Goal: Task Accomplishment & Management: Manage account settings

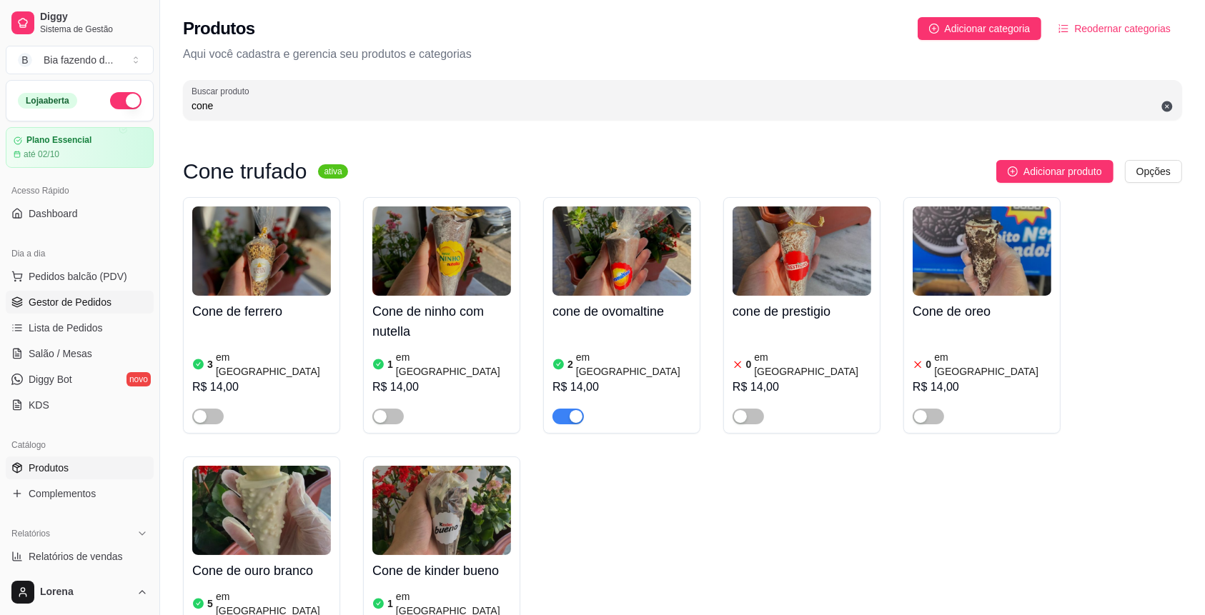
click at [71, 303] on span "Gestor de Pedidos" at bounding box center [70, 302] width 83 height 14
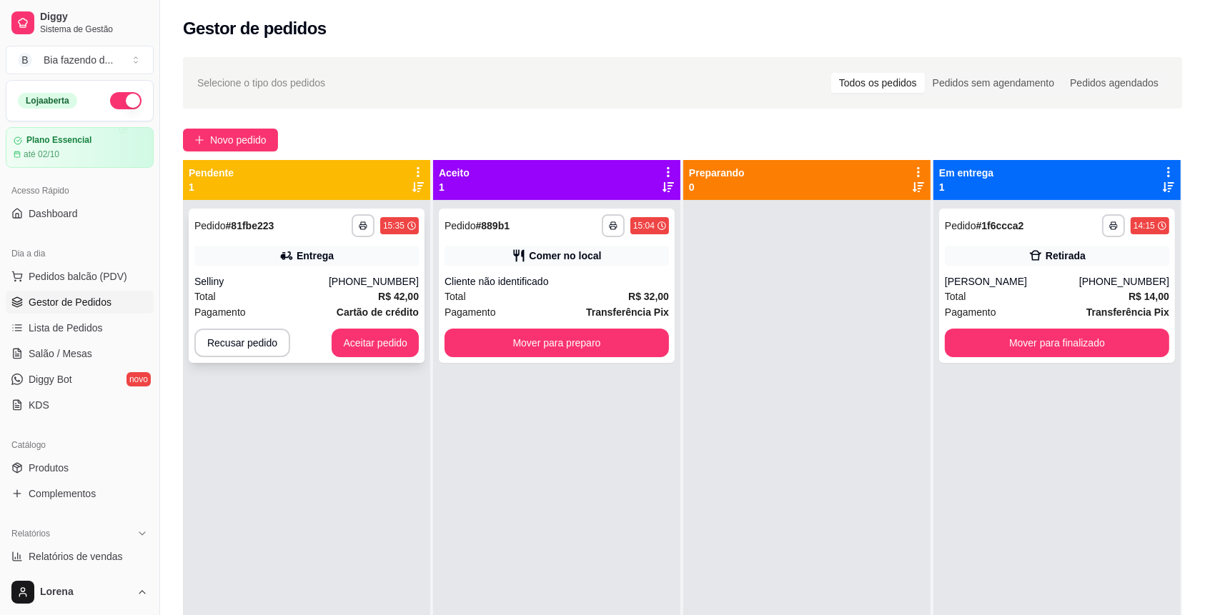
click at [327, 274] on div "**********" at bounding box center [307, 286] width 236 height 154
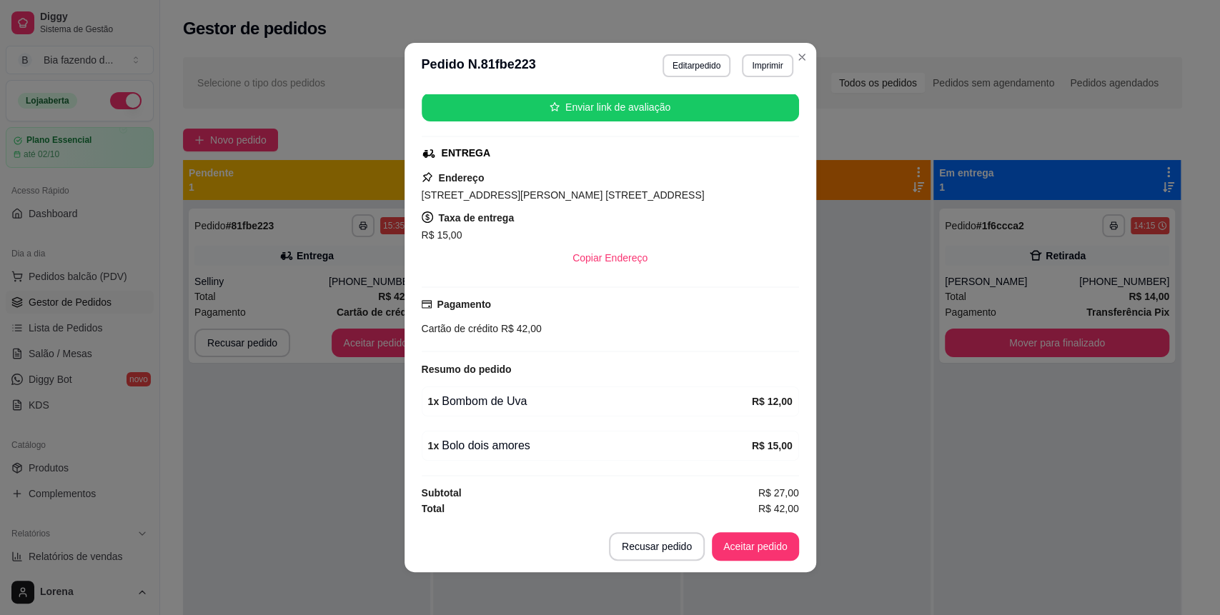
scroll to position [3, 0]
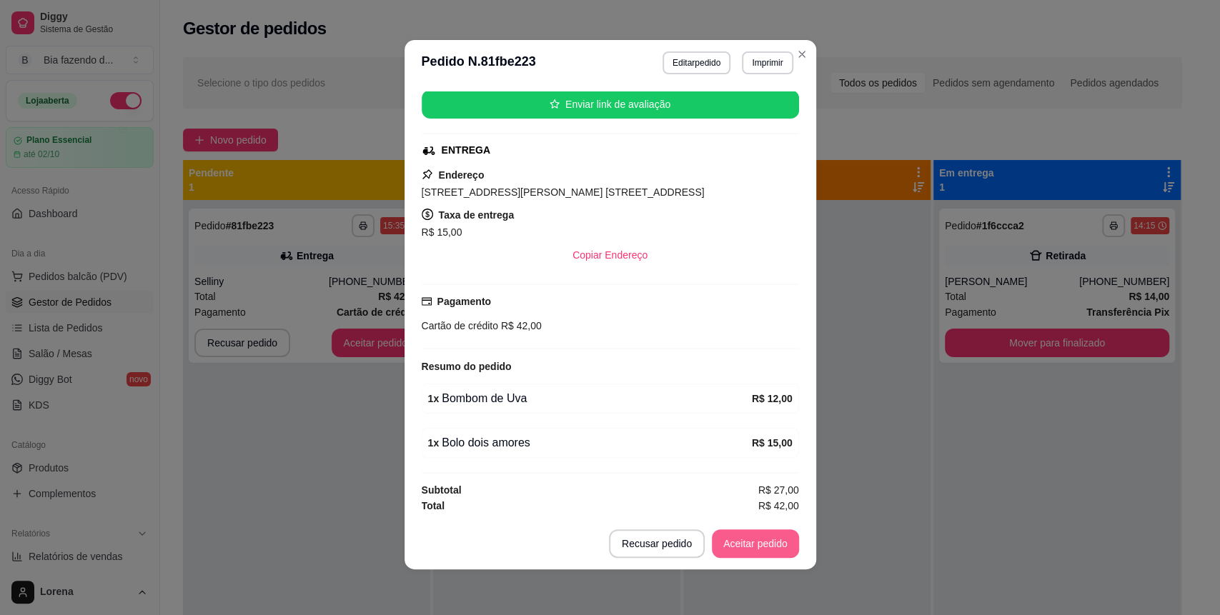
click at [750, 556] on button "Aceitar pedido" at bounding box center [755, 544] width 87 height 29
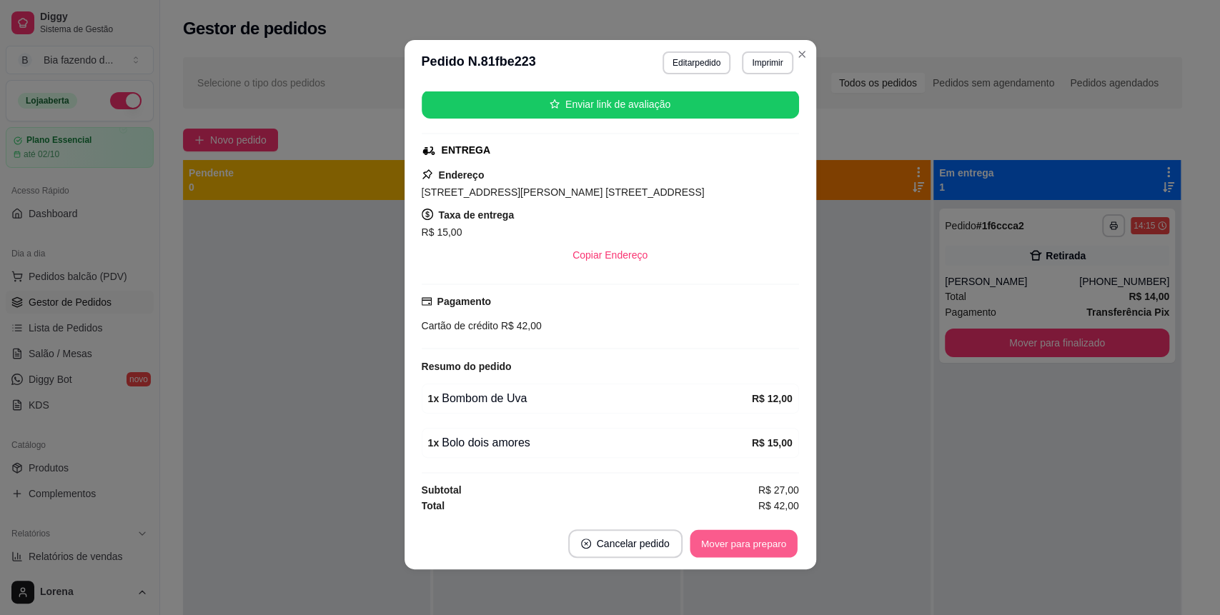
click at [705, 525] on footer "Cancelar pedido Mover para preparo" at bounding box center [611, 543] width 412 height 51
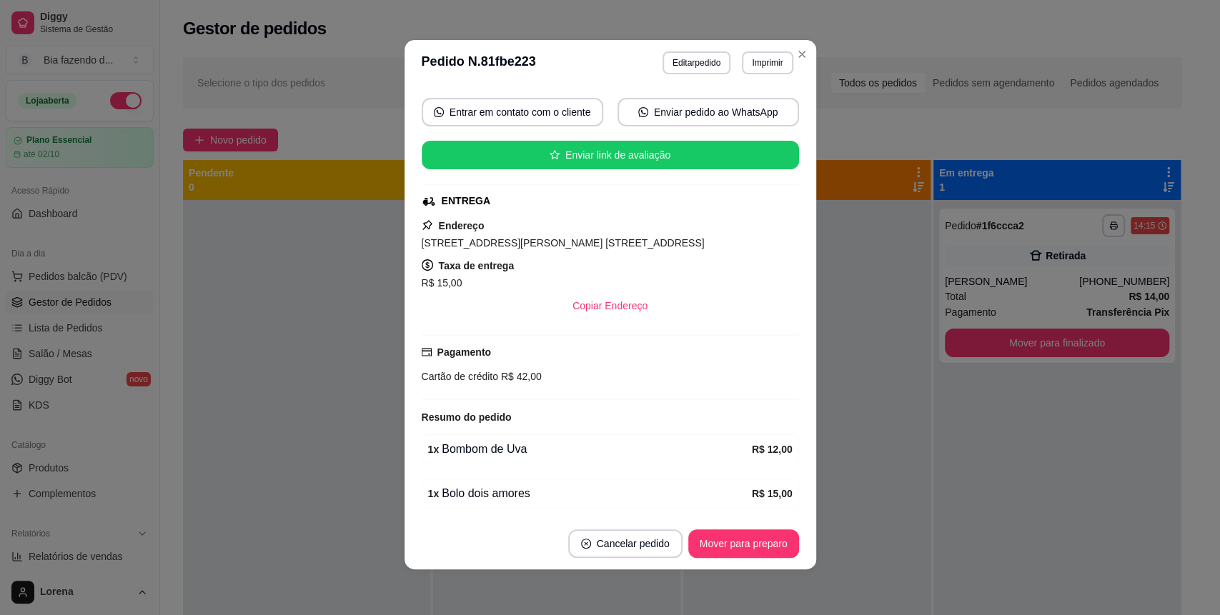
scroll to position [177, 0]
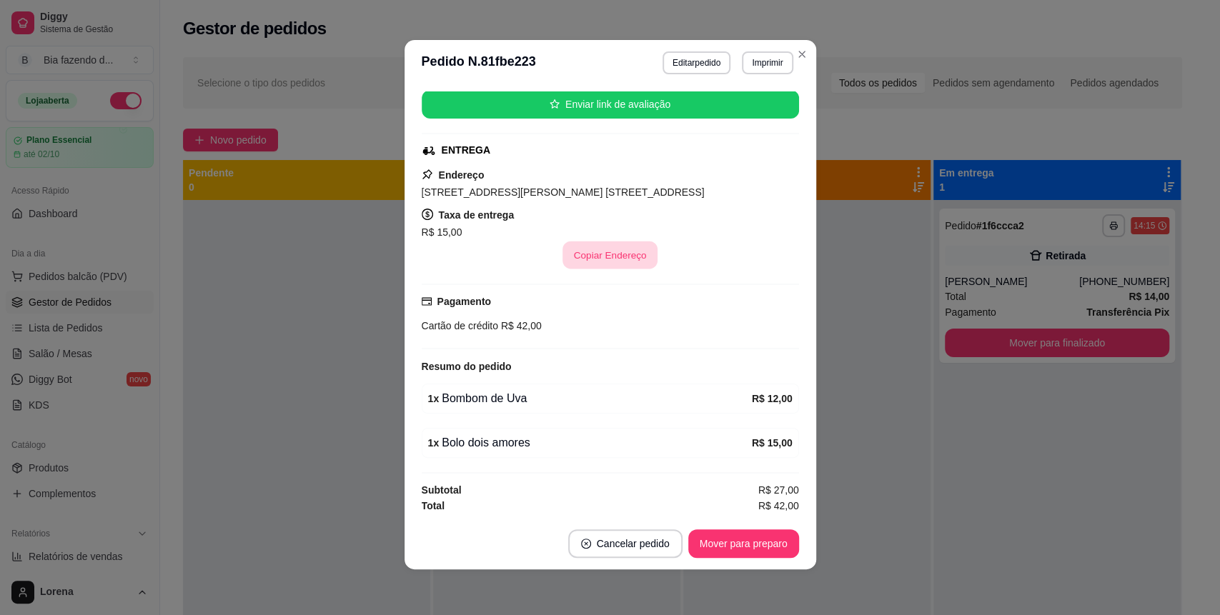
click at [598, 256] on button "Copiar Endereço" at bounding box center [610, 256] width 95 height 28
click at [731, 535] on button "Mover para preparo" at bounding box center [743, 544] width 111 height 29
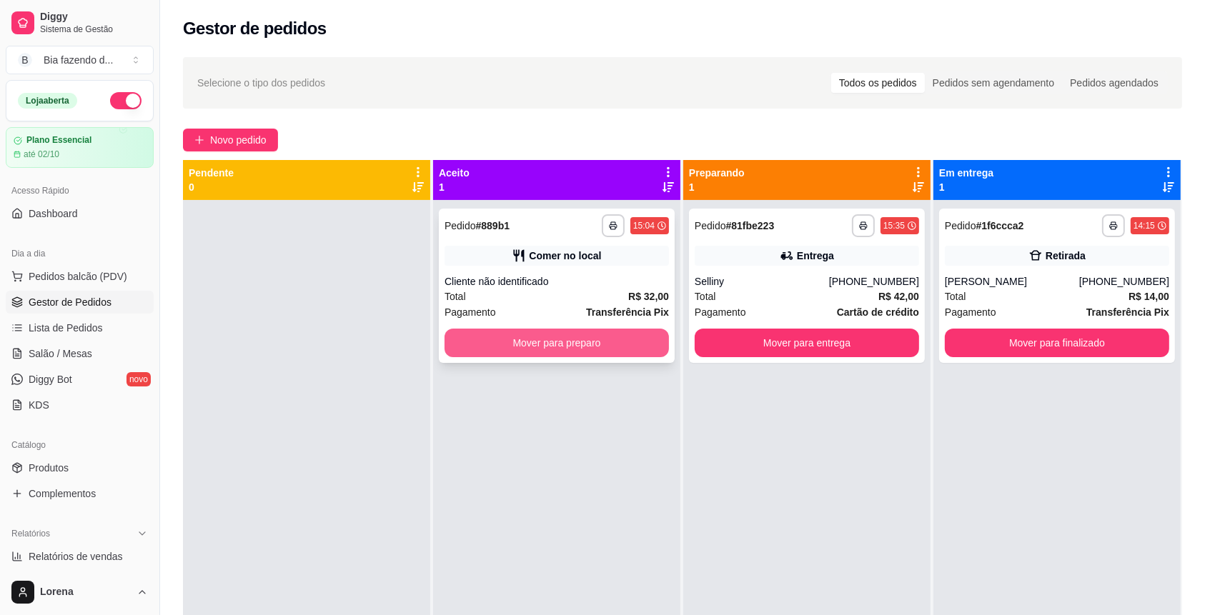
click at [598, 347] on button "Mover para preparo" at bounding box center [557, 343] width 224 height 29
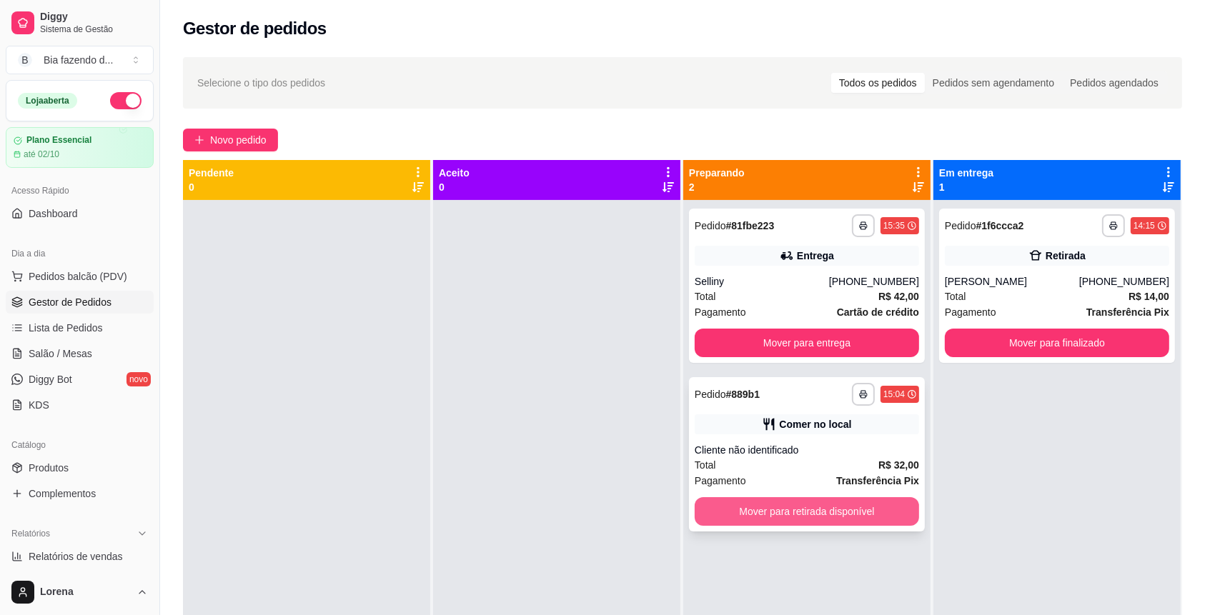
click at [868, 513] on button "Mover para retirada disponível" at bounding box center [807, 511] width 224 height 29
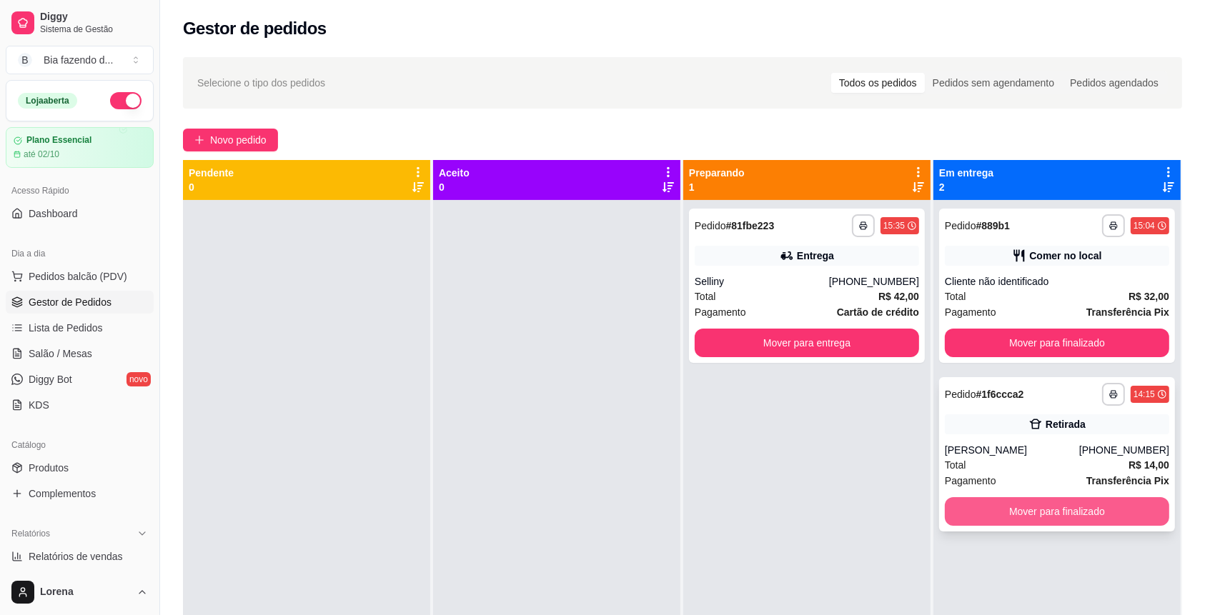
click at [1077, 508] on button "Mover para finalizado" at bounding box center [1057, 511] width 224 height 29
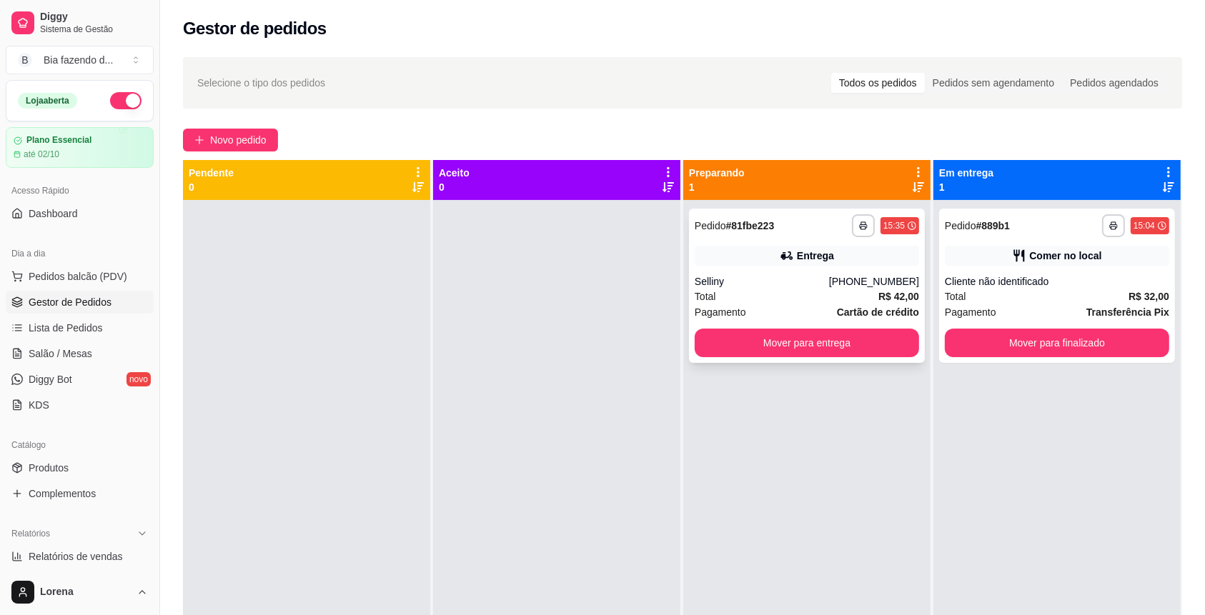
click at [771, 274] on div "Selliny" at bounding box center [762, 281] width 134 height 14
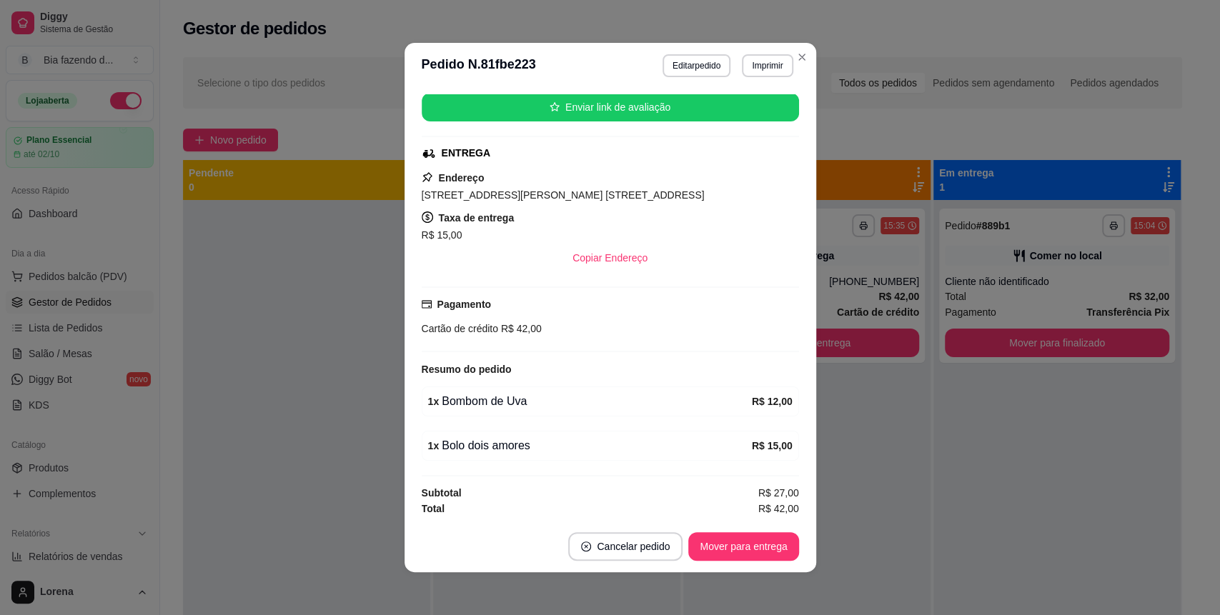
scroll to position [3, 0]
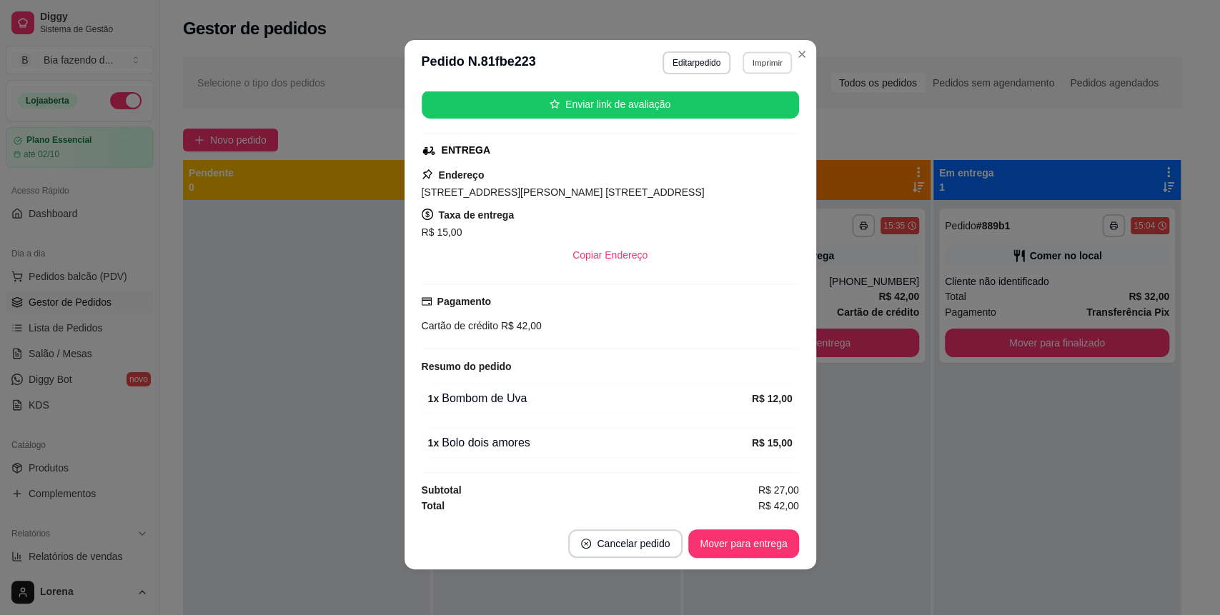
click at [783, 59] on button "Imprimir" at bounding box center [767, 62] width 49 height 22
click at [808, 67] on header "**********" at bounding box center [611, 63] width 412 height 46
click at [806, 54] on header "**********" at bounding box center [611, 63] width 412 height 46
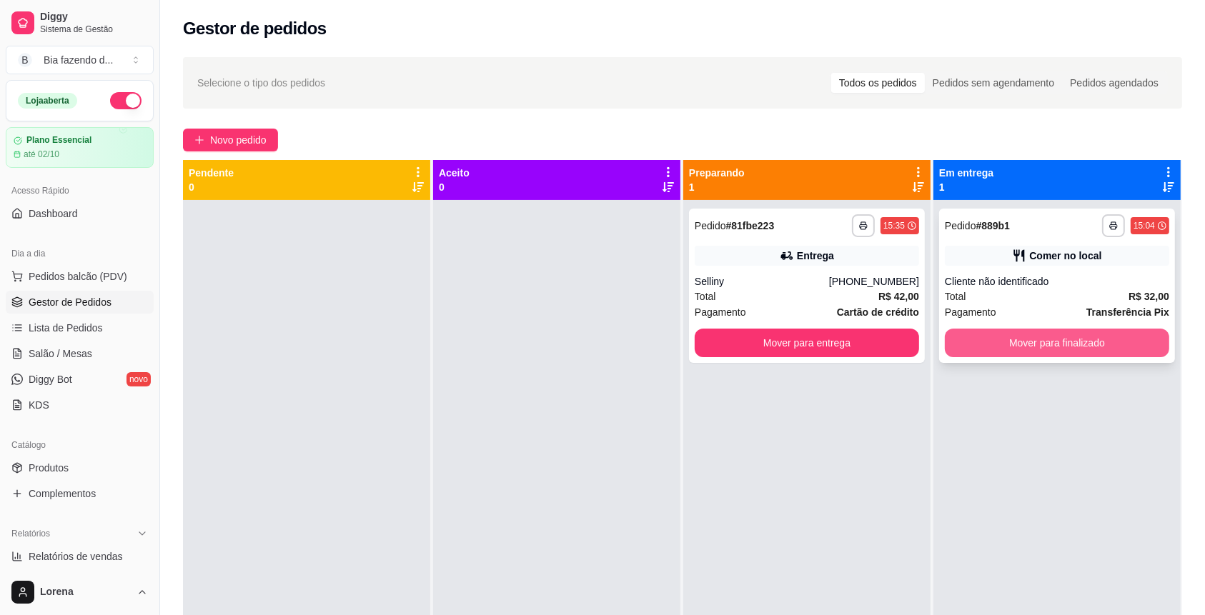
click at [972, 353] on button "Mover para finalizado" at bounding box center [1057, 343] width 224 height 29
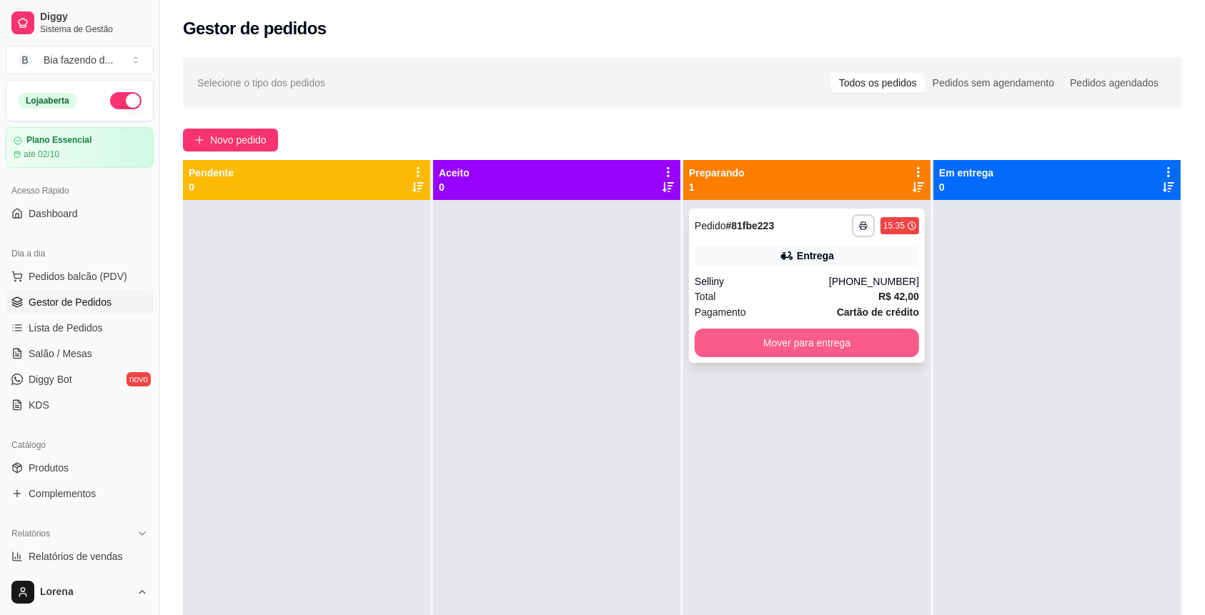
click at [793, 357] on button "Mover para entrega" at bounding box center [807, 343] width 224 height 29
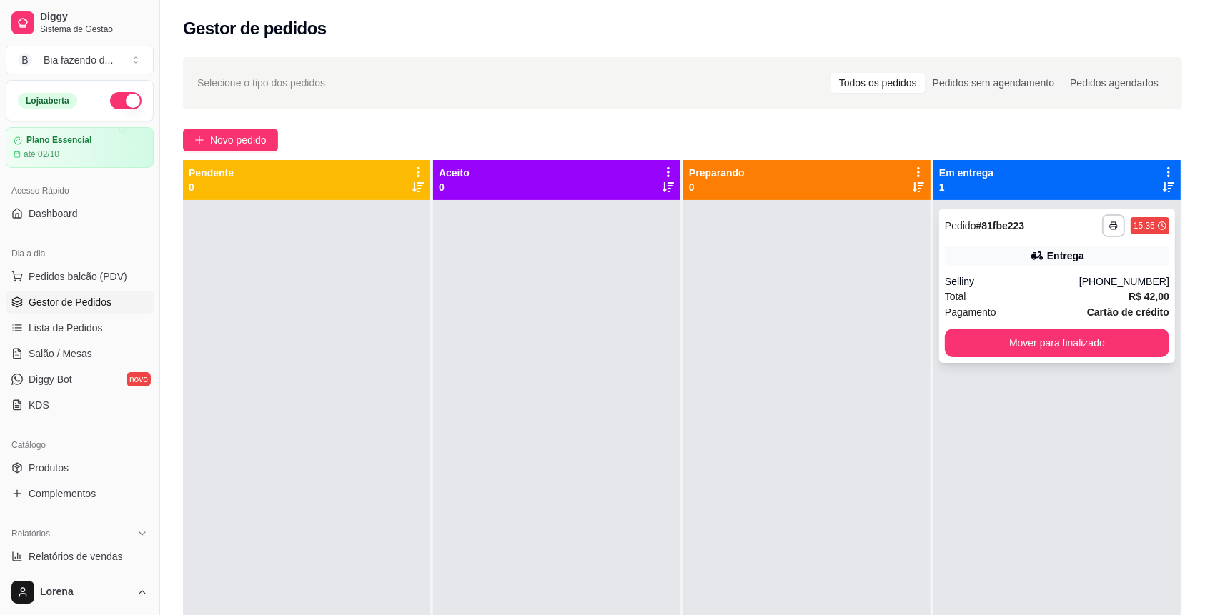
click at [975, 292] on div "Total R$ 42,00" at bounding box center [1057, 297] width 224 height 16
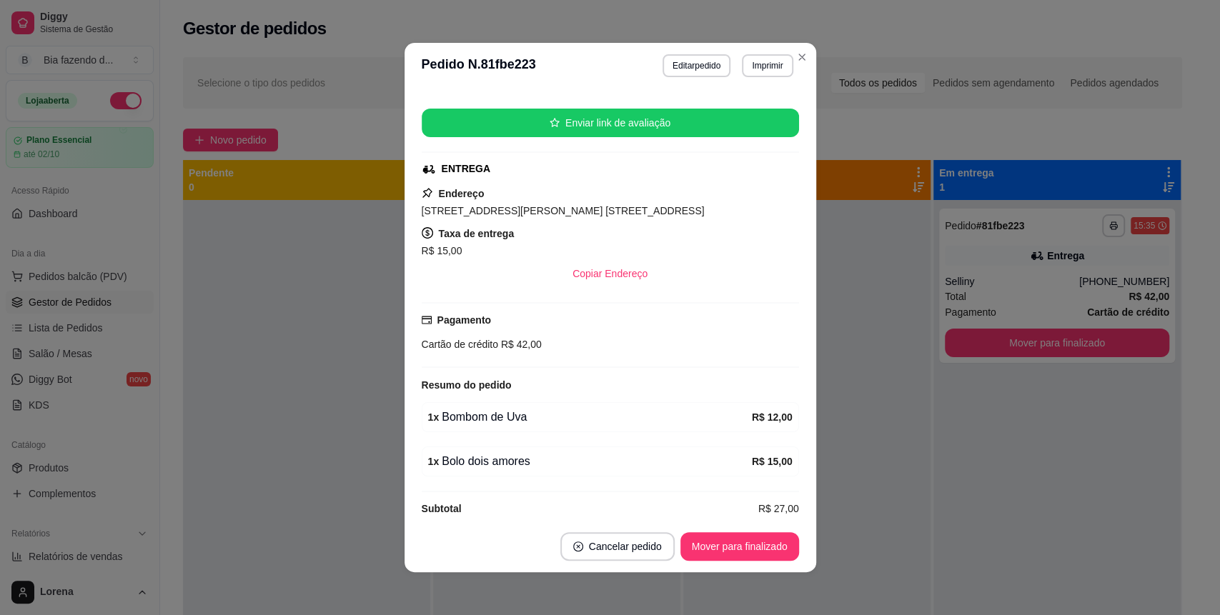
scroll to position [177, 0]
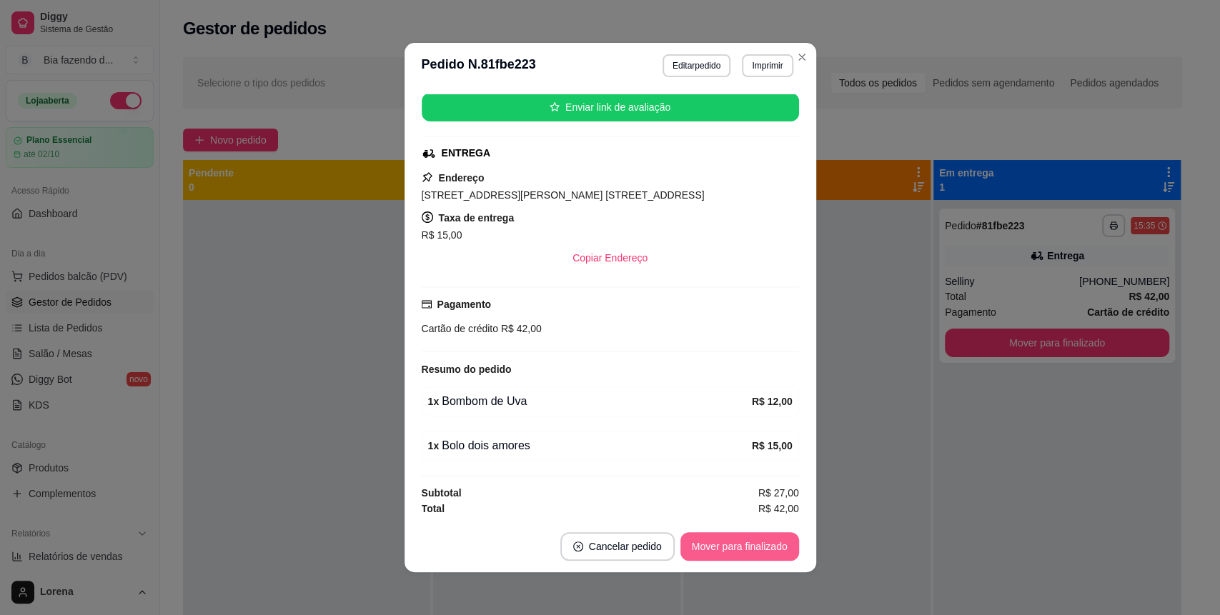
click at [778, 543] on button "Mover para finalizado" at bounding box center [739, 546] width 119 height 29
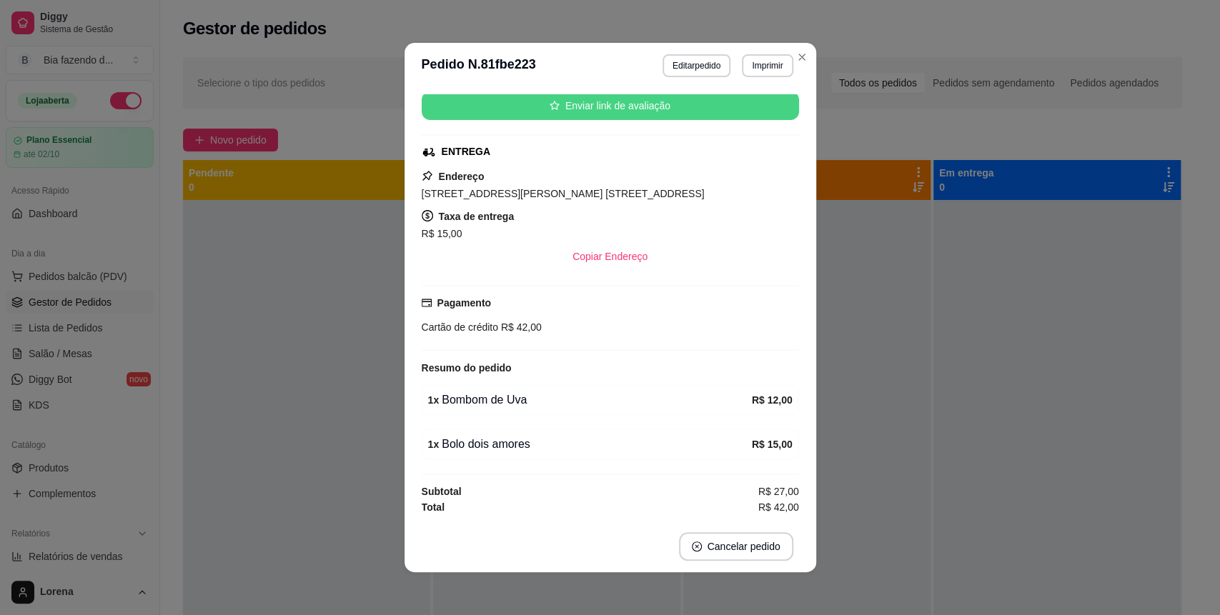
scroll to position [144, 0]
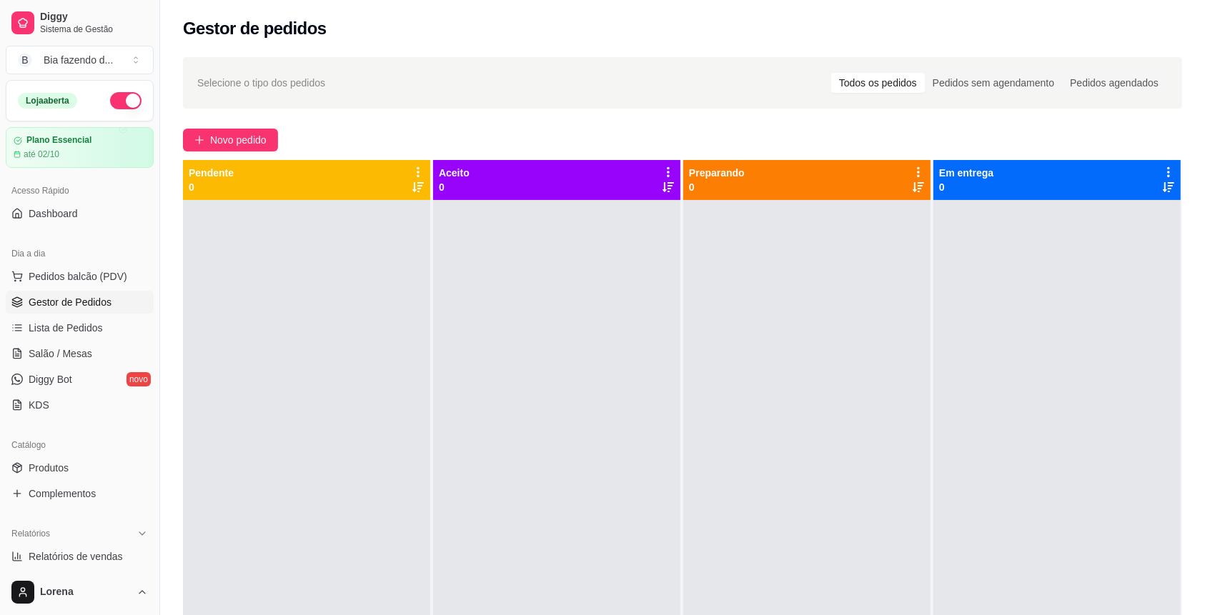
drag, startPoint x: 572, startPoint y: 211, endPoint x: 472, endPoint y: 492, distance: 298.2
click at [472, 492] on div at bounding box center [556, 507] width 247 height 615
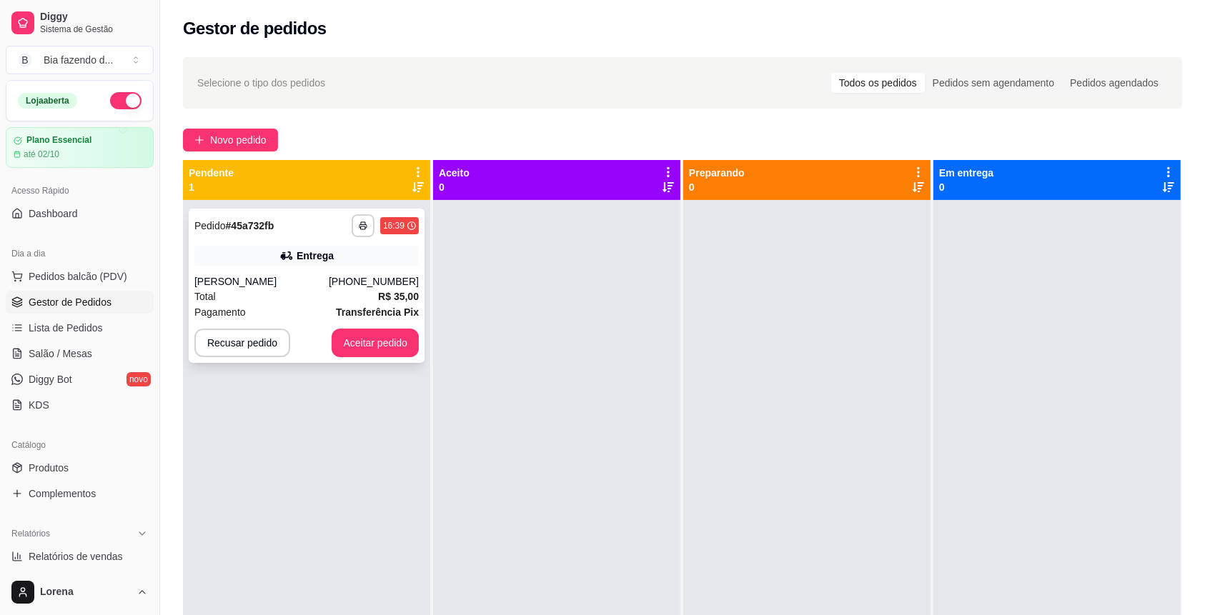
click at [331, 219] on div "**********" at bounding box center [306, 225] width 224 height 23
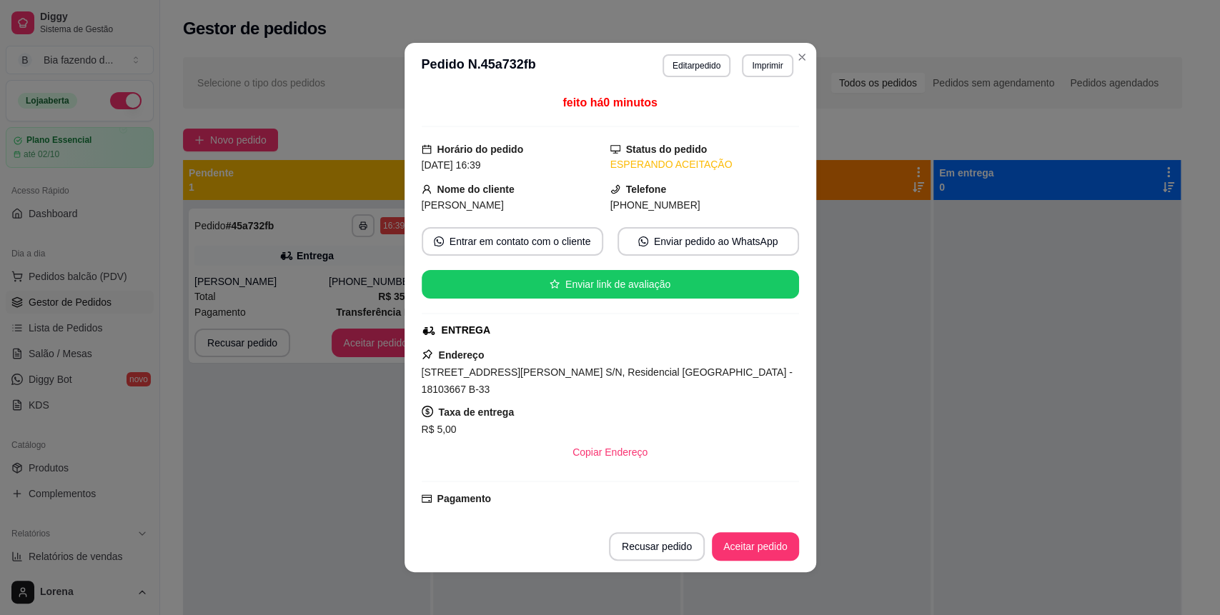
scroll to position [132, 0]
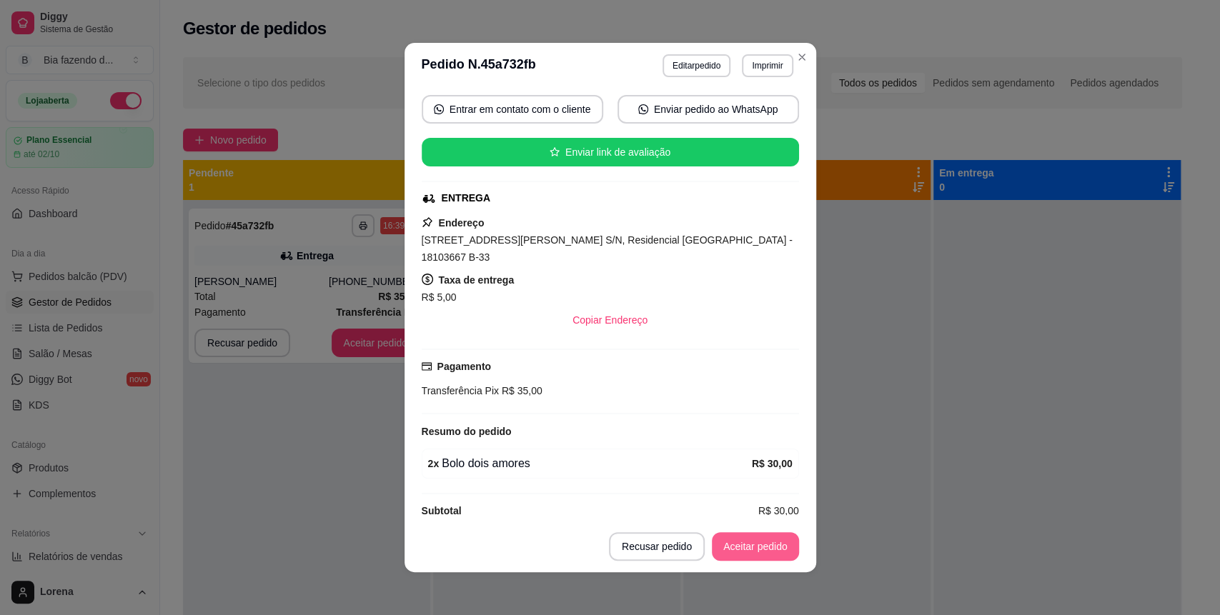
click at [742, 532] on div "Recusar pedido Aceitar pedido" at bounding box center [704, 546] width 190 height 29
click at [775, 540] on button "Aceitar pedido" at bounding box center [755, 547] width 84 height 28
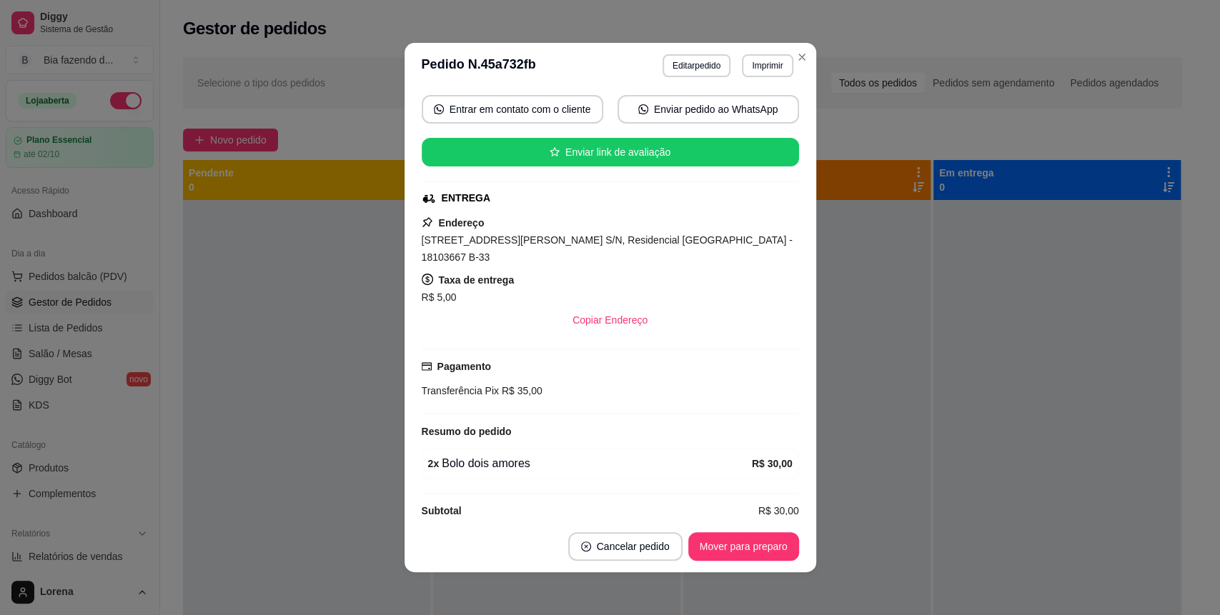
scroll to position [3, 0]
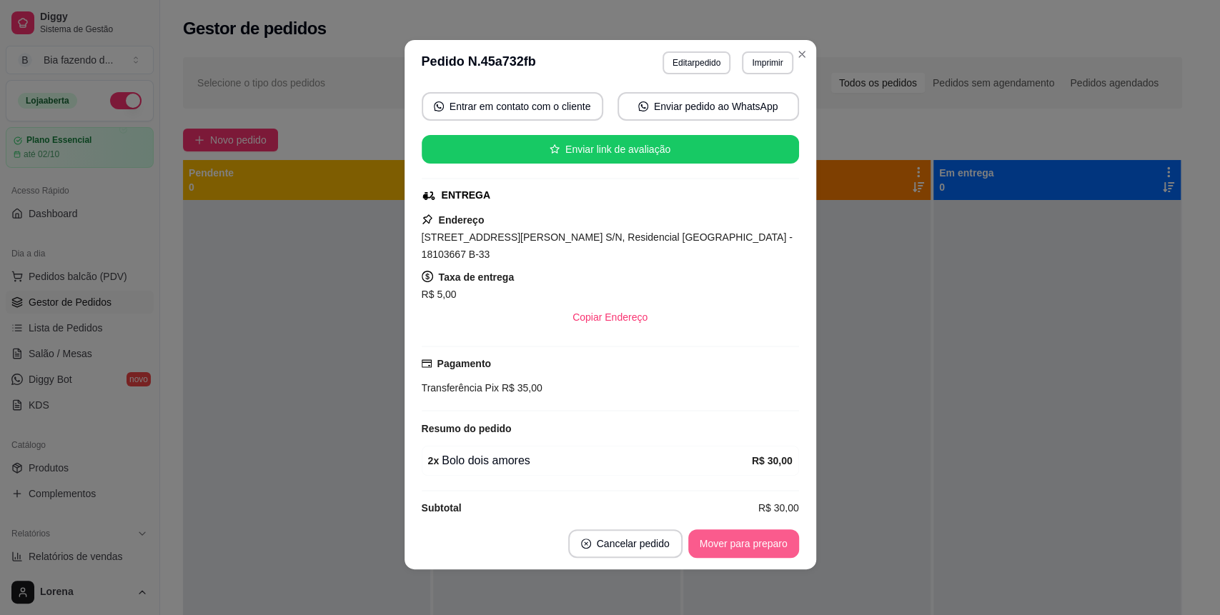
click at [761, 540] on button "Mover para preparo" at bounding box center [743, 544] width 111 height 29
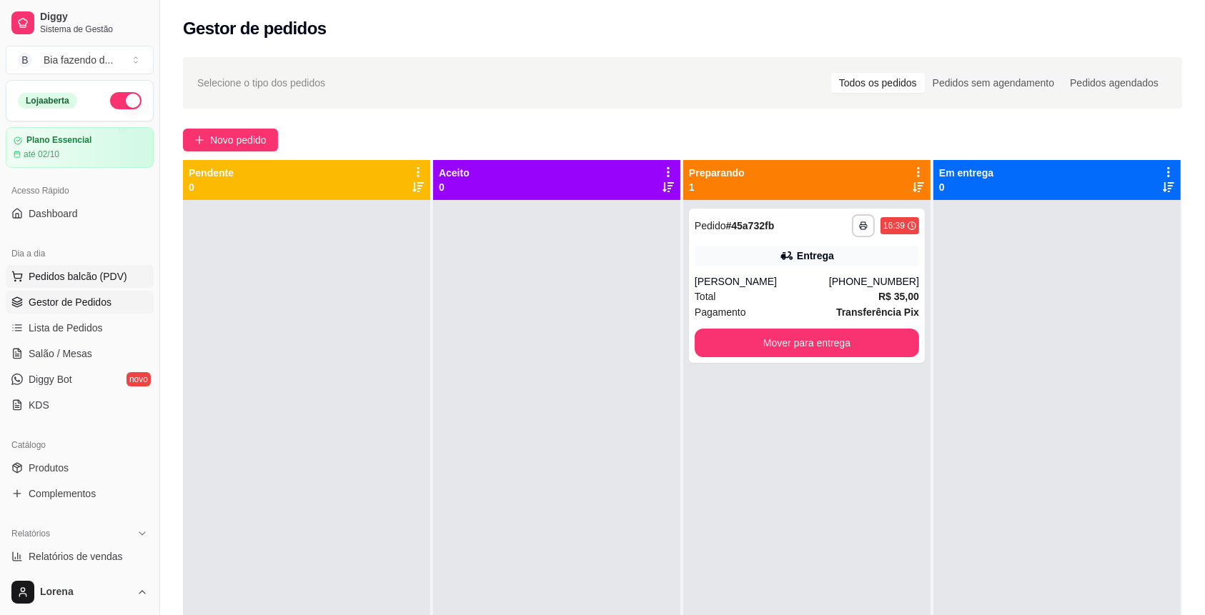
click at [80, 276] on span "Pedidos balcão (PDV)" at bounding box center [78, 276] width 99 height 14
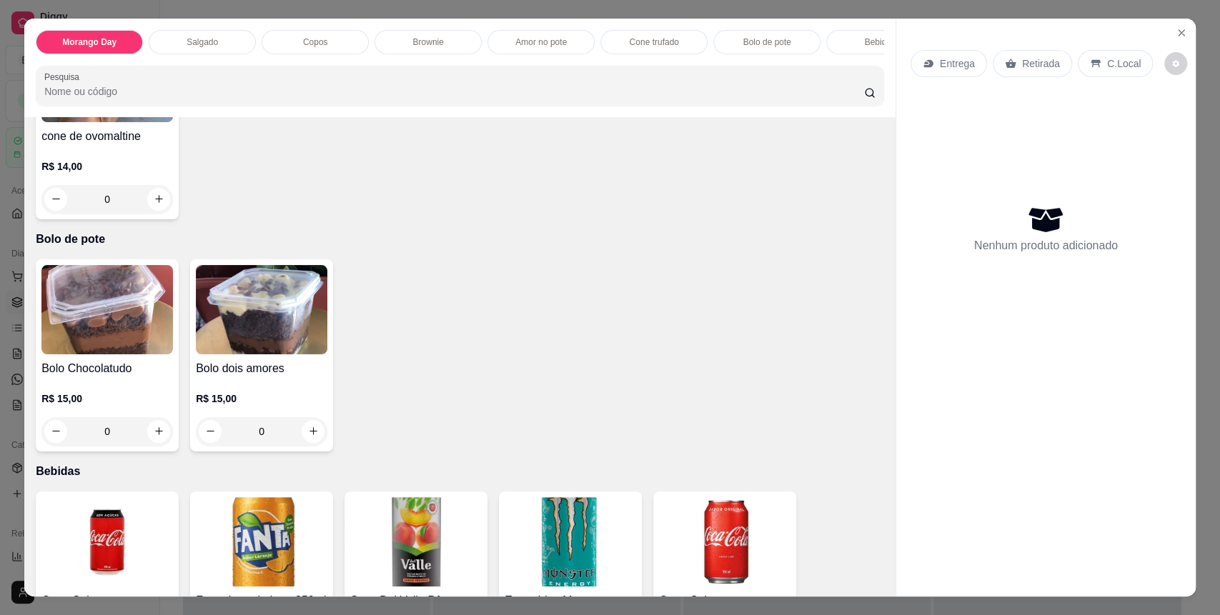
scroll to position [2001, 0]
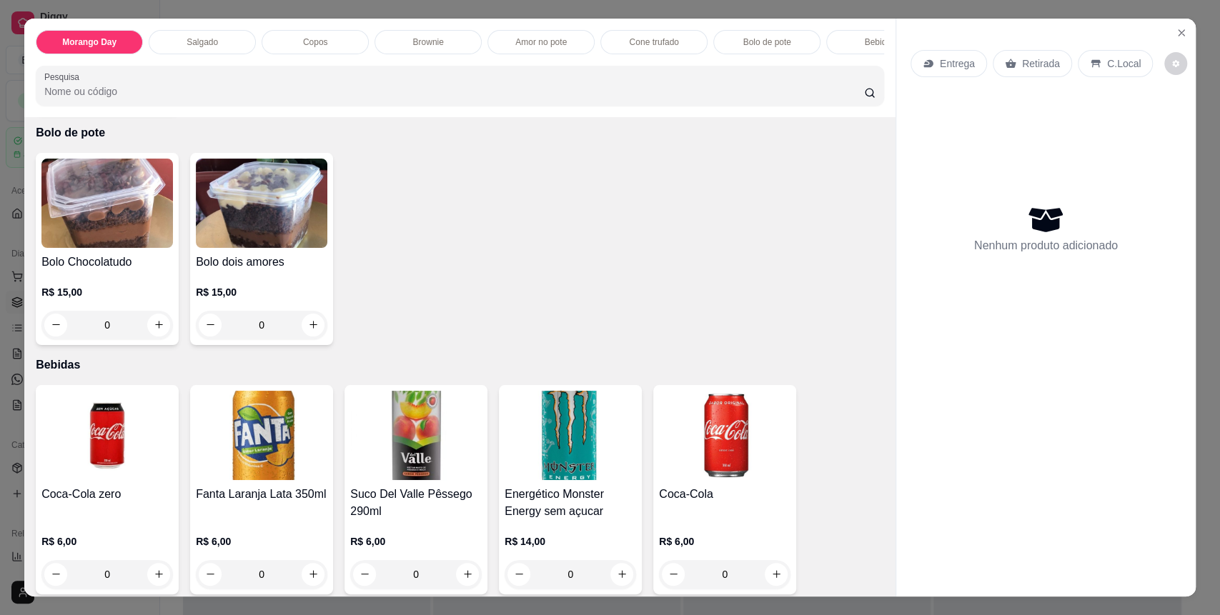
click at [149, 340] on div "0" at bounding box center [107, 325] width 132 height 29
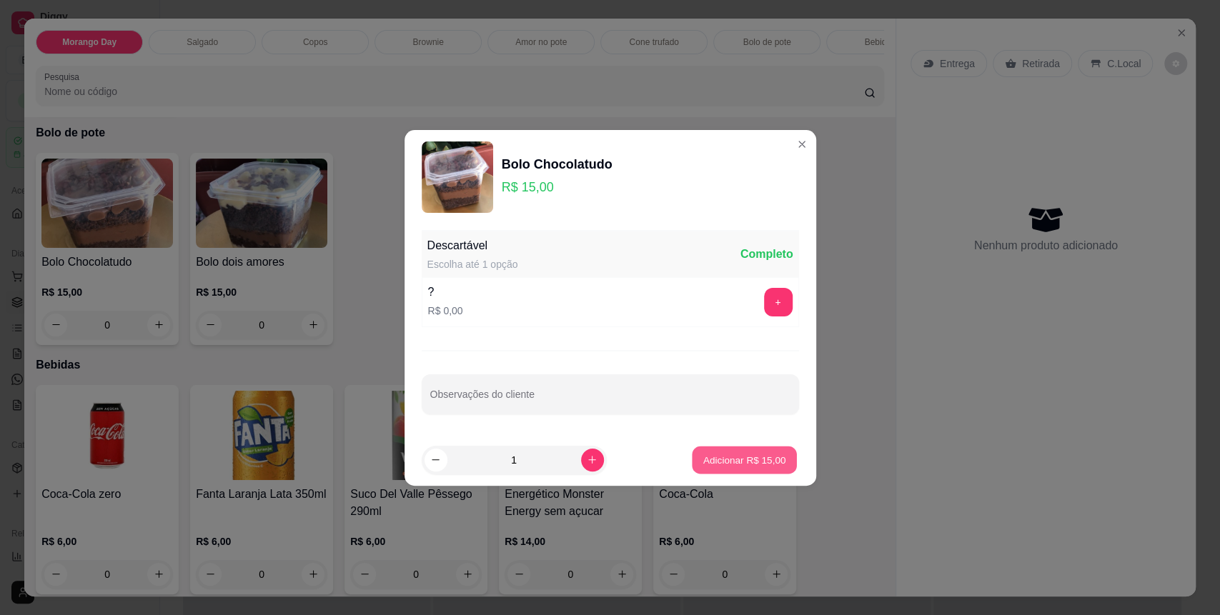
click at [716, 455] on p "Adicionar R$ 15,00" at bounding box center [744, 460] width 83 height 14
type input "1"
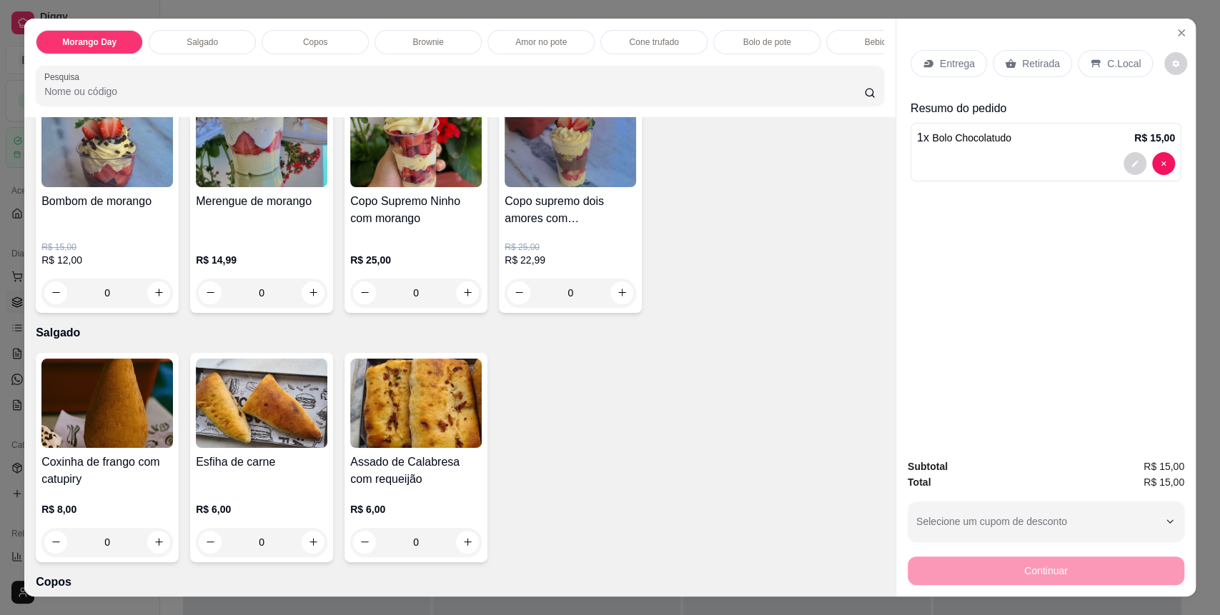
scroll to position [0, 0]
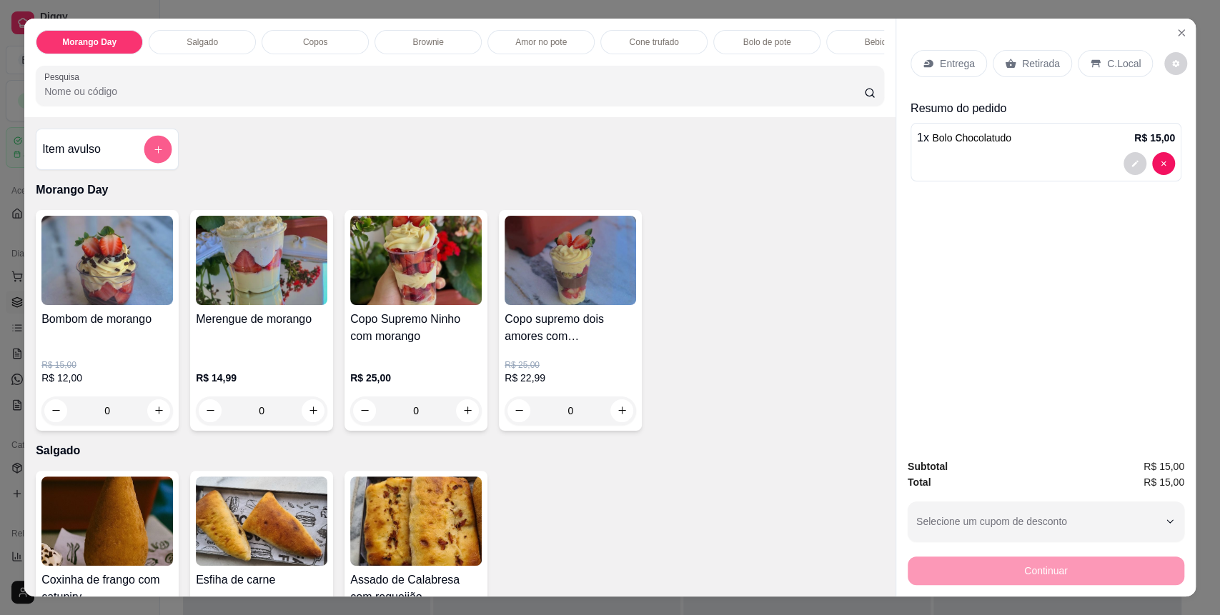
click at [146, 163] on button "add-separate-item" at bounding box center [158, 149] width 28 height 28
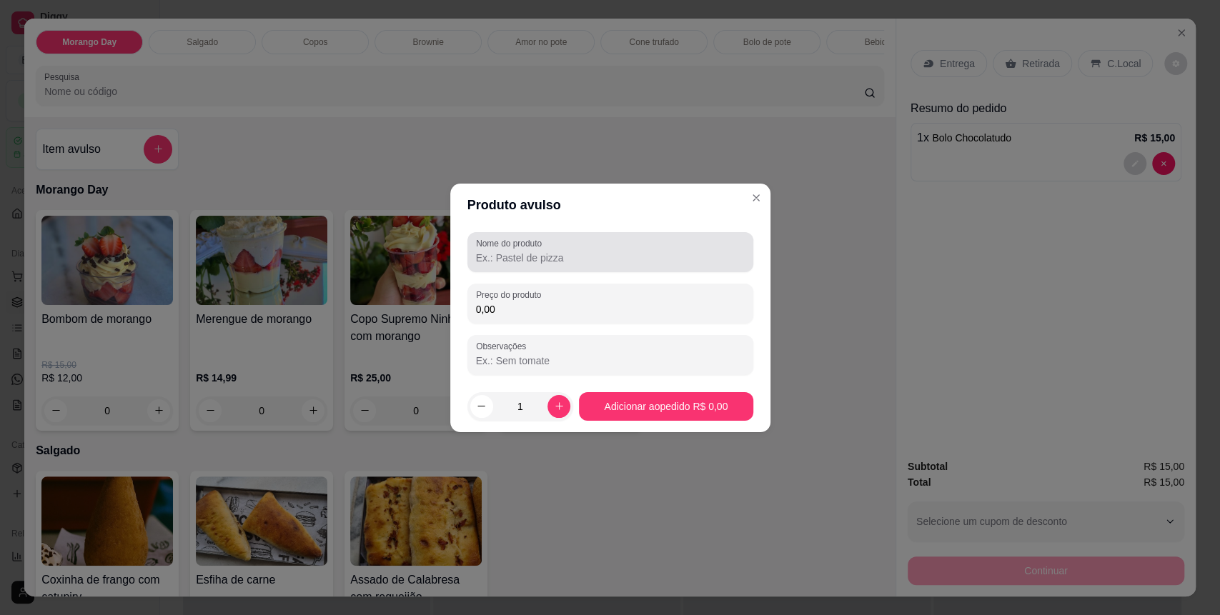
click at [545, 251] on input "Nome do produto" at bounding box center [610, 258] width 269 height 14
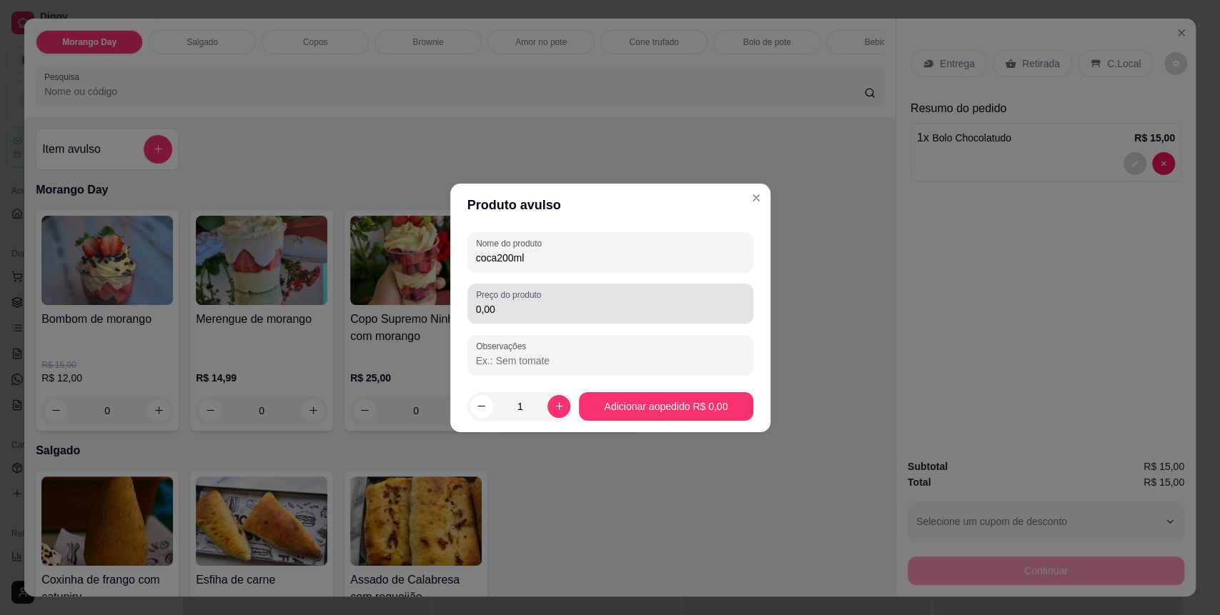
type input "coca200ml"
click at [583, 309] on input "0,00" at bounding box center [610, 309] width 269 height 14
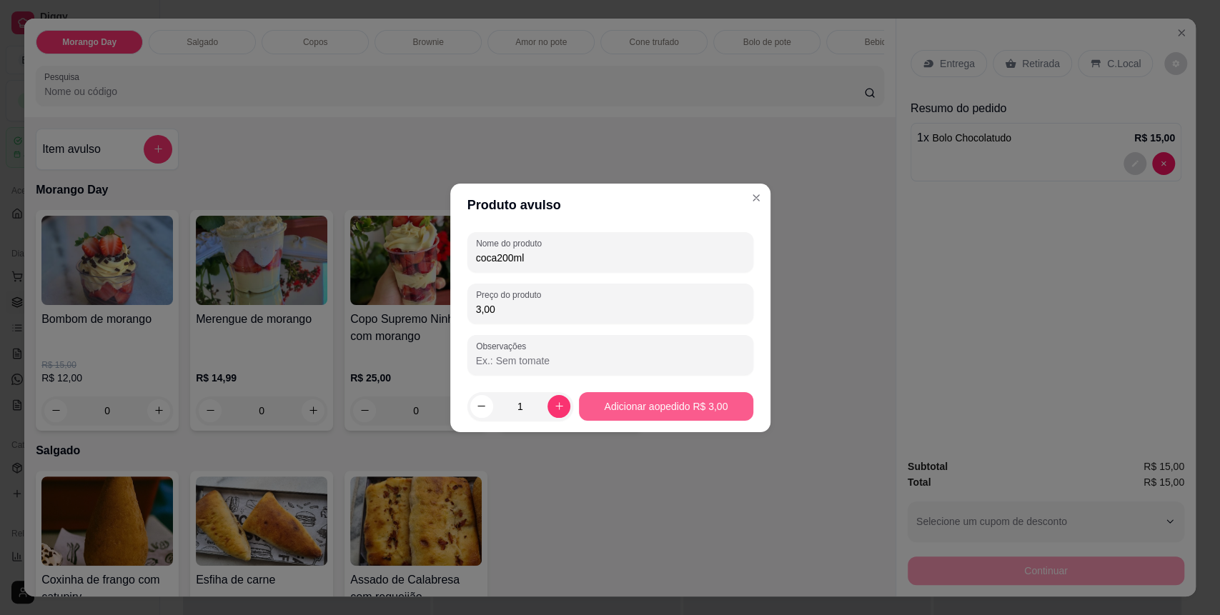
type input "3,00"
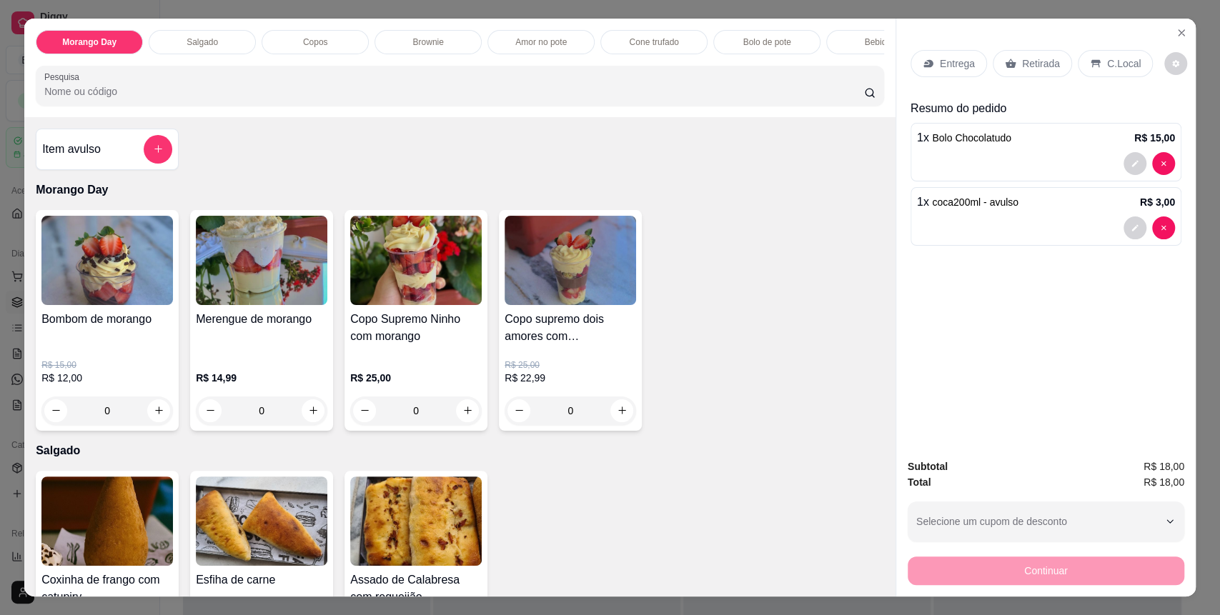
click at [1107, 61] on p "C.Local" at bounding box center [1124, 63] width 34 height 14
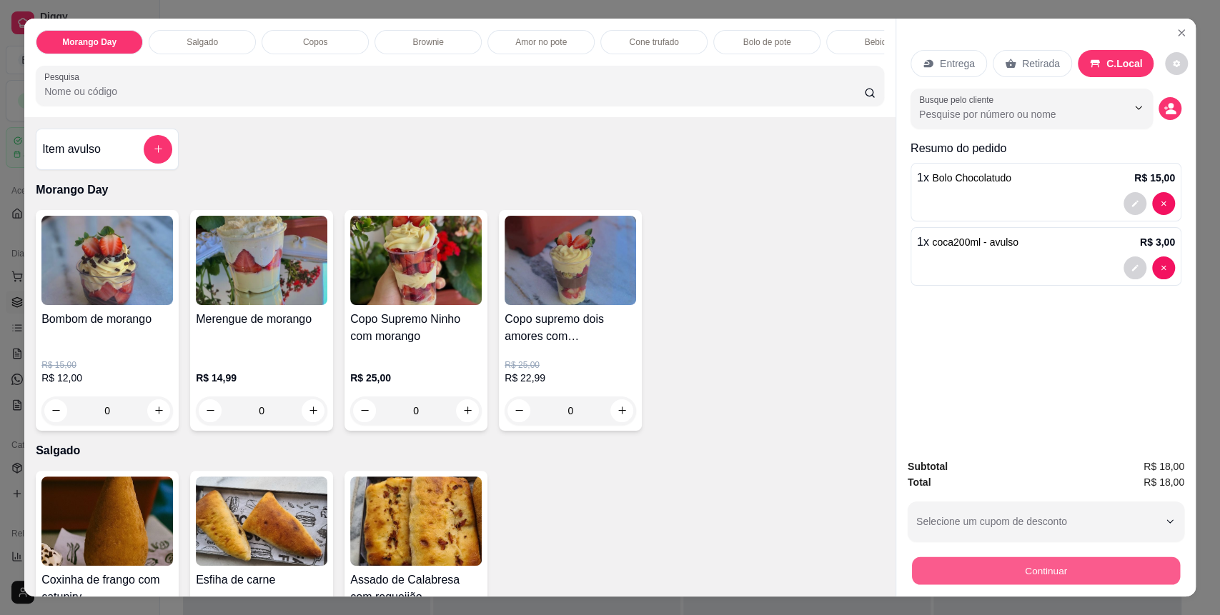
click at [968, 578] on button "Continuar" at bounding box center [1046, 572] width 268 height 28
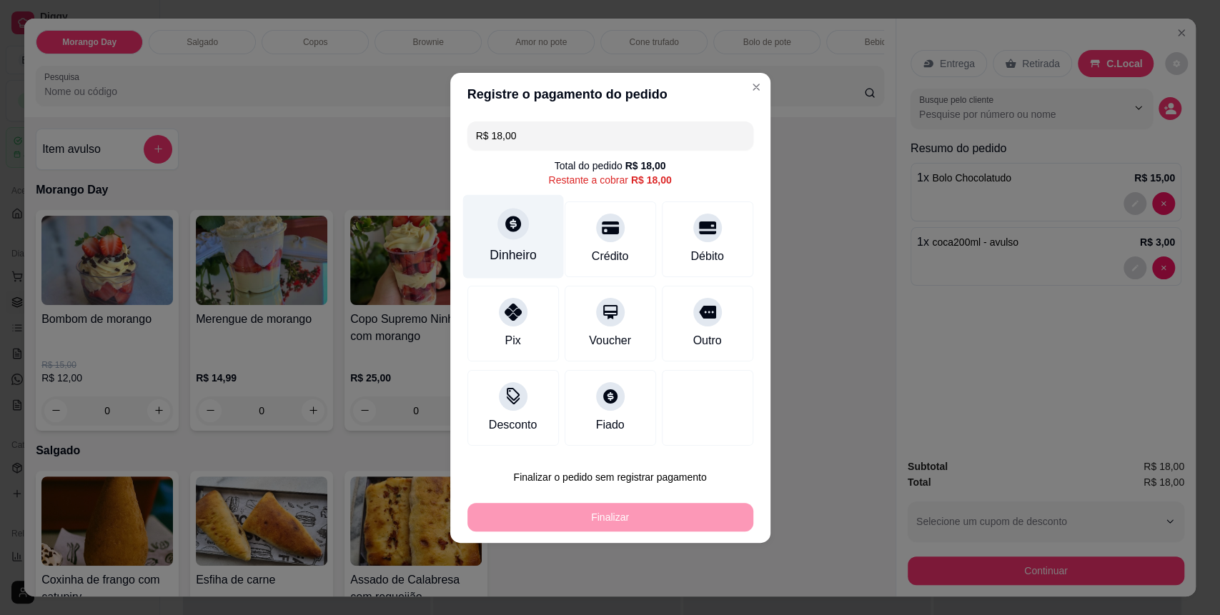
click at [511, 248] on div "Dinheiro" at bounding box center [513, 255] width 47 height 19
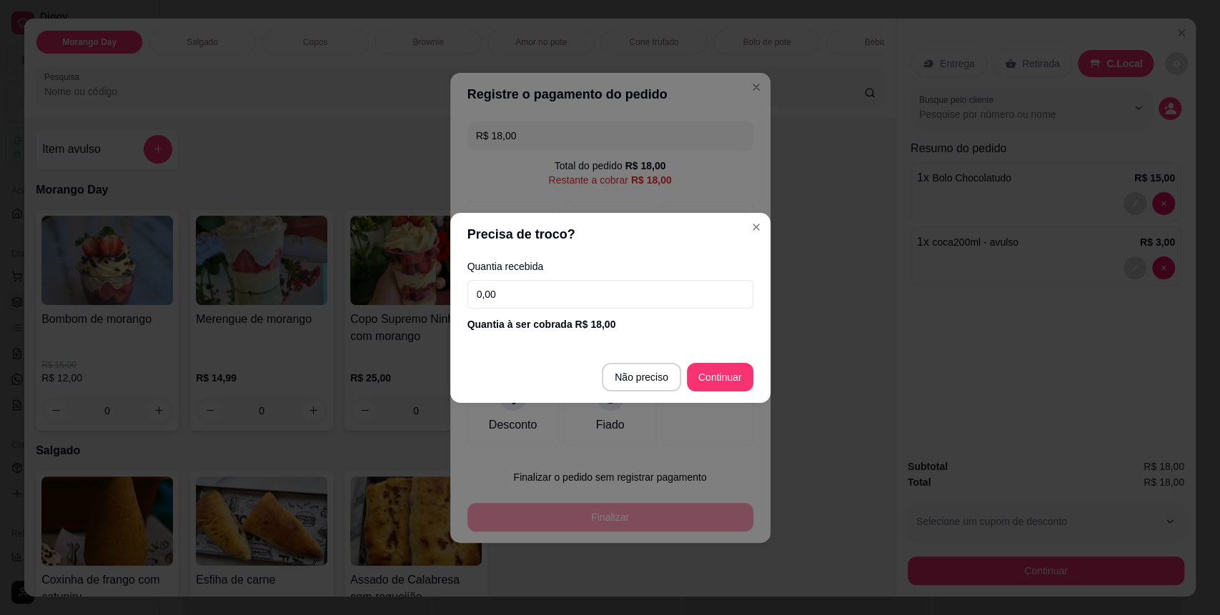
click at [520, 309] on div "Quantia recebida 0,00 Quantia à ser cobrada R$ 18,00" at bounding box center [610, 296] width 320 height 81
click at [540, 298] on input "0,00" at bounding box center [610, 294] width 286 height 29
type input "18,00"
type input "R$ 0,00"
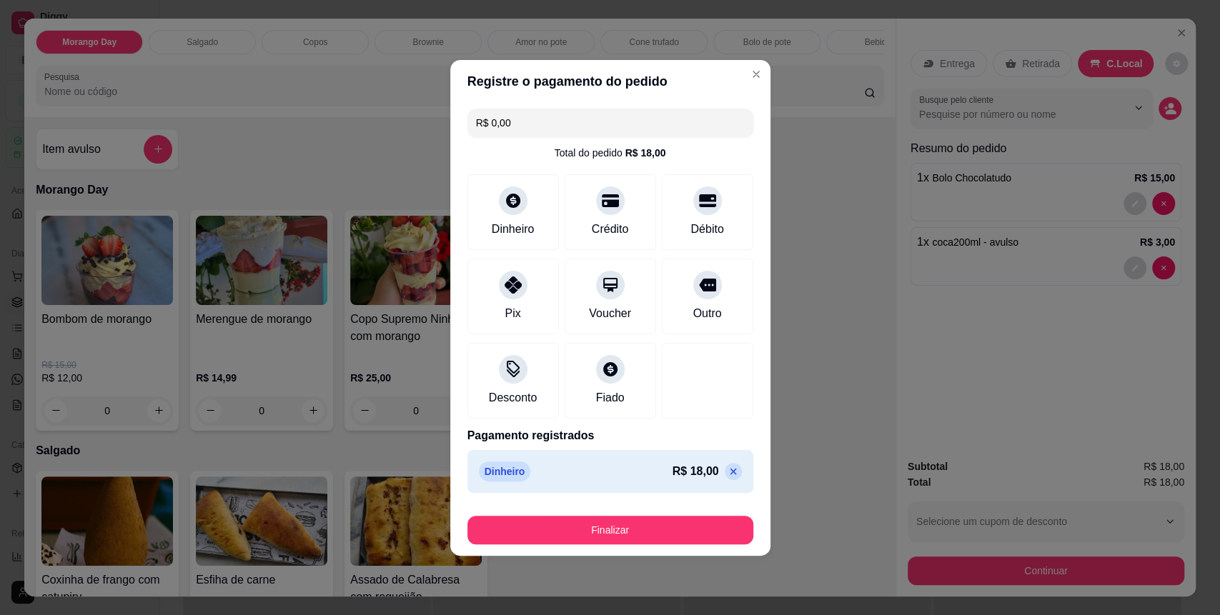
click at [672, 549] on footer "Finalizar" at bounding box center [610, 527] width 320 height 57
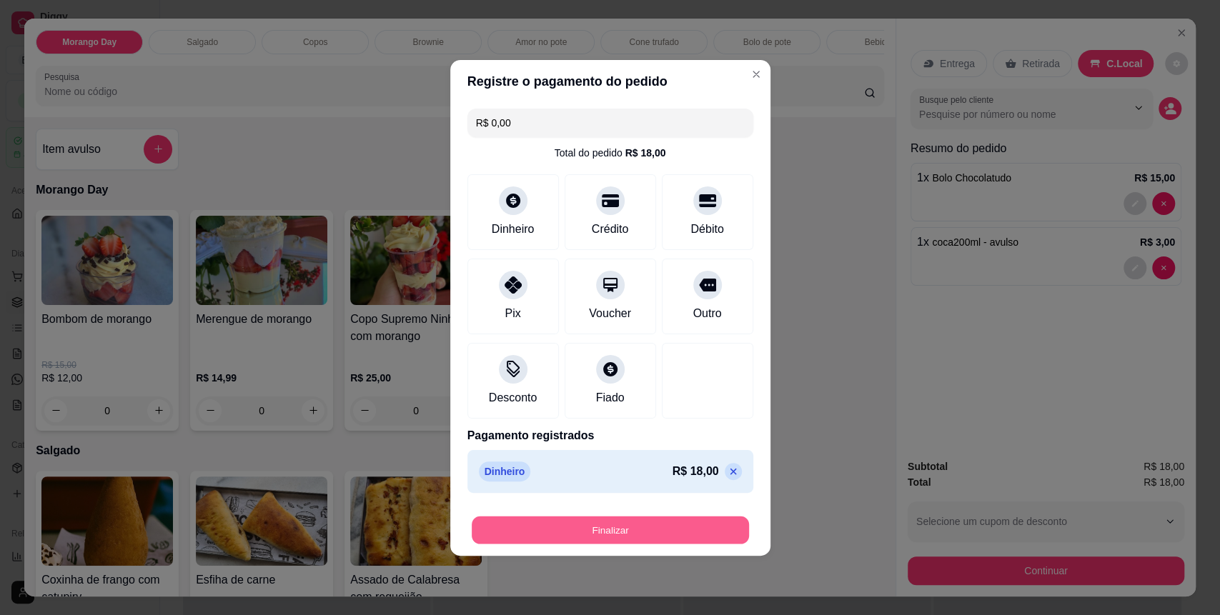
click at [666, 537] on button "Finalizar" at bounding box center [610, 530] width 277 height 28
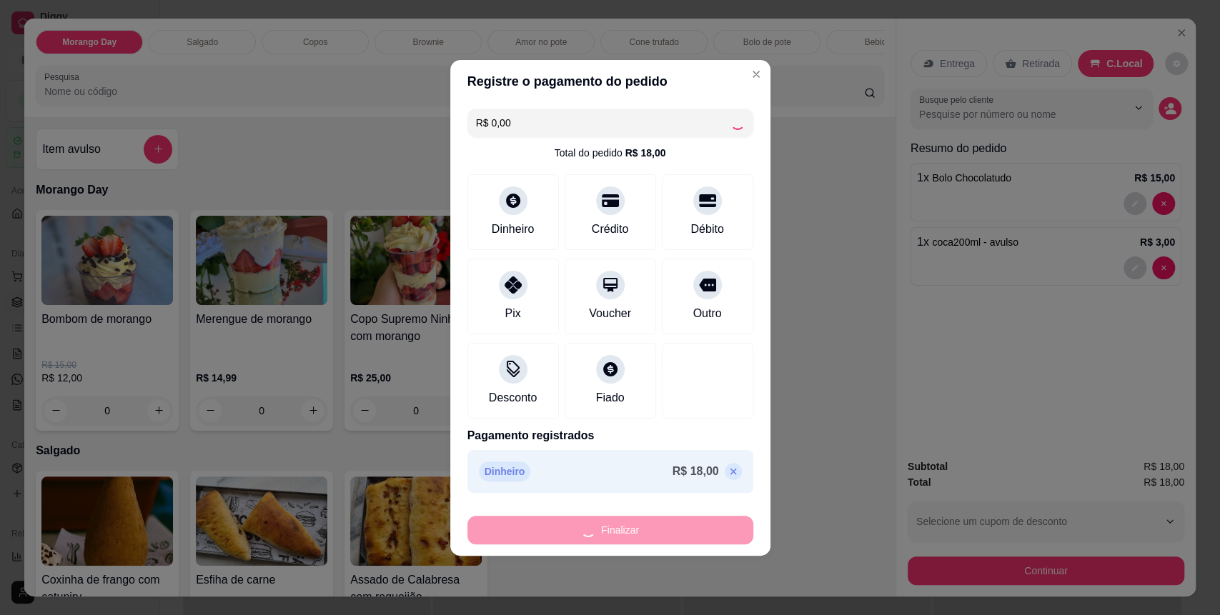
type input "0"
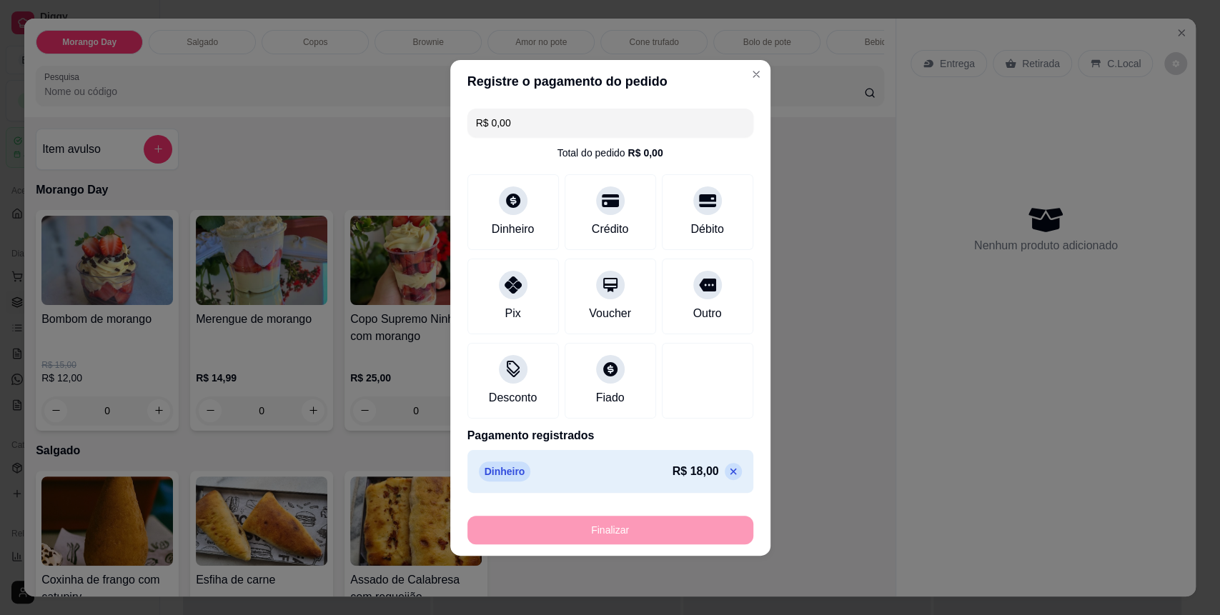
type input "-R$ 18,00"
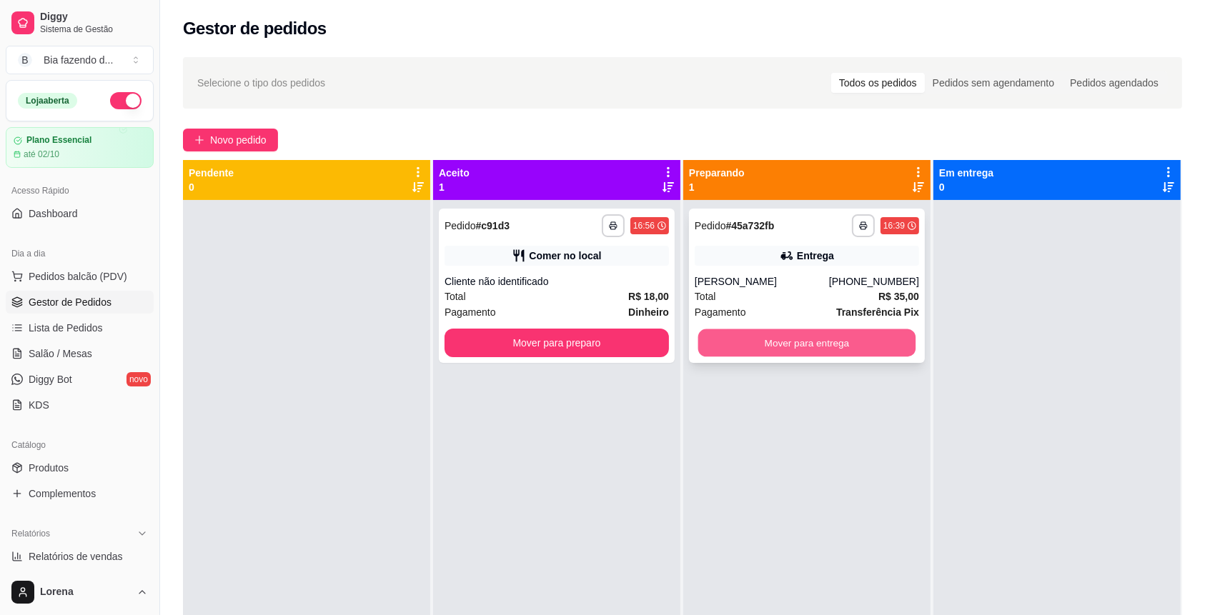
click at [812, 345] on button "Mover para entrega" at bounding box center [807, 344] width 218 height 28
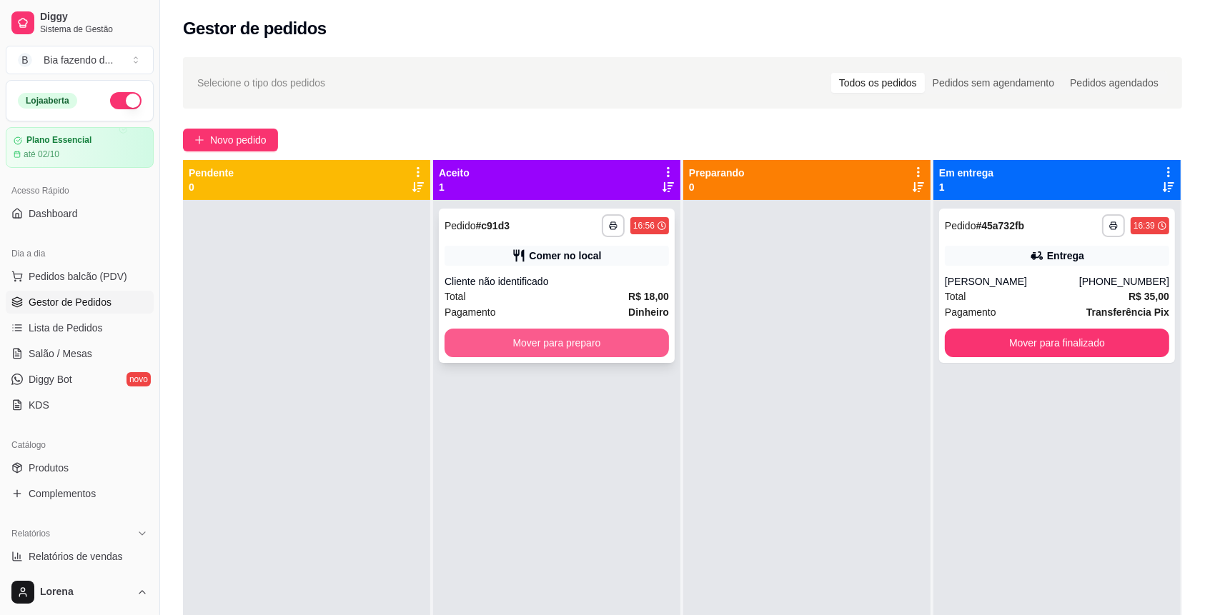
click at [581, 349] on button "Mover para preparo" at bounding box center [557, 343] width 224 height 29
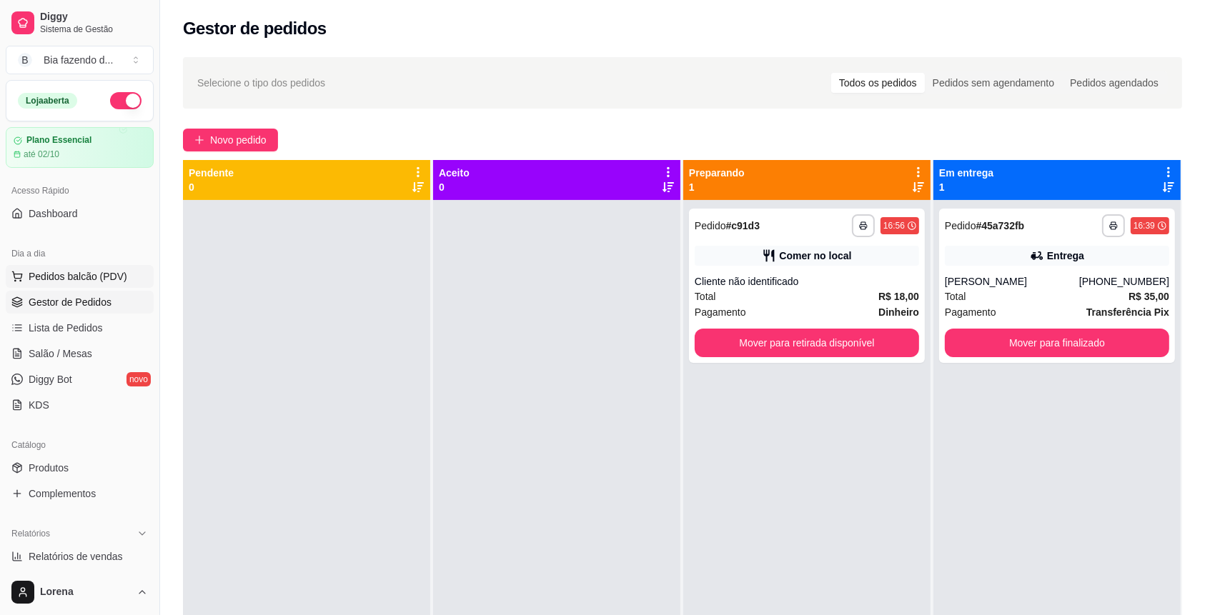
click at [95, 272] on span "Pedidos balcão (PDV)" at bounding box center [78, 276] width 99 height 14
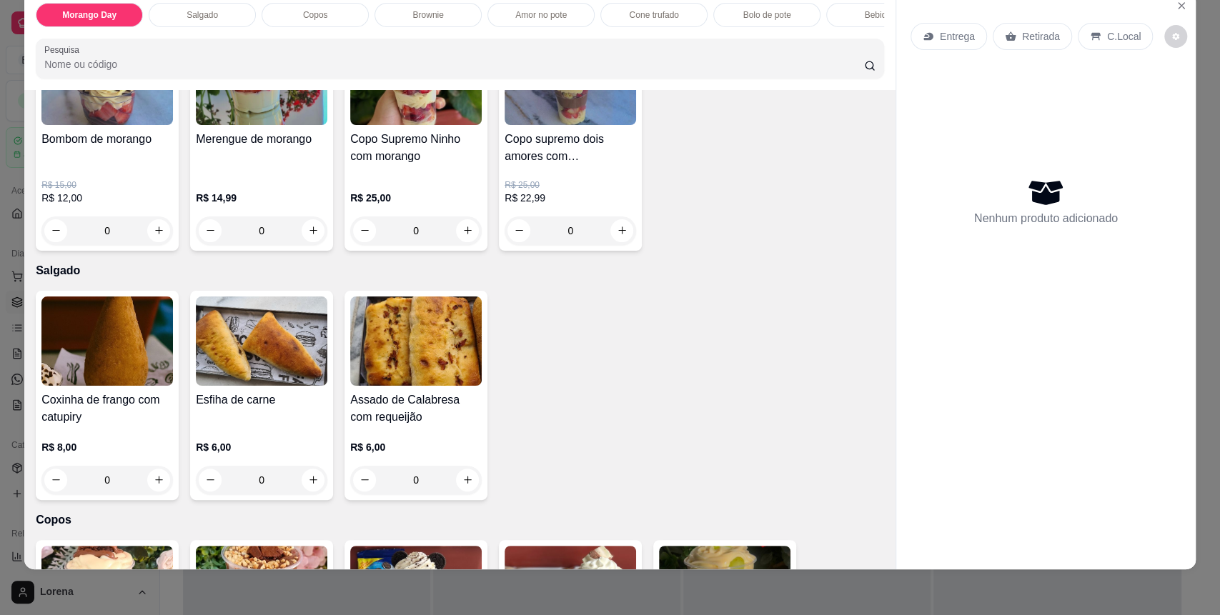
scroll to position [190, 0]
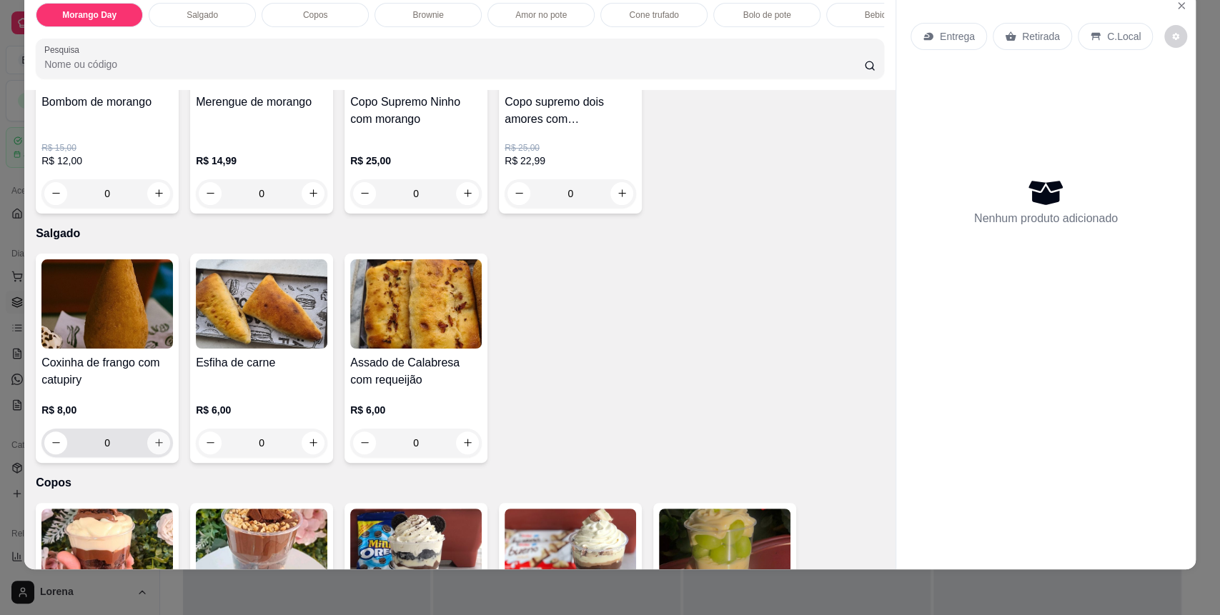
click at [154, 448] on icon "increase-product-quantity" at bounding box center [159, 442] width 11 height 11
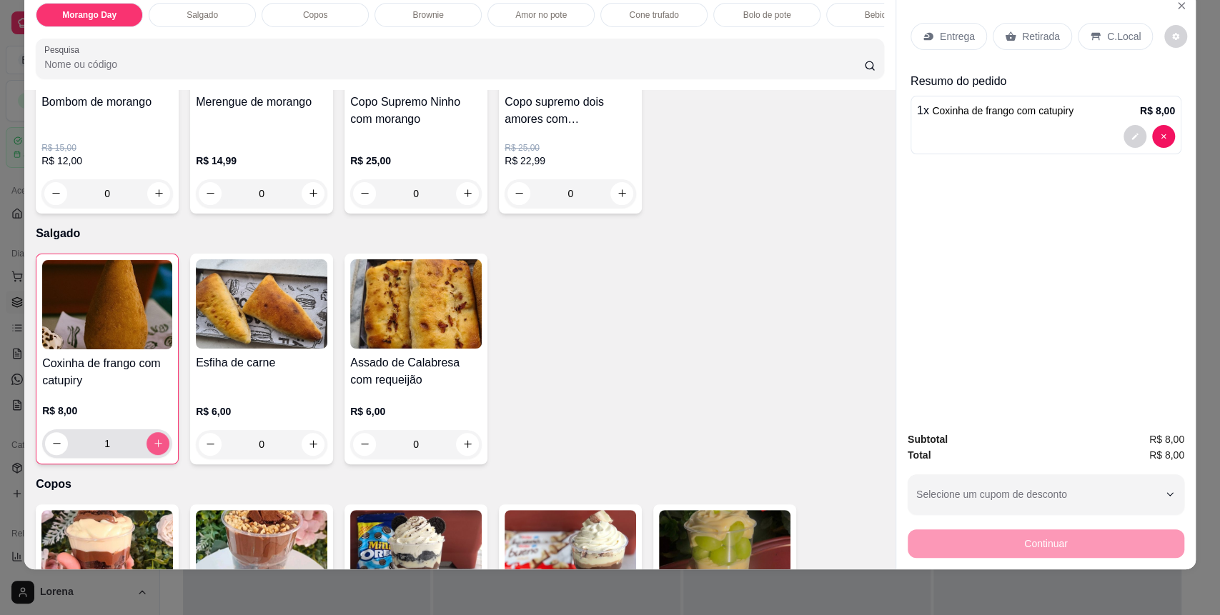
click at [154, 448] on icon "increase-product-quantity" at bounding box center [158, 444] width 8 height 8
type input "2"
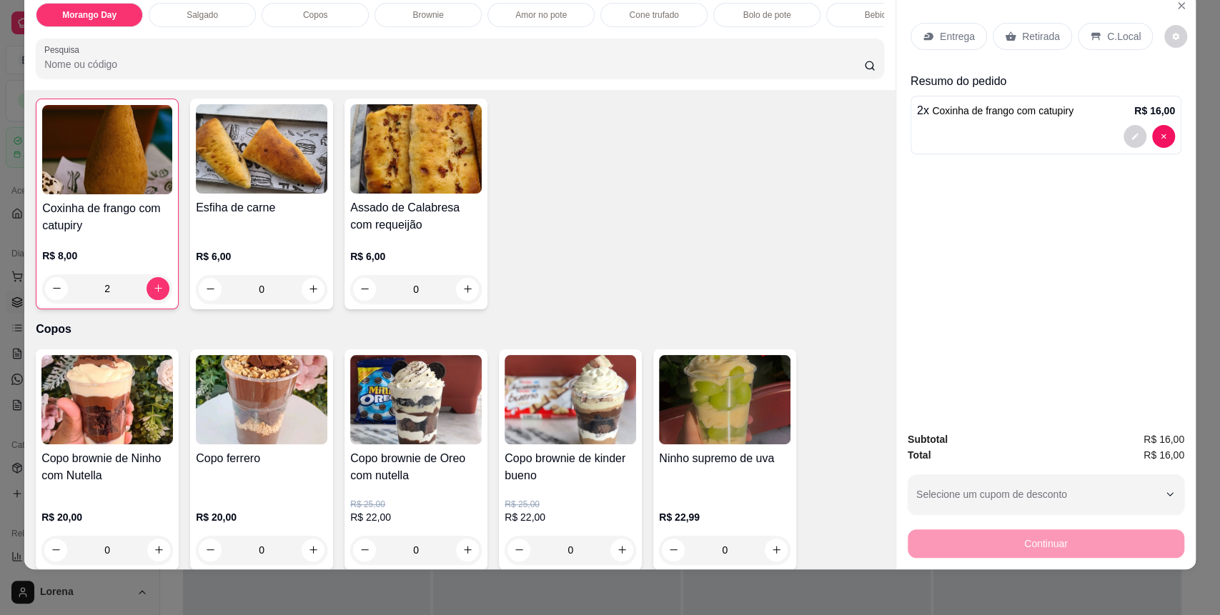
scroll to position [476, 0]
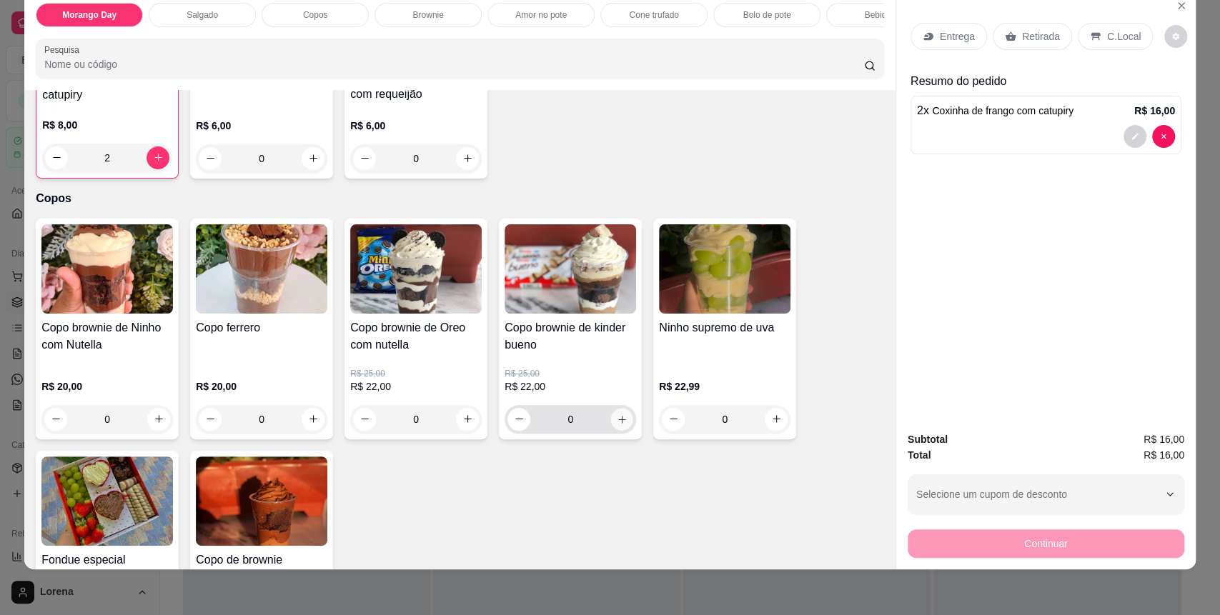
click at [618, 430] on button "increase-product-quantity" at bounding box center [622, 419] width 22 height 22
type input "1"
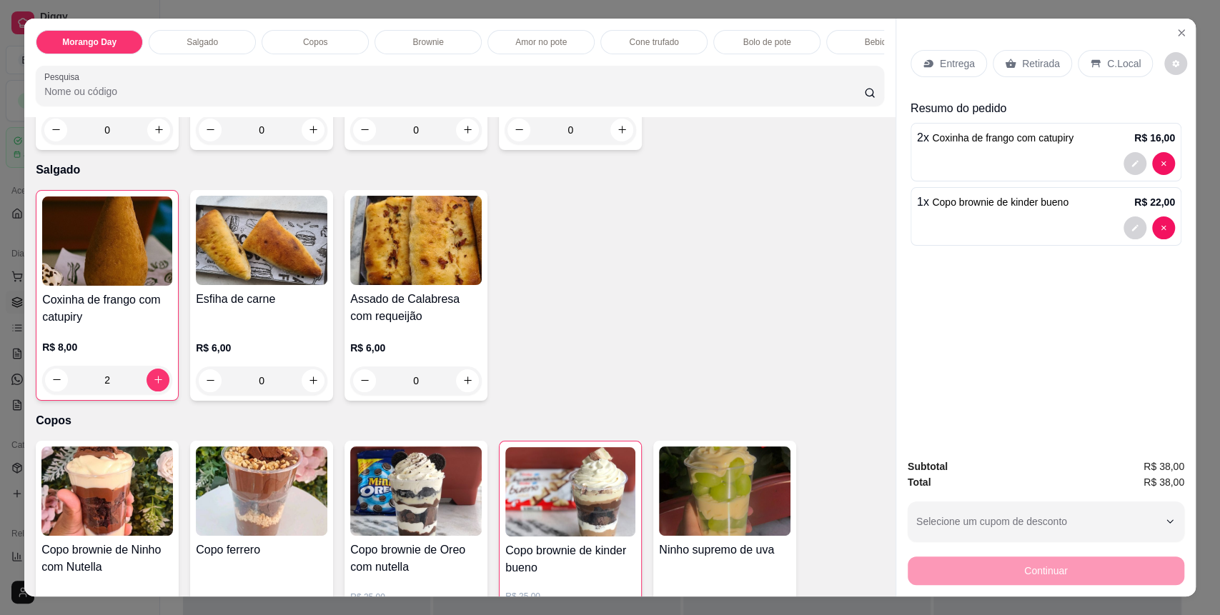
scroll to position [0, 0]
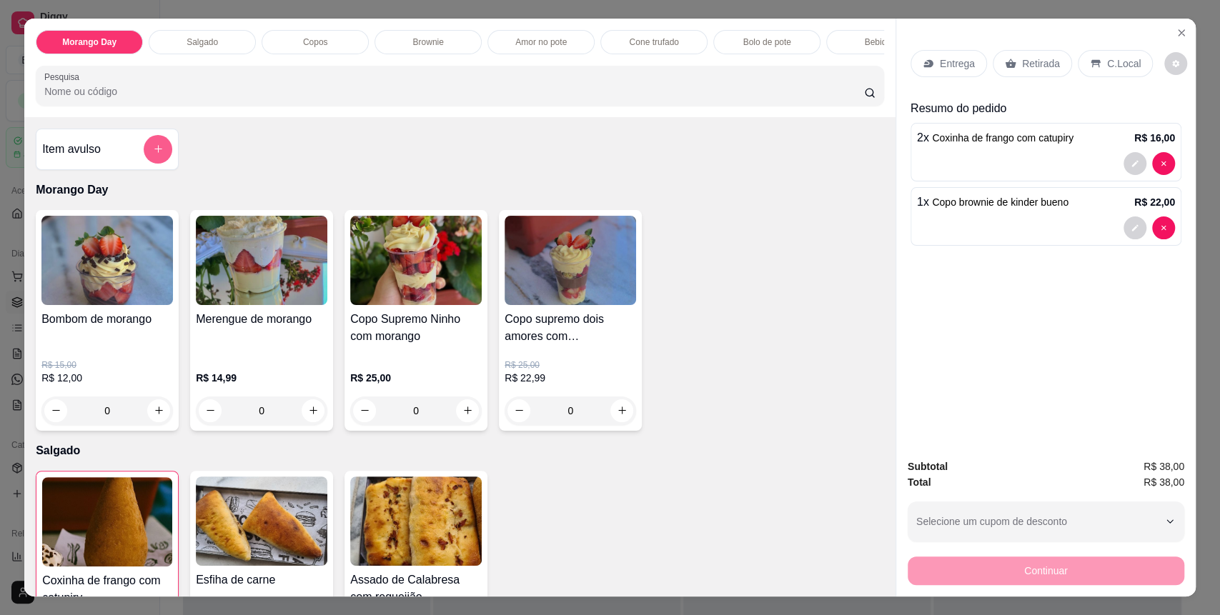
click at [157, 160] on button "add-separate-item" at bounding box center [158, 149] width 29 height 29
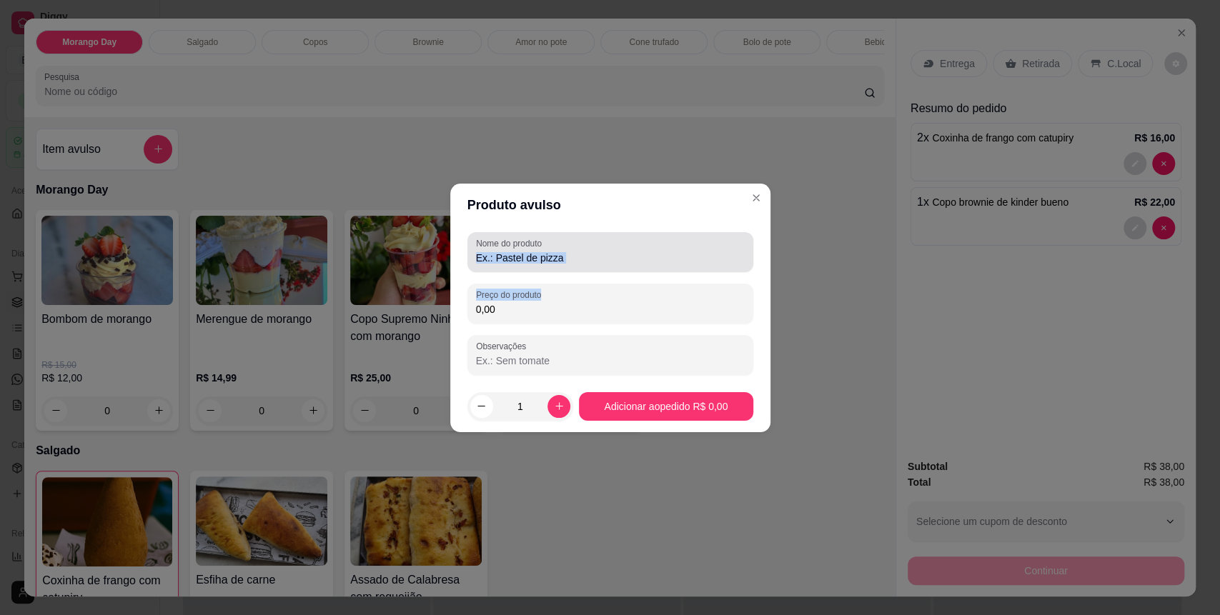
drag, startPoint x: 541, startPoint y: 274, endPoint x: 543, endPoint y: 264, distance: 10.9
click at [538, 264] on div "Nome do produto Preço do produto 0,00 Observações" at bounding box center [610, 303] width 286 height 143
click at [573, 256] on input "Nome do produto" at bounding box center [610, 258] width 269 height 14
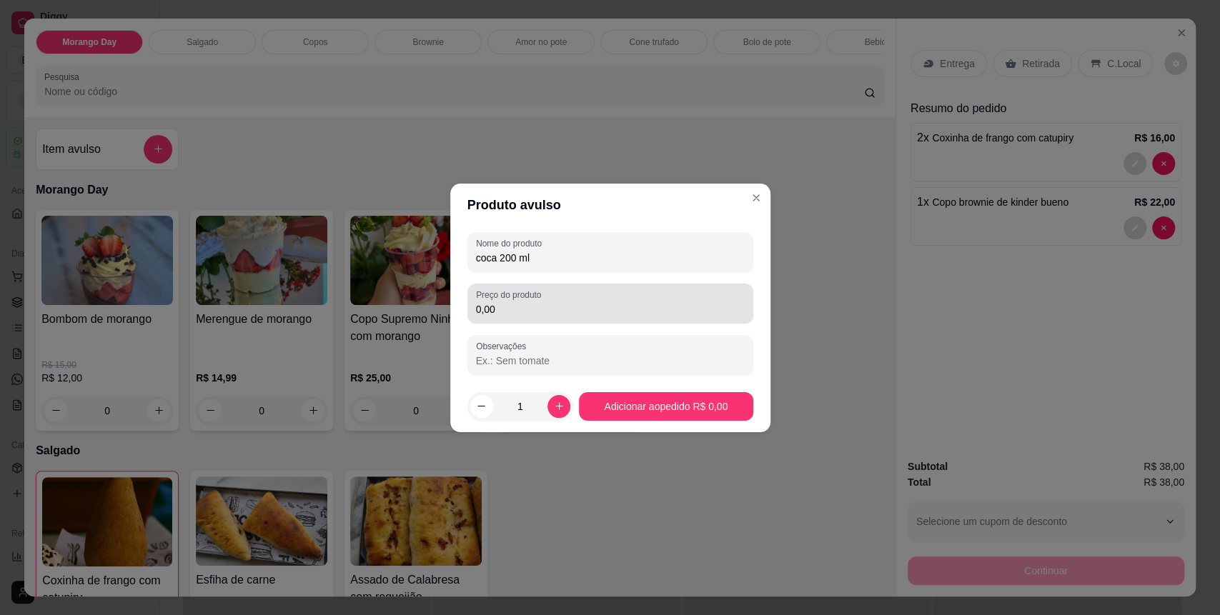
type input "coca 200 ml"
click at [538, 306] on input "0,00" at bounding box center [610, 309] width 269 height 14
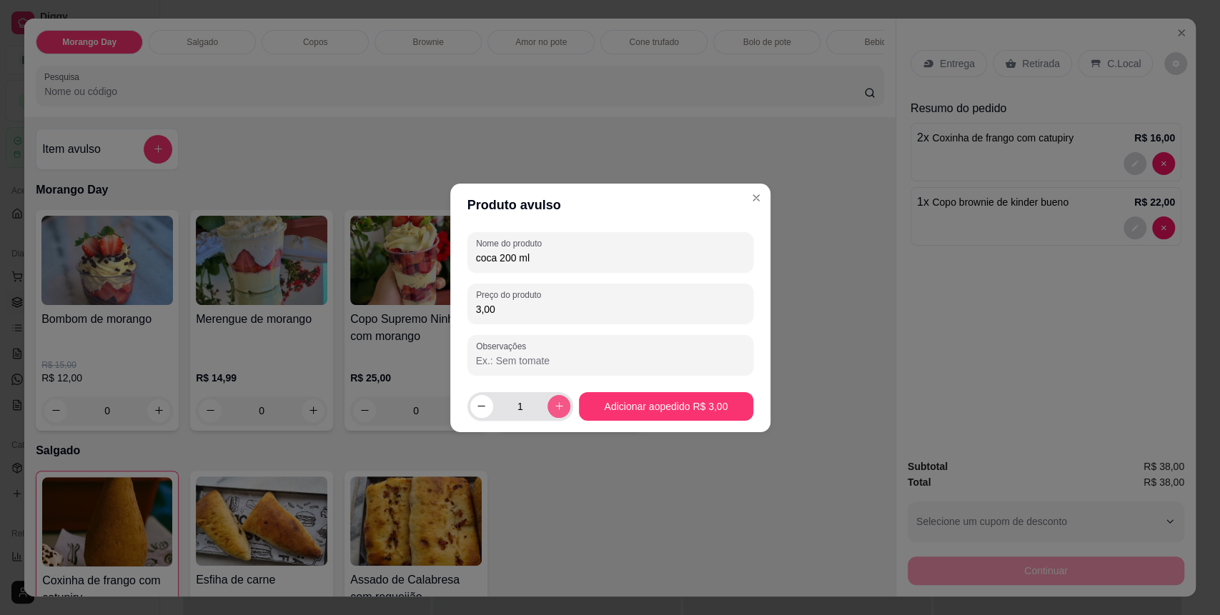
type input "3,00"
click at [549, 410] on button "increase-product-quantity" at bounding box center [559, 406] width 22 height 22
type input "2"
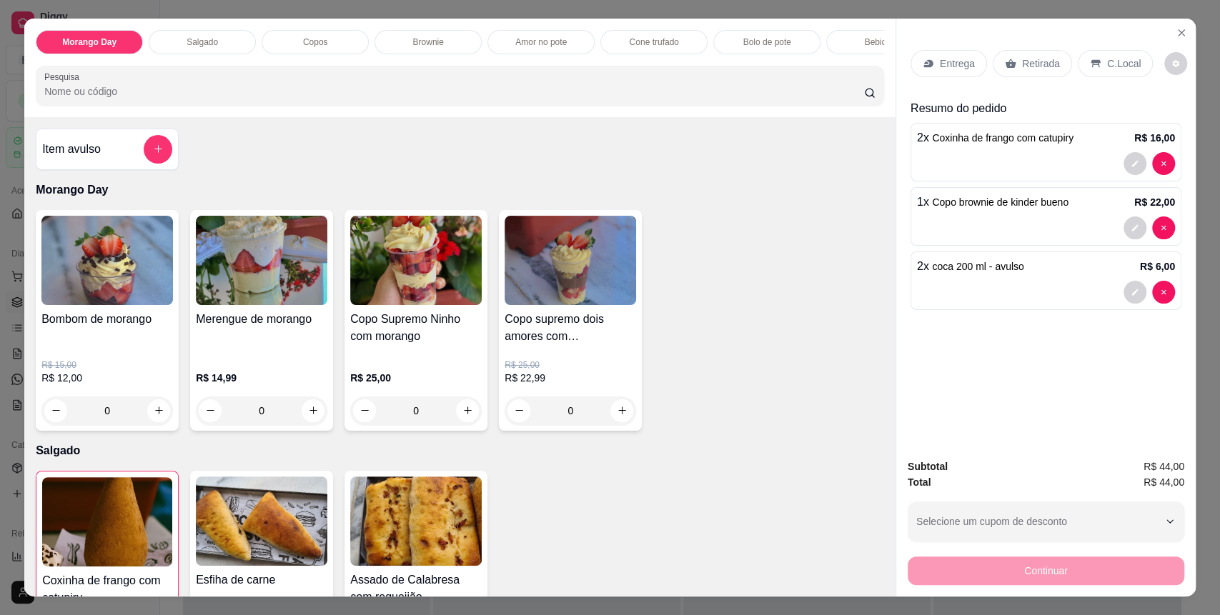
click at [1107, 56] on p "C.Local" at bounding box center [1124, 63] width 34 height 14
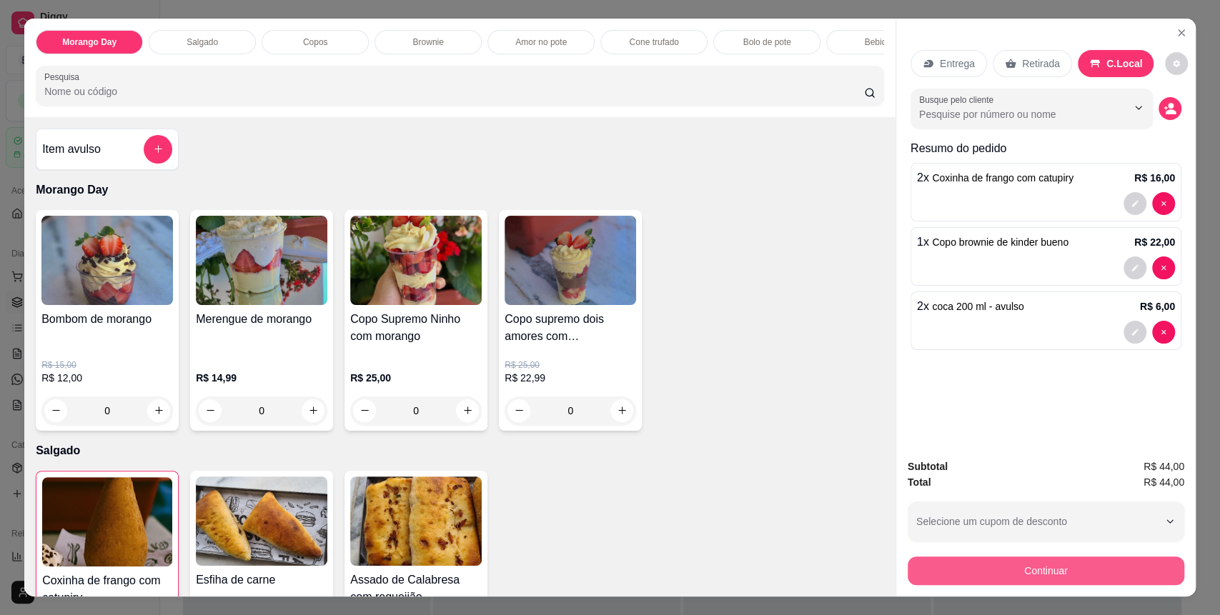
click at [1102, 580] on button "Continuar" at bounding box center [1046, 571] width 277 height 29
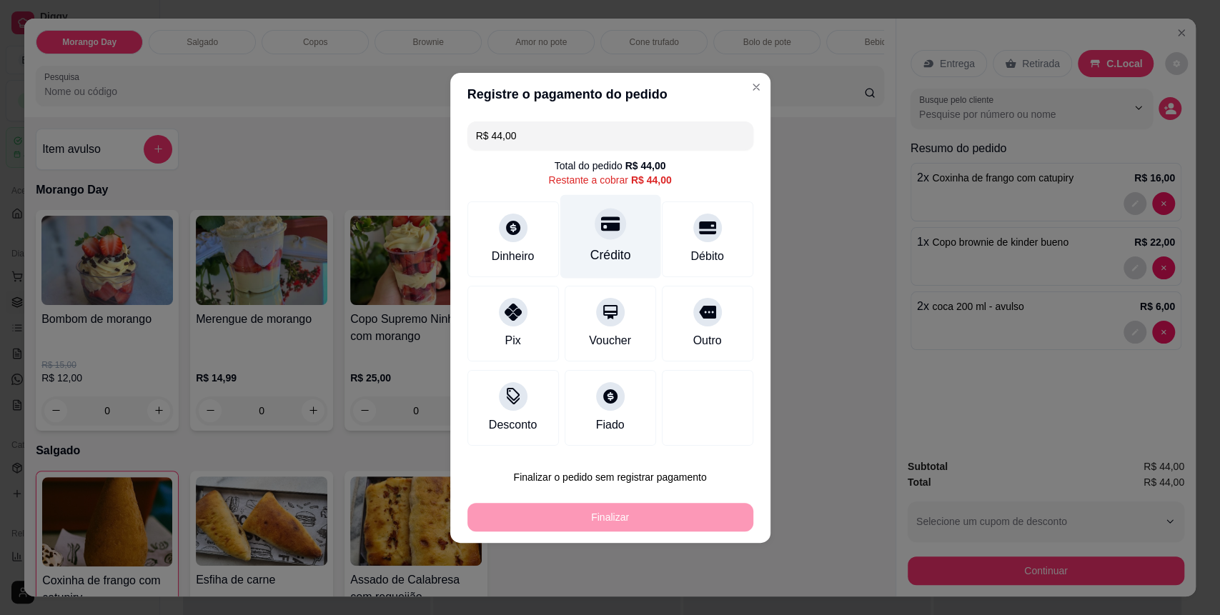
click at [624, 234] on div "Crédito" at bounding box center [610, 236] width 101 height 84
type input "R$ 0,00"
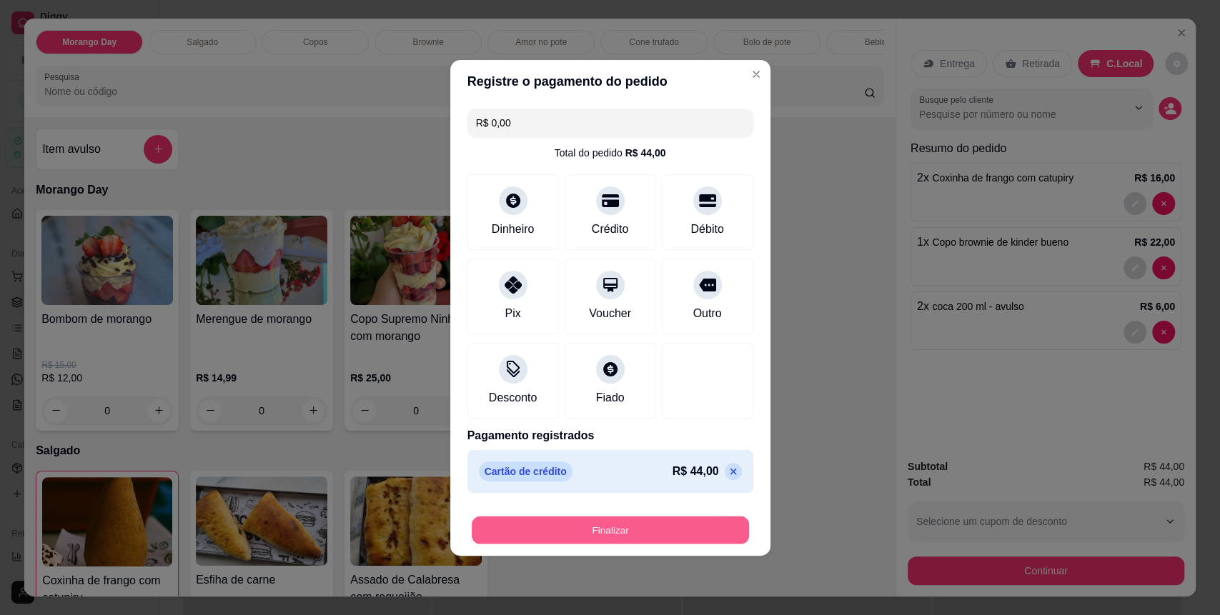
click at [689, 528] on button "Finalizar" at bounding box center [610, 530] width 277 height 28
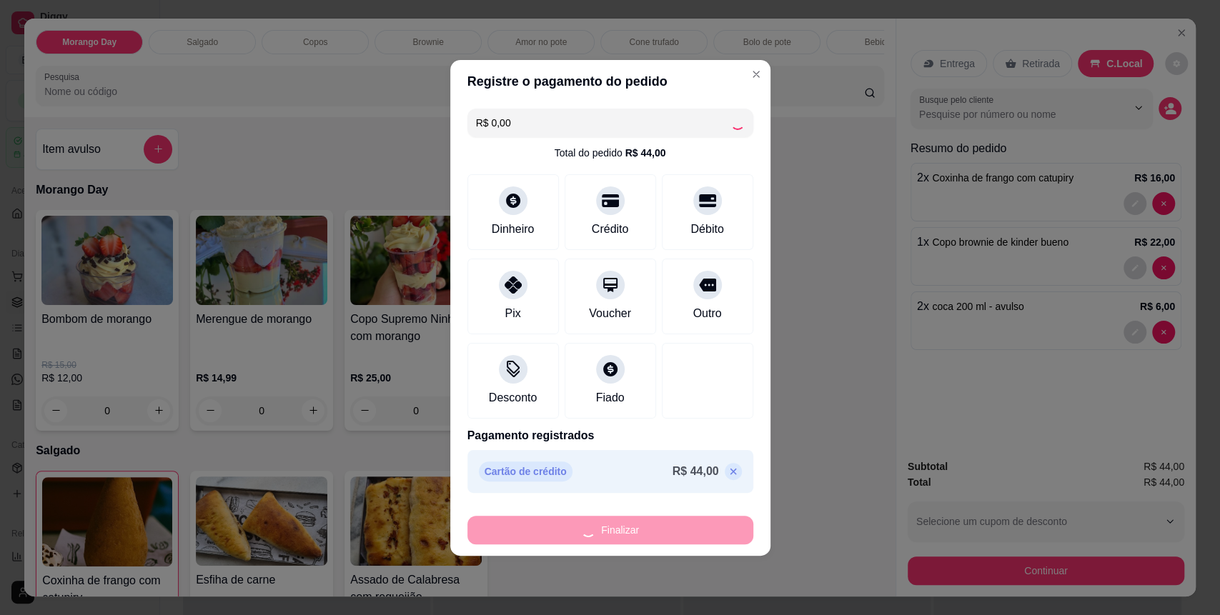
type input "0"
type input "-R$ 44,00"
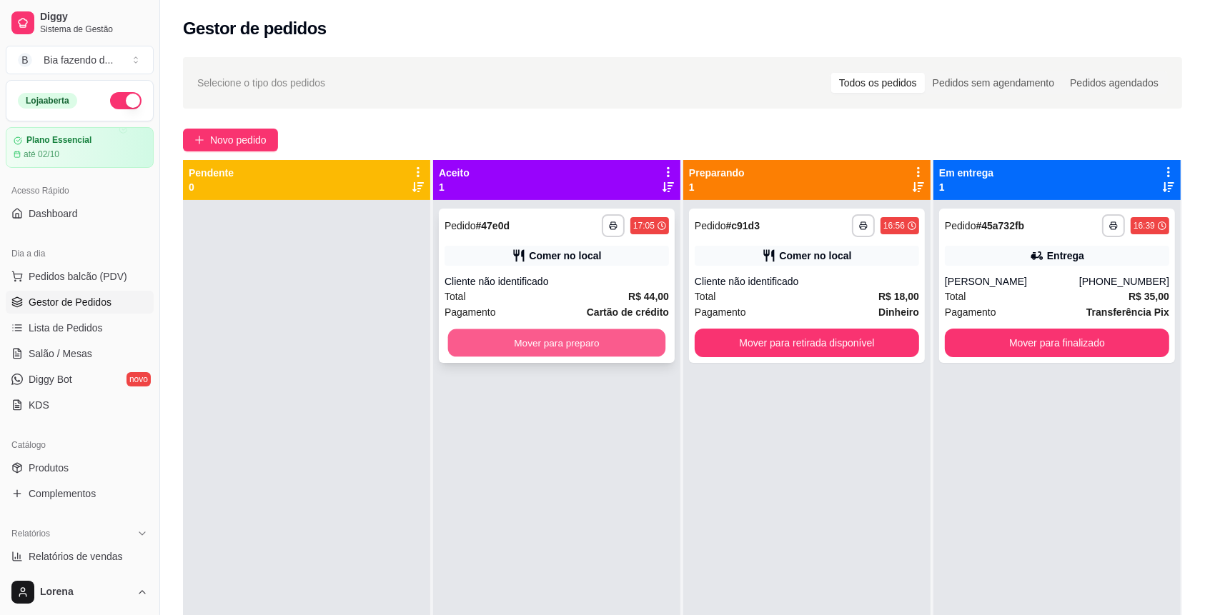
click at [507, 354] on button "Mover para preparo" at bounding box center [557, 344] width 218 height 28
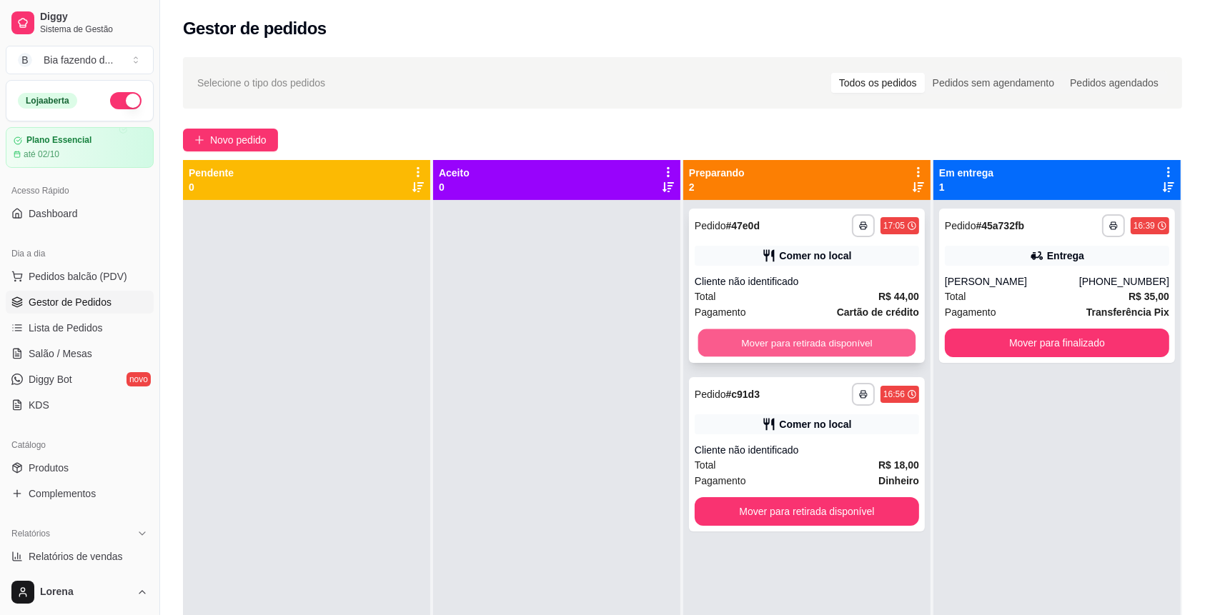
click at [864, 348] on button "Mover para retirada disponível" at bounding box center [807, 344] width 218 height 28
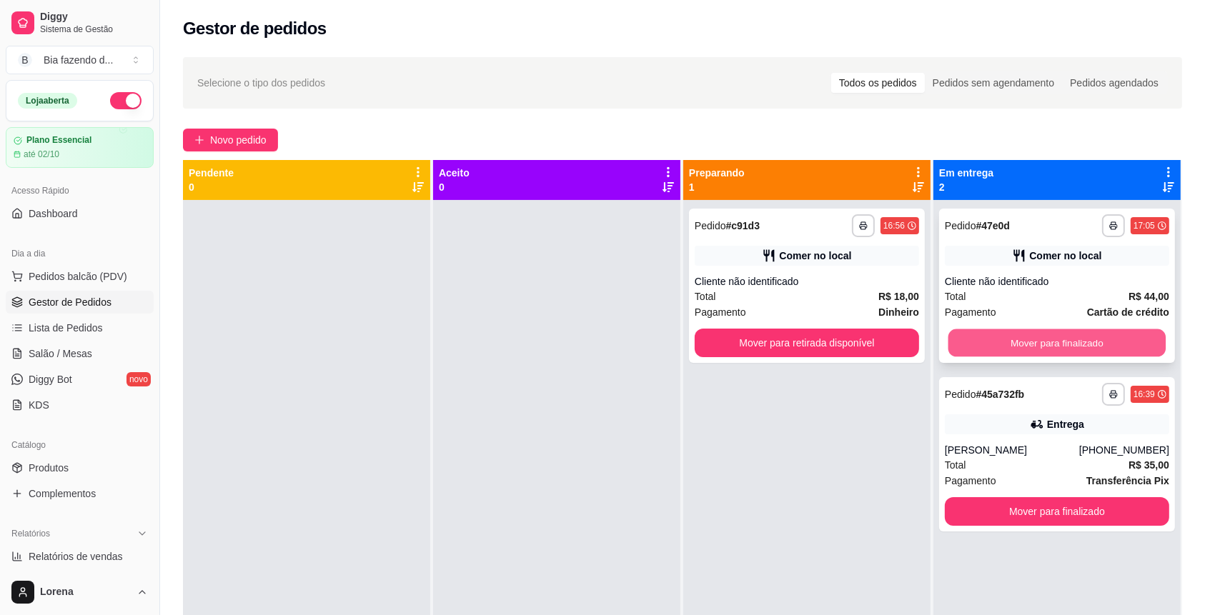
click at [1052, 347] on button "Mover para finalizado" at bounding box center [1057, 344] width 218 height 28
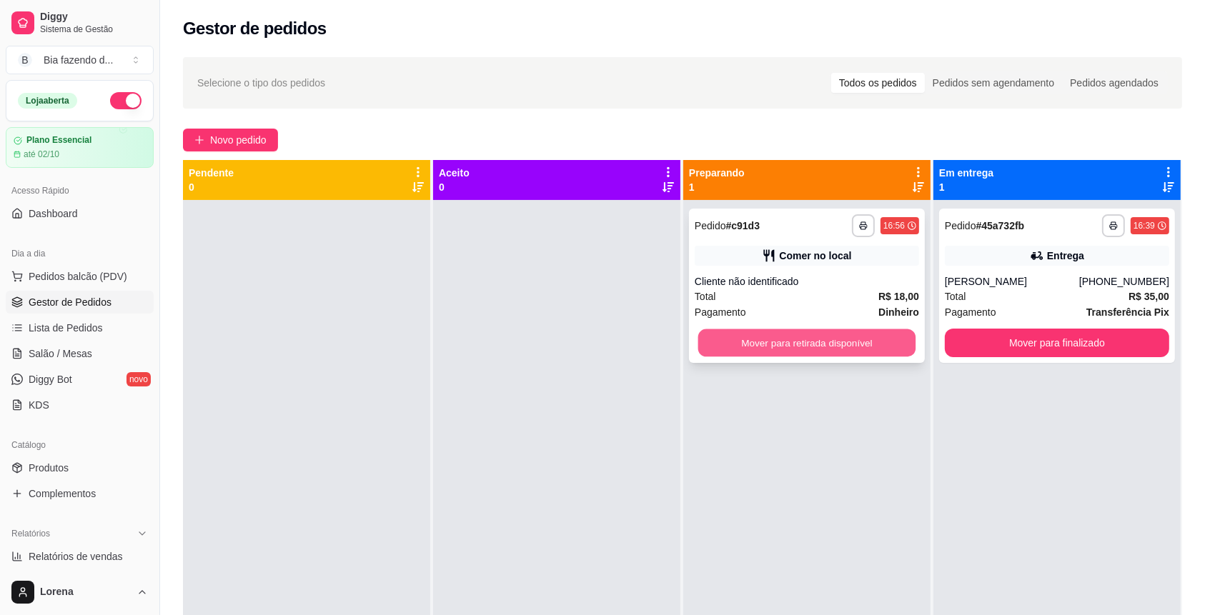
click at [848, 335] on button "Mover para retirada disponível" at bounding box center [807, 344] width 218 height 28
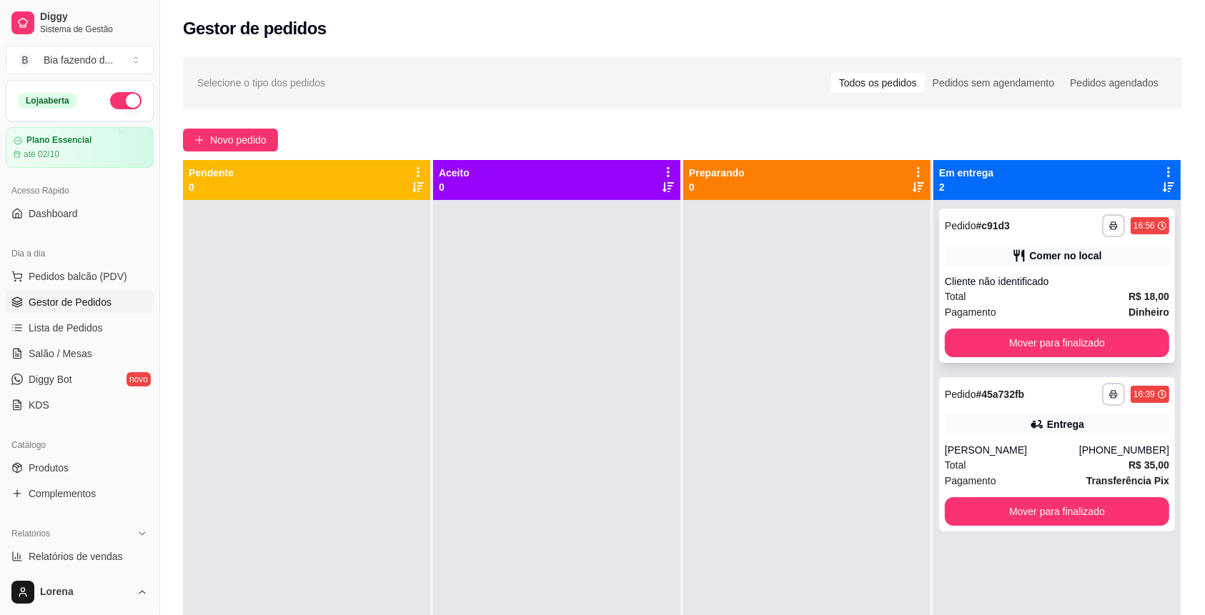
drag, startPoint x: 1098, startPoint y: 365, endPoint x: 1093, endPoint y: 349, distance: 17.2
click at [1097, 365] on div "**********" at bounding box center [1056, 507] width 247 height 615
click at [1093, 339] on button "Mover para finalizado" at bounding box center [1057, 344] width 218 height 28
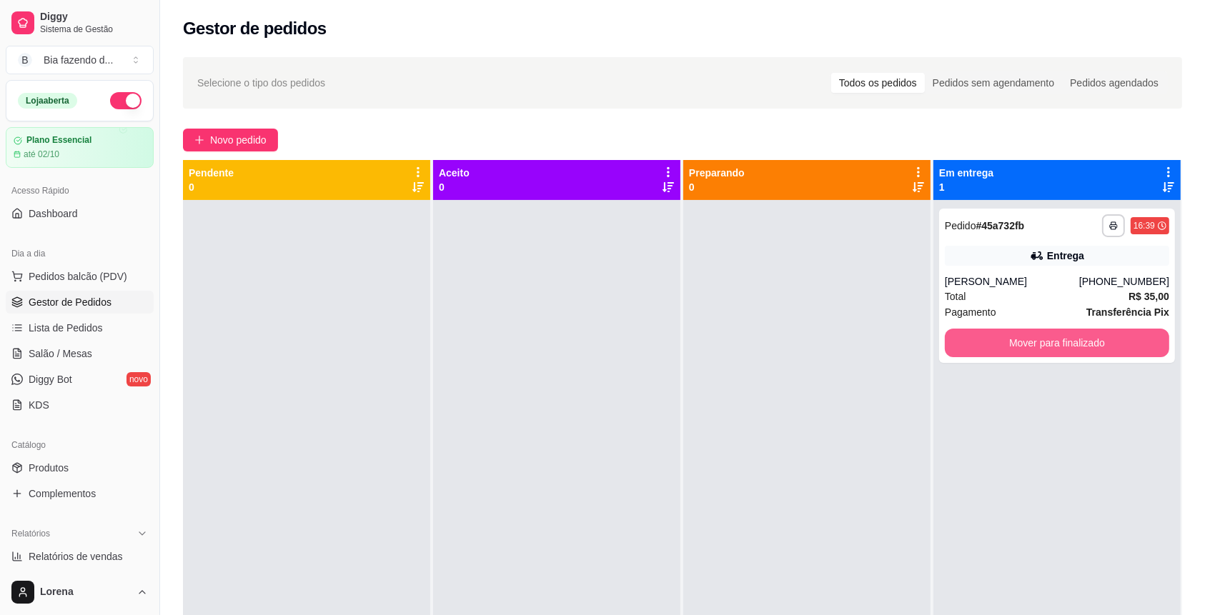
click at [1086, 355] on button "Mover para finalizado" at bounding box center [1057, 343] width 224 height 29
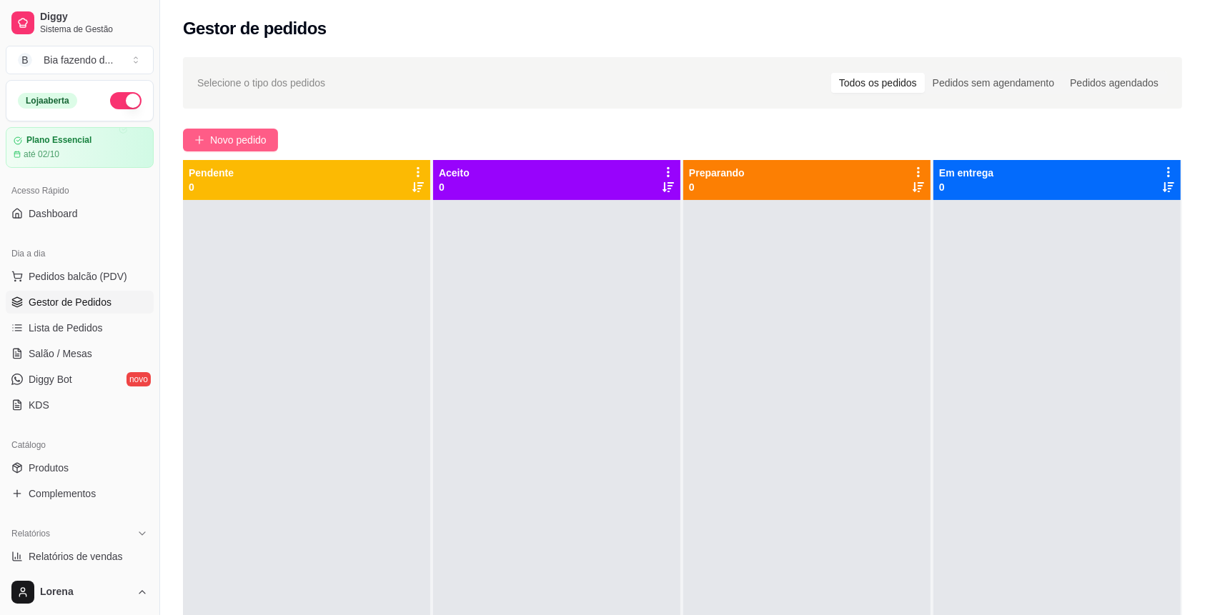
click at [254, 146] on span "Novo pedido" at bounding box center [238, 140] width 56 height 16
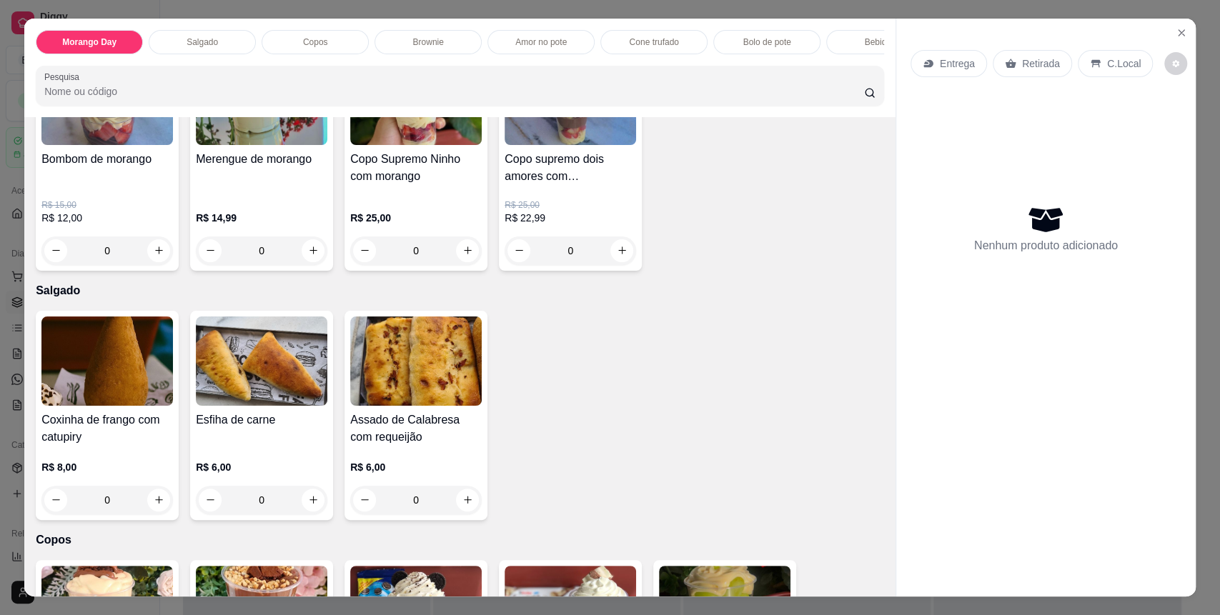
scroll to position [190, 0]
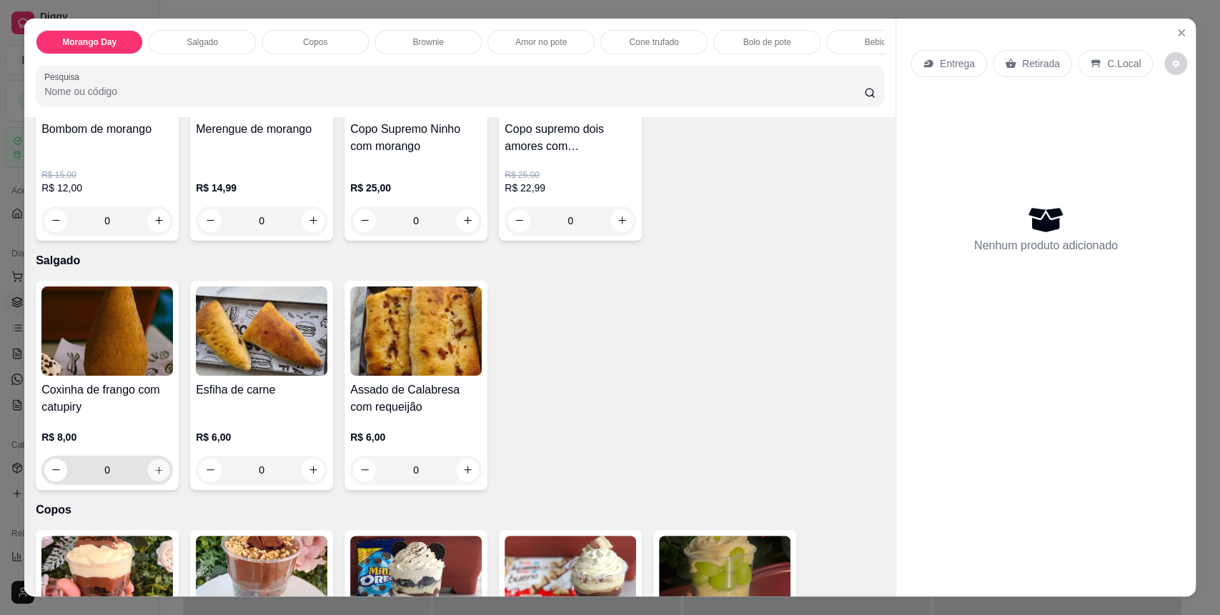
click at [157, 481] on button "increase-product-quantity" at bounding box center [159, 470] width 22 height 22
type input "1"
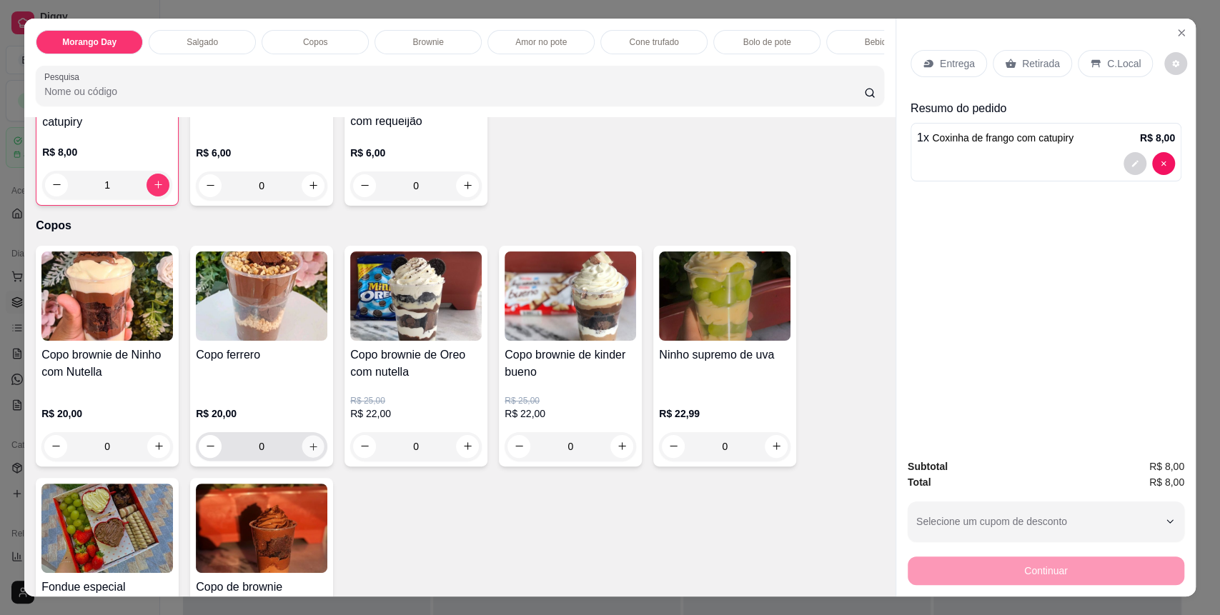
click at [311, 457] on button "increase-product-quantity" at bounding box center [313, 446] width 22 height 22
type input "1"
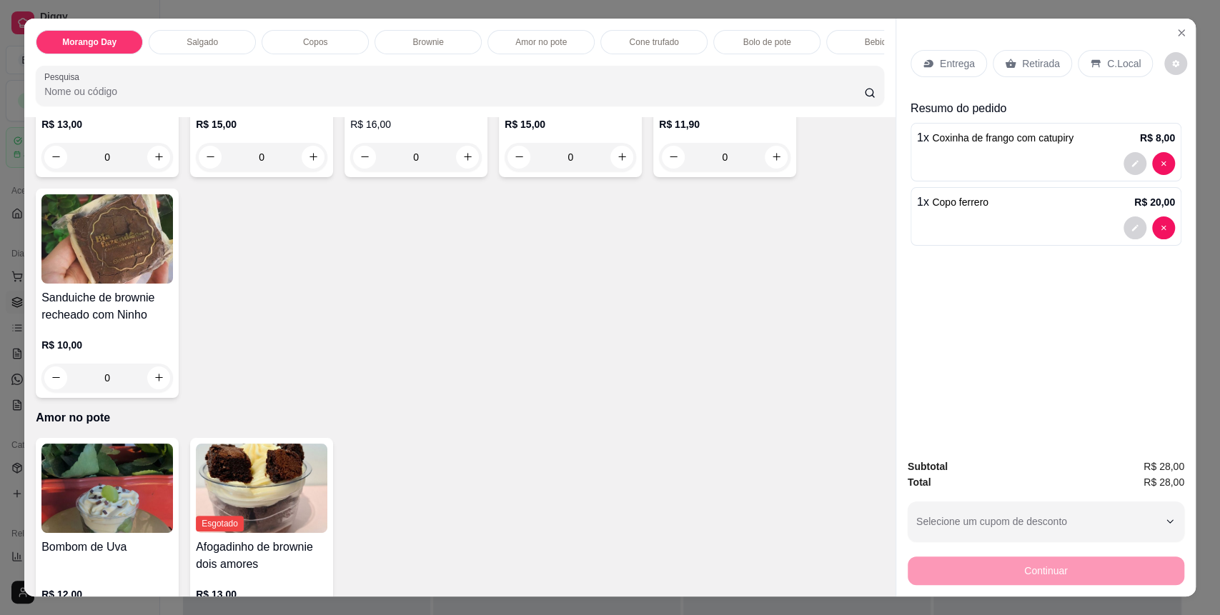
scroll to position [1239, 0]
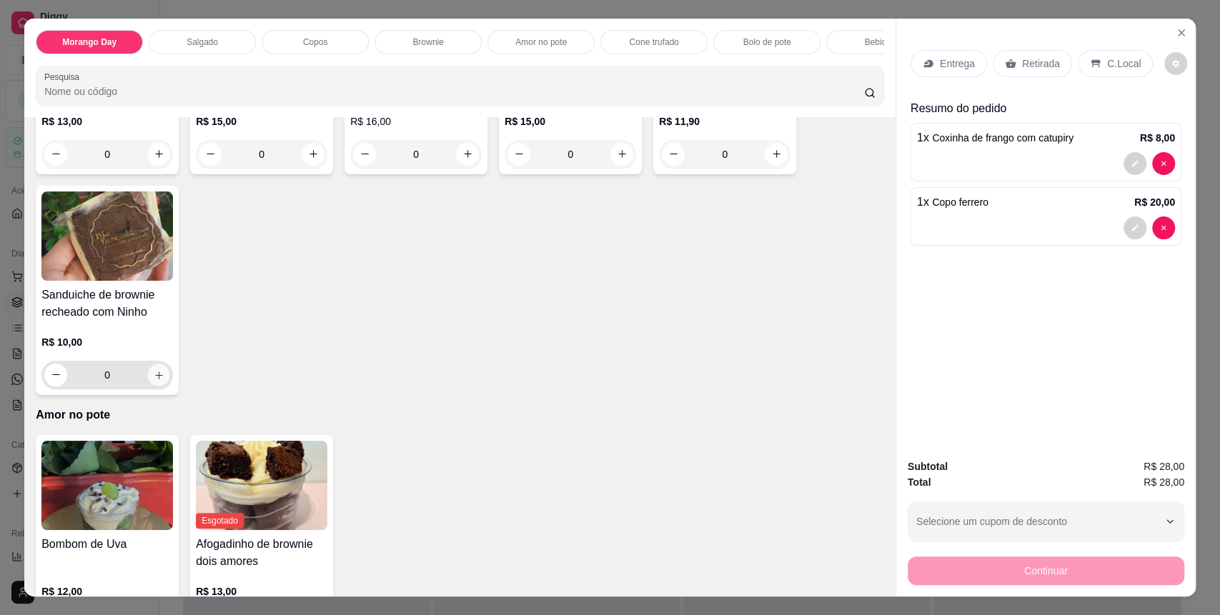
click at [154, 381] on icon "increase-product-quantity" at bounding box center [159, 375] width 11 height 11
type input "1"
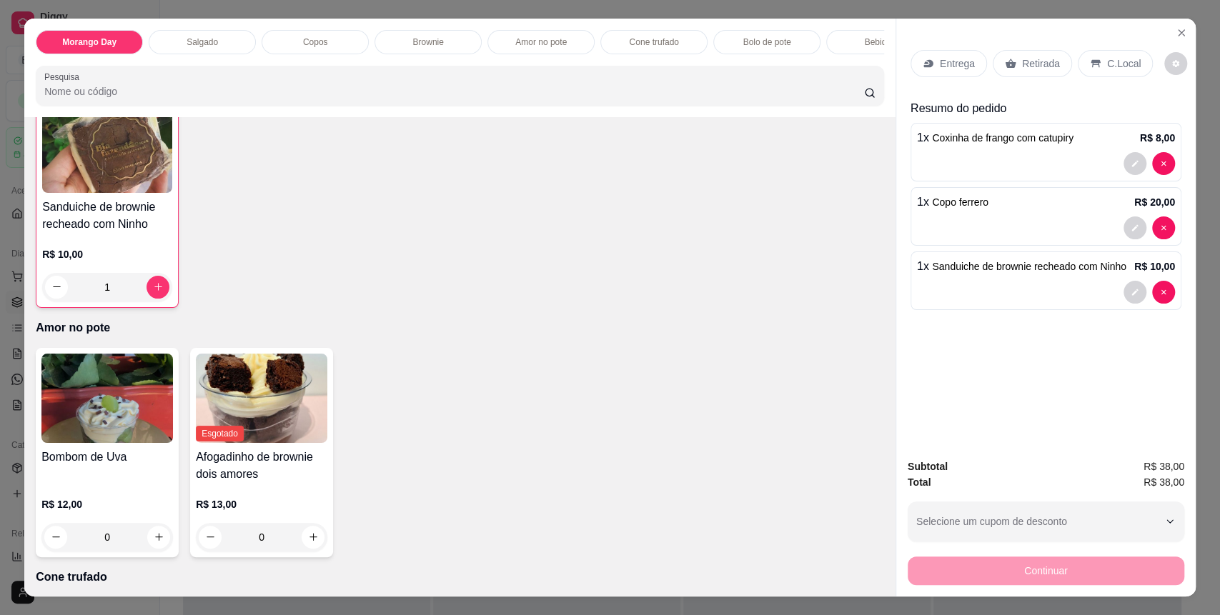
scroll to position [1430, 0]
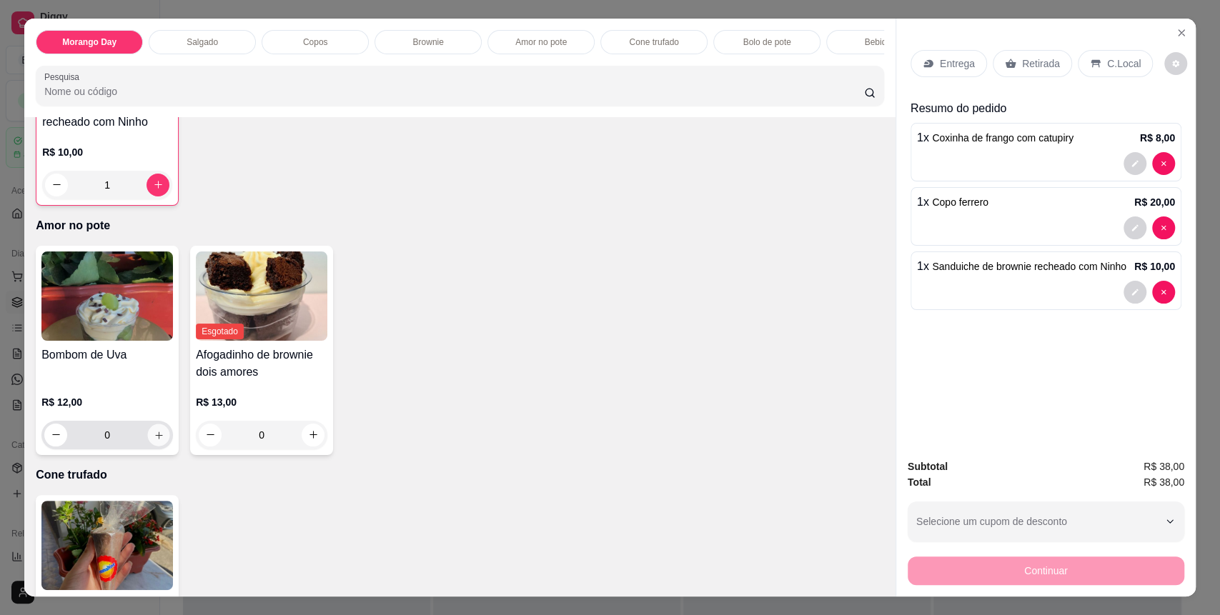
click at [154, 441] on icon "increase-product-quantity" at bounding box center [159, 435] width 11 height 11
type input "1"
click at [1078, 60] on div "C.Local" at bounding box center [1115, 63] width 75 height 27
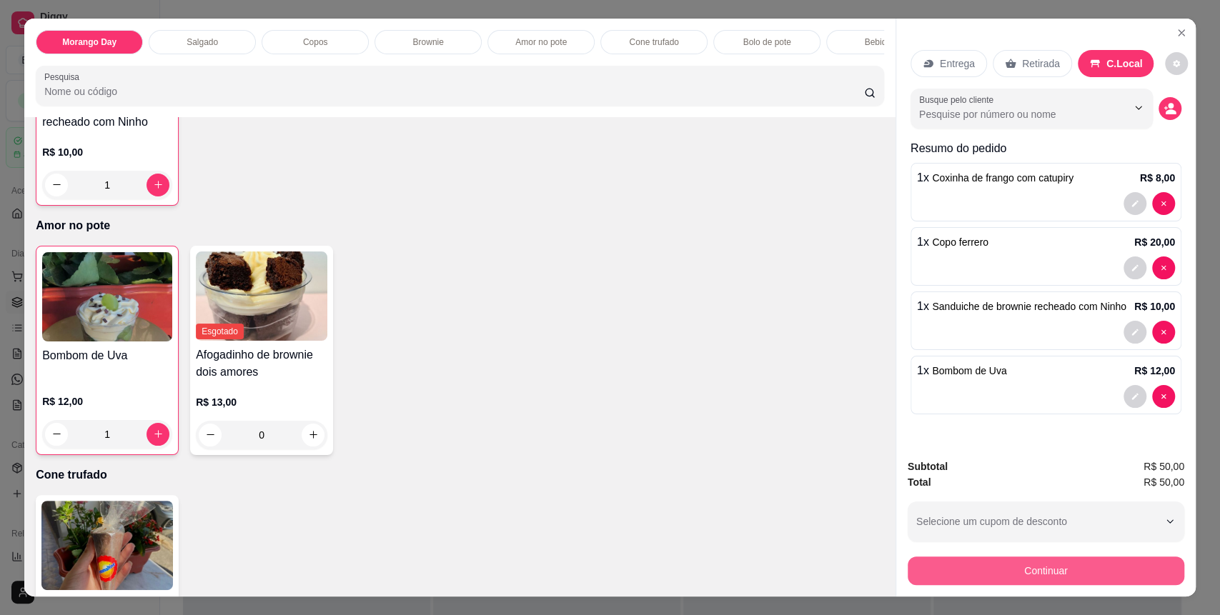
click at [1011, 564] on button "Continuar" at bounding box center [1046, 571] width 277 height 29
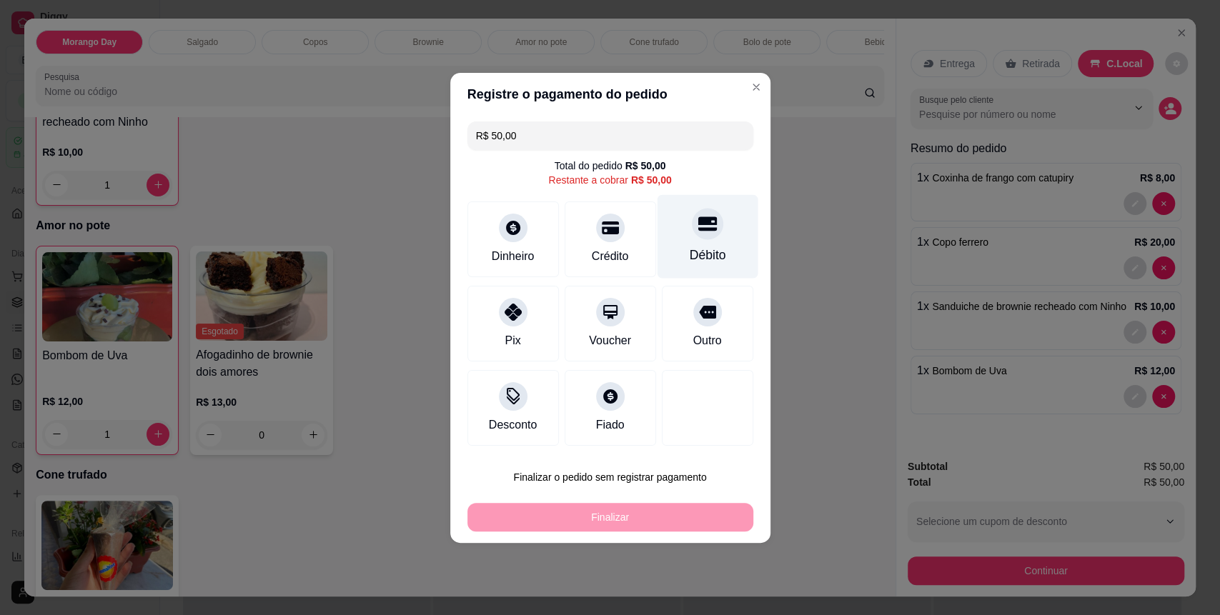
click at [681, 241] on div "Débito" at bounding box center [707, 236] width 101 height 84
type input "R$ 0,00"
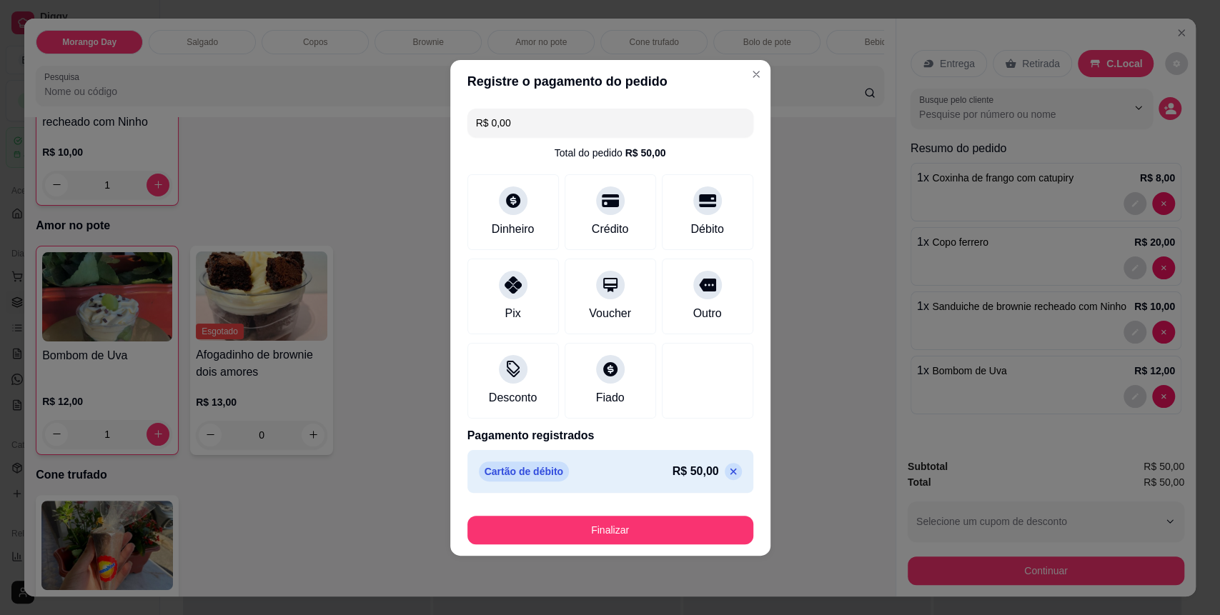
click at [579, 520] on button "Finalizar" at bounding box center [610, 530] width 286 height 29
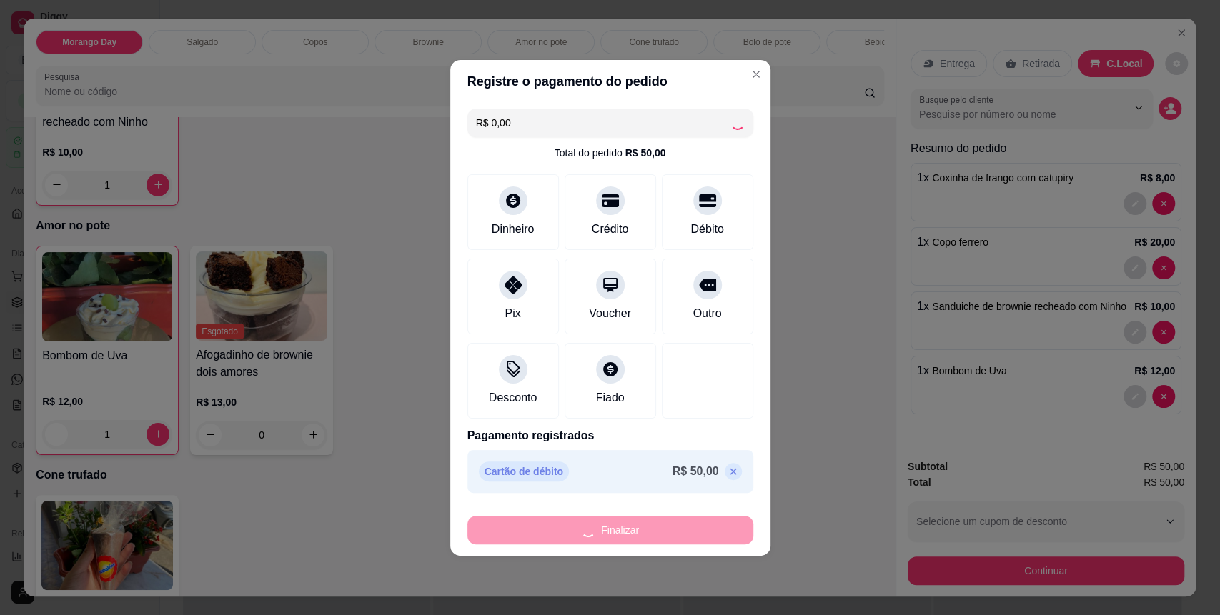
type input "0"
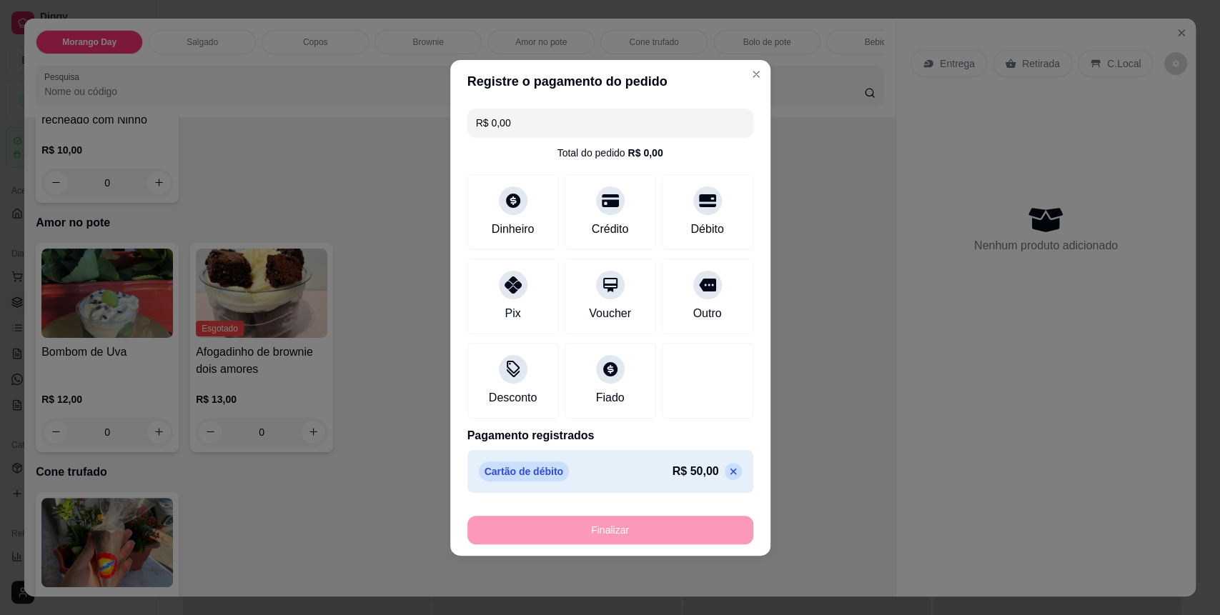
type input "-R$ 50,00"
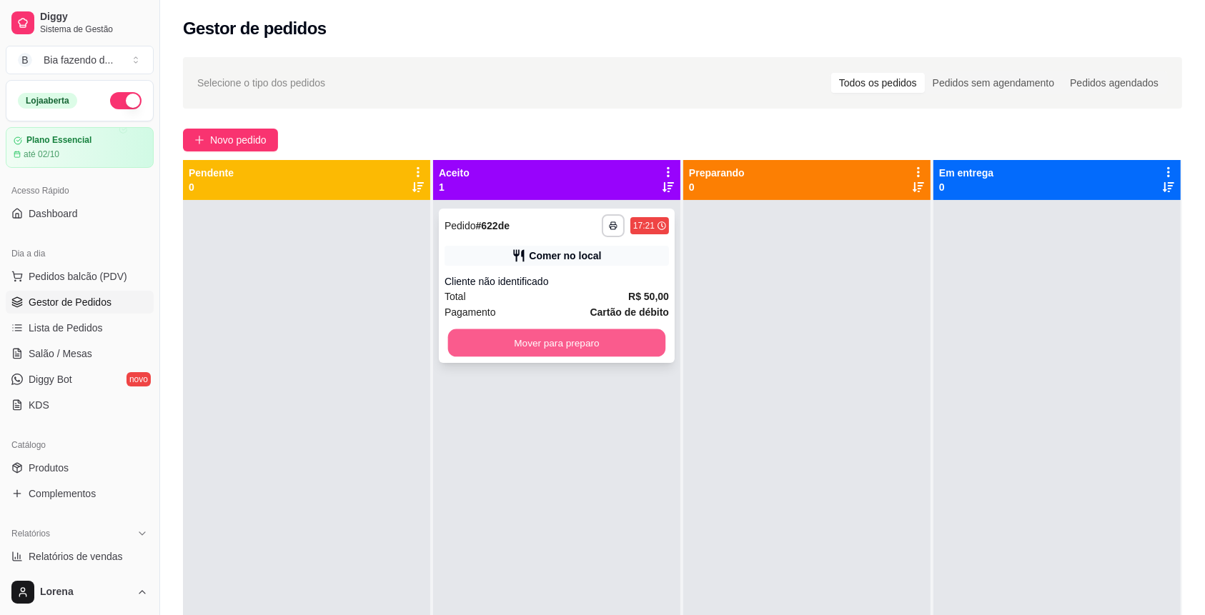
click at [581, 339] on button "Mover para preparo" at bounding box center [557, 344] width 218 height 28
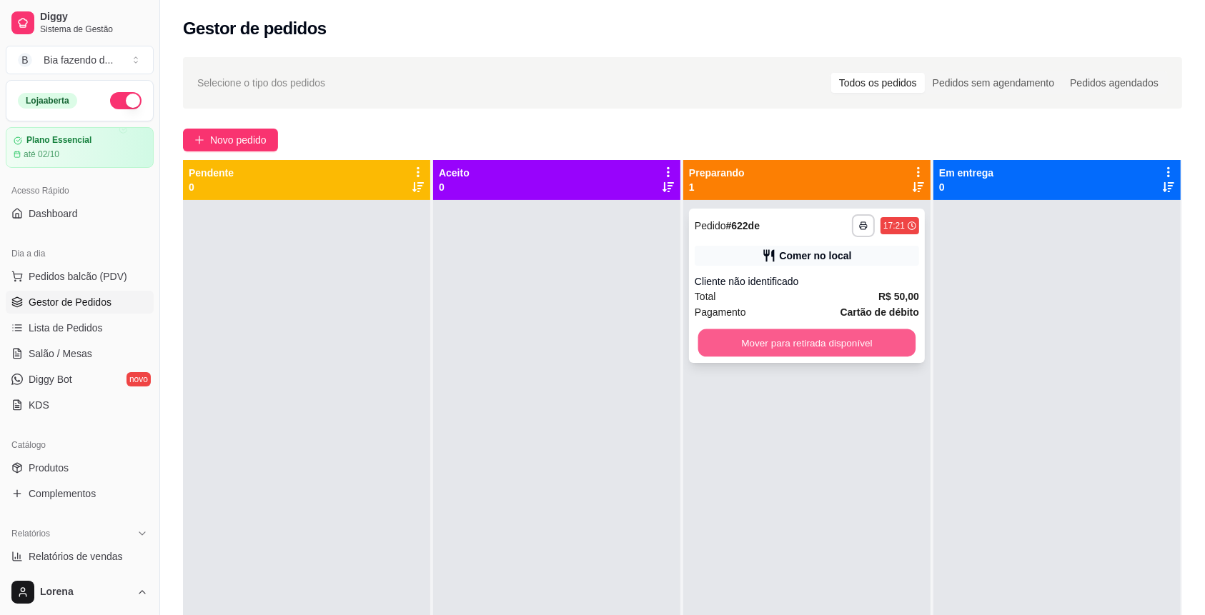
click at [883, 347] on button "Mover para retirada disponível" at bounding box center [807, 344] width 218 height 28
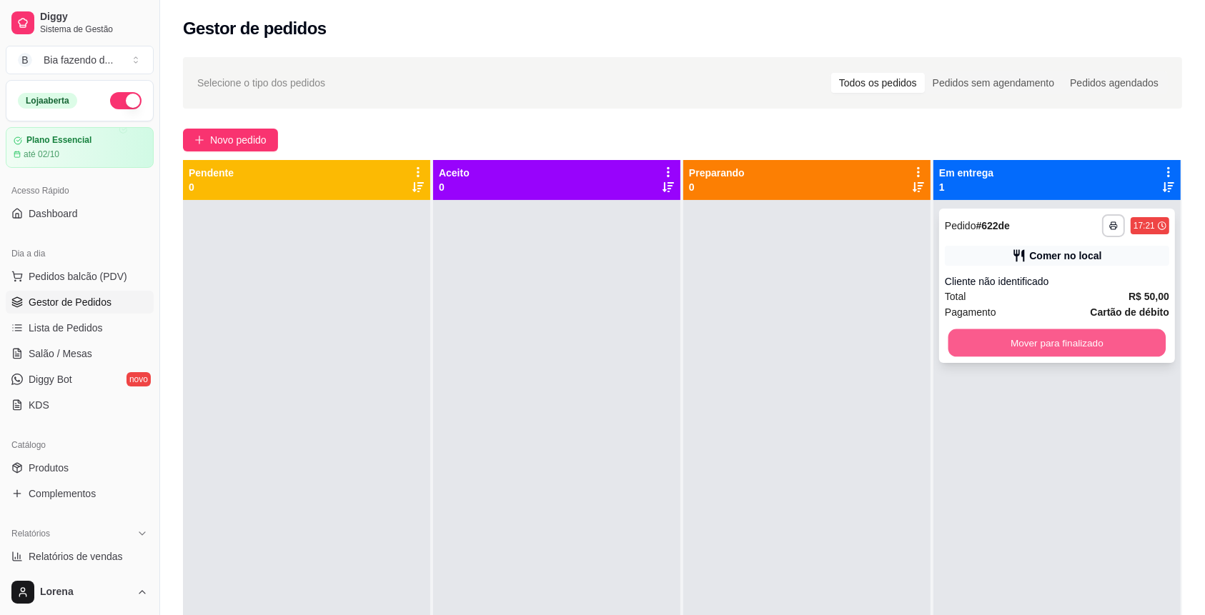
click at [1055, 337] on button "Mover para finalizado" at bounding box center [1057, 344] width 218 height 28
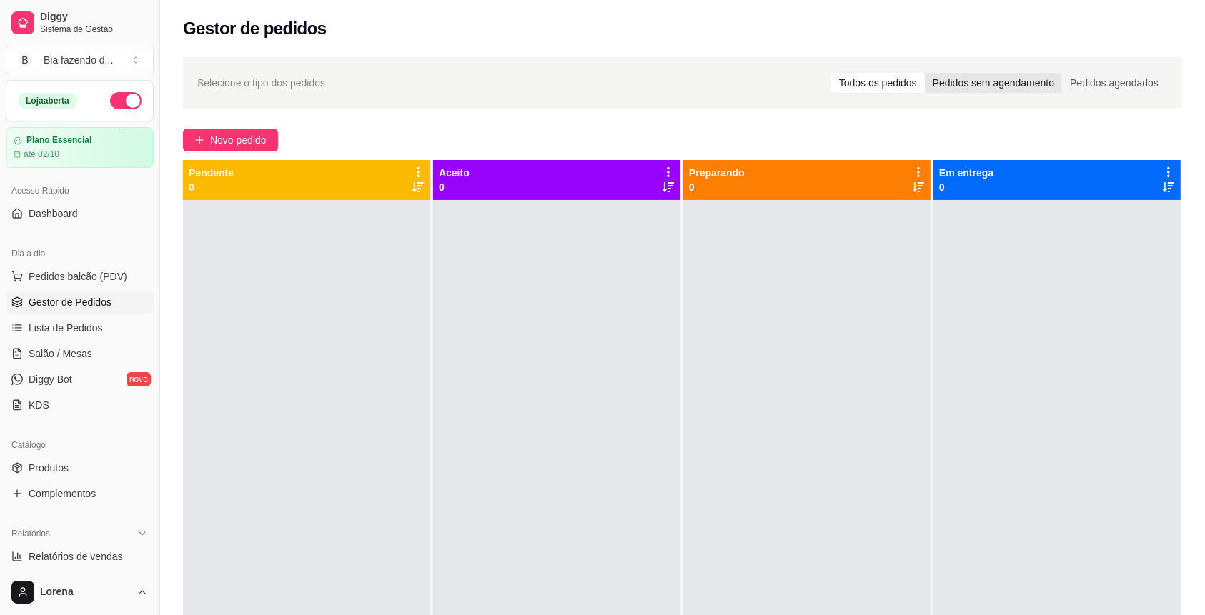
click at [961, 76] on div "Pedidos sem agendamento" at bounding box center [993, 83] width 137 height 20
click at [925, 73] on input "Pedidos sem agendamento" at bounding box center [925, 73] width 0 height 0
click at [1149, 94] on div "Todos os pedidos Pedidos sem agendamento Pedidos agendados" at bounding box center [999, 82] width 338 height 23
click at [1129, 86] on div "Pedidos agendados" at bounding box center [1114, 83] width 104 height 20
click at [1062, 73] on input "Pedidos agendados" at bounding box center [1062, 73] width 0 height 0
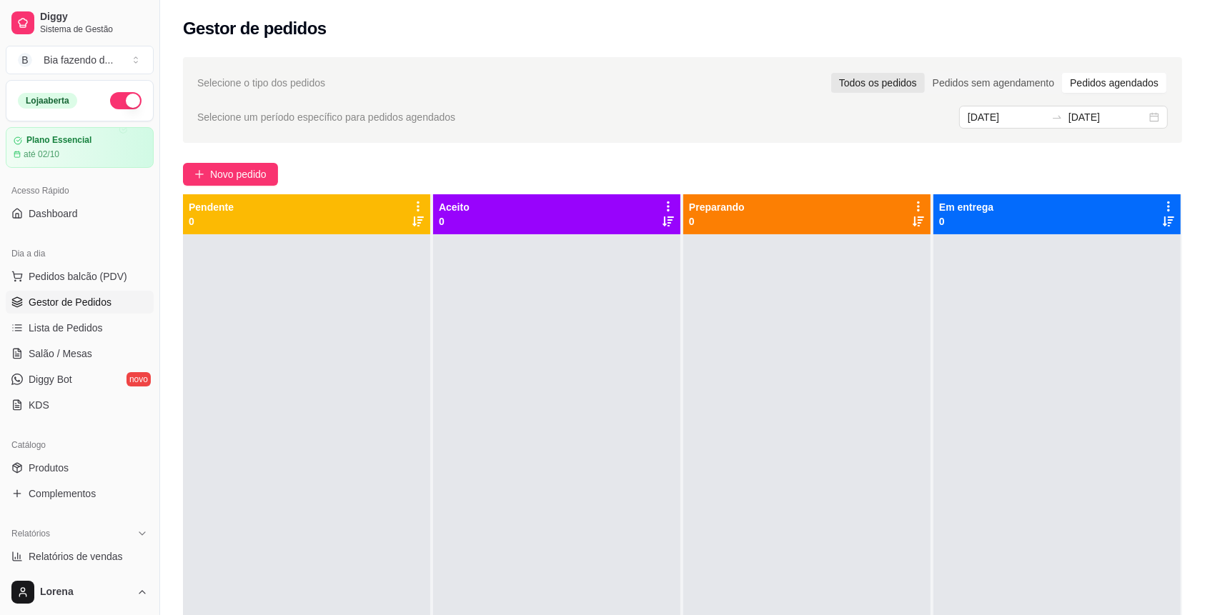
click at [899, 74] on div "Todos os pedidos" at bounding box center [878, 83] width 94 height 20
click at [831, 73] on input "Todos os pedidos" at bounding box center [831, 73] width 0 height 0
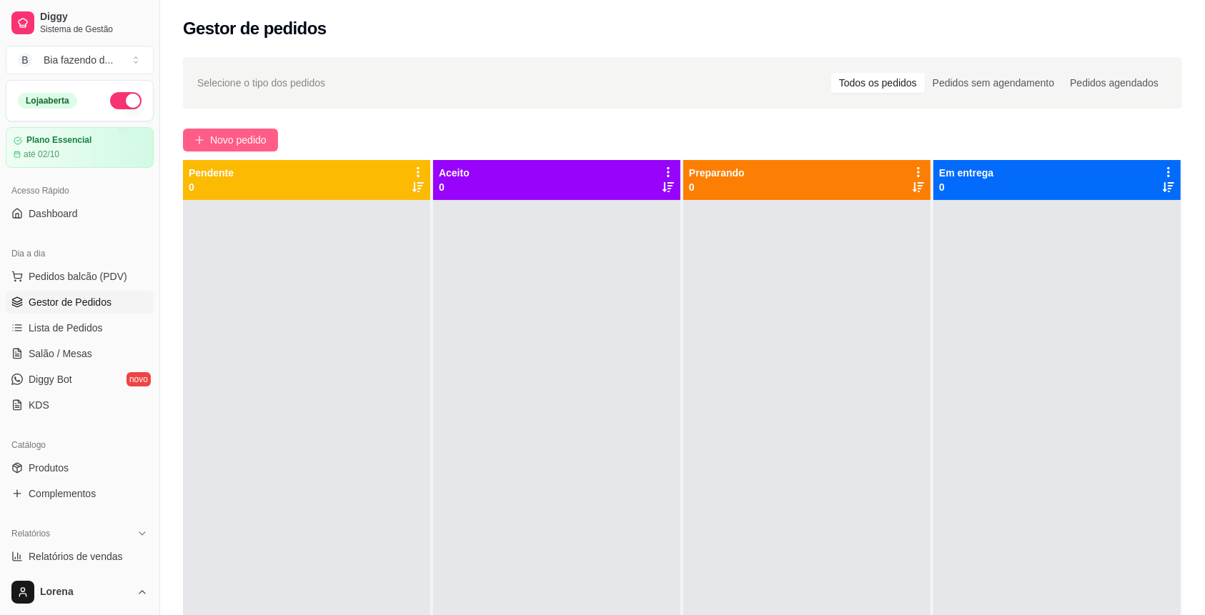
click at [270, 136] on button "Novo pedido" at bounding box center [230, 140] width 95 height 23
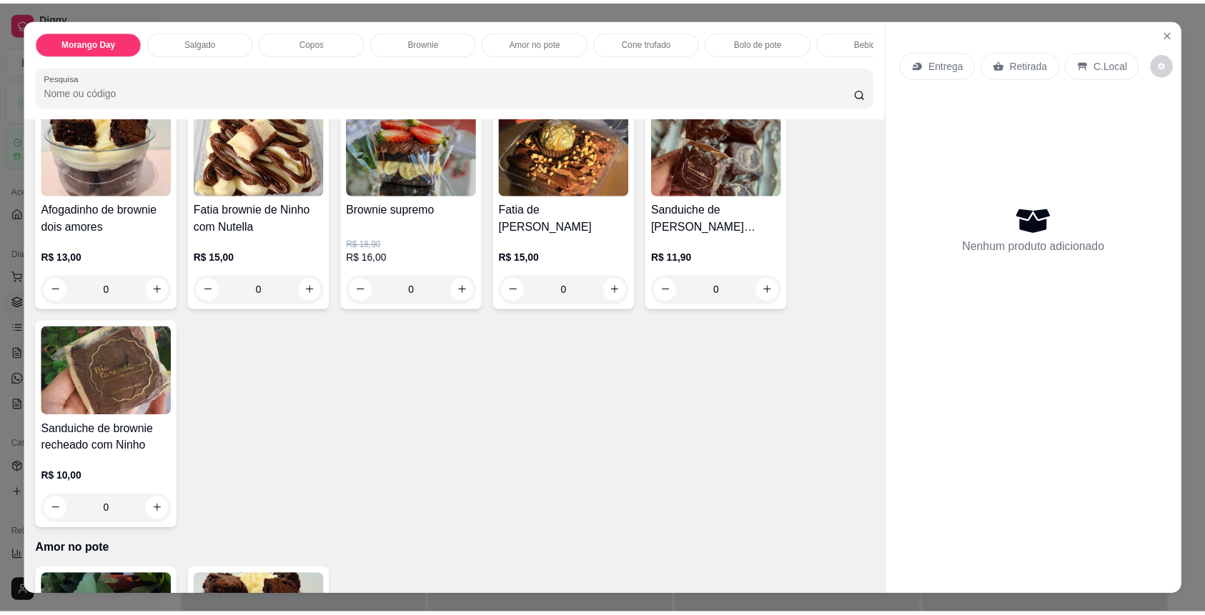
scroll to position [1144, 0]
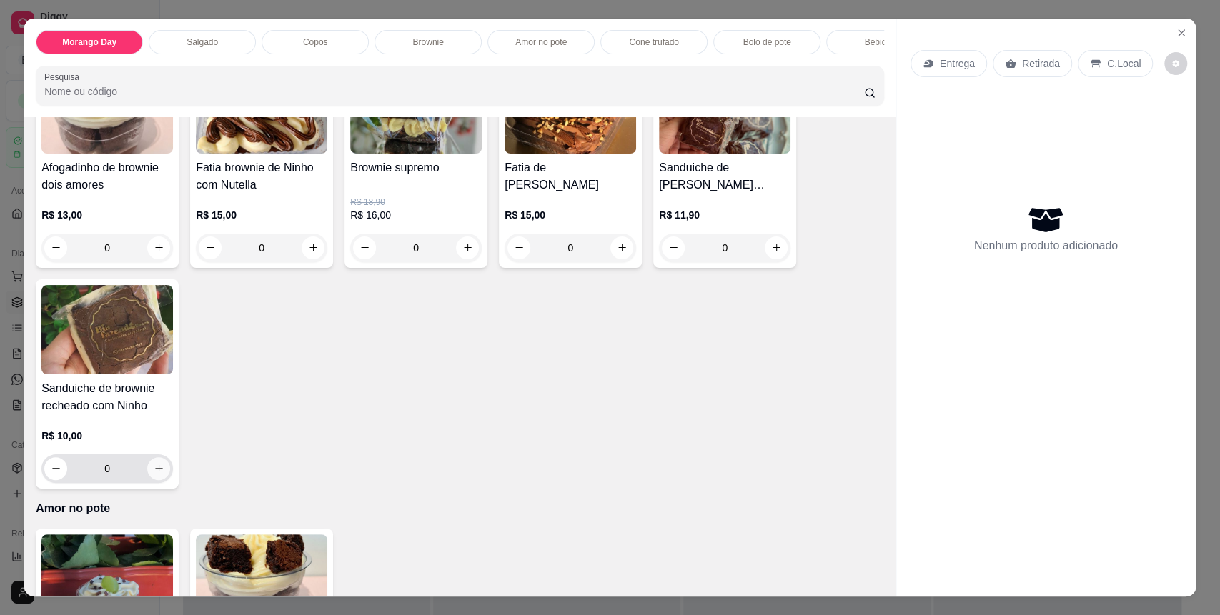
click at [154, 476] on button "increase-product-quantity" at bounding box center [158, 468] width 23 height 23
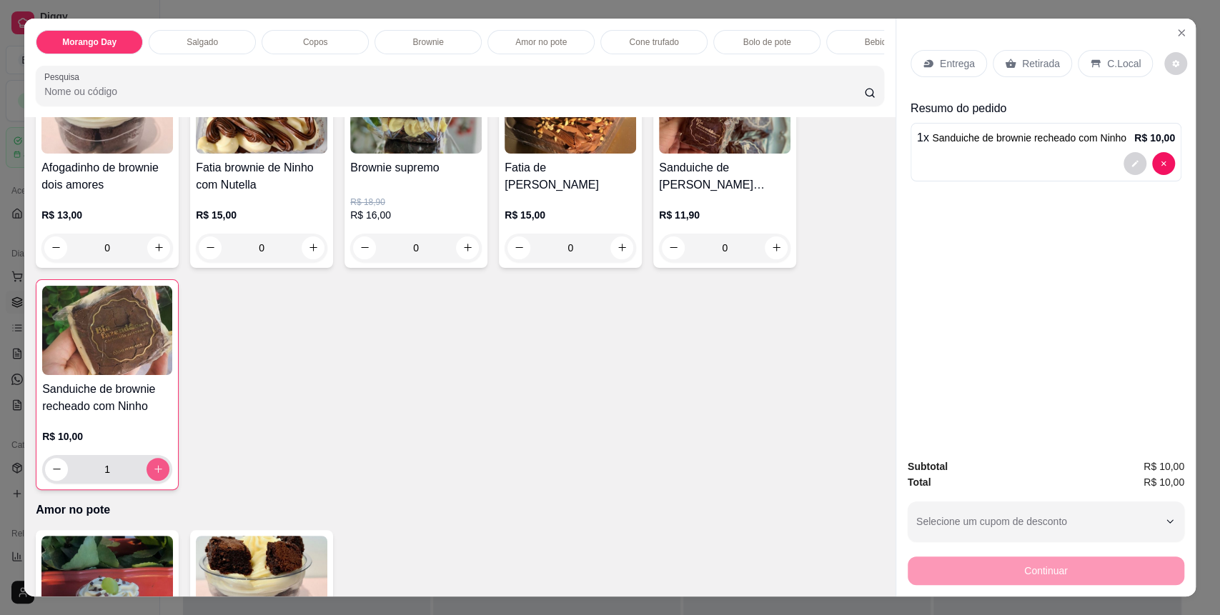
click at [154, 476] on button "increase-product-quantity" at bounding box center [158, 469] width 23 height 23
type input "2"
click at [1081, 71] on div "C.Local" at bounding box center [1115, 63] width 75 height 27
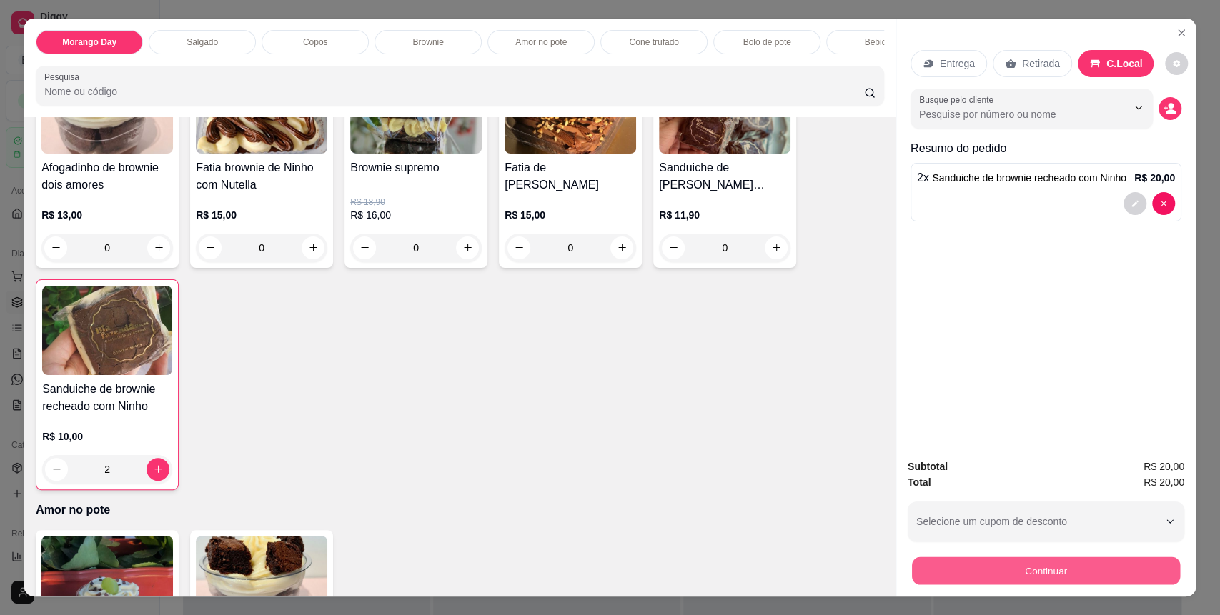
click at [989, 573] on button "Continuar" at bounding box center [1046, 572] width 268 height 28
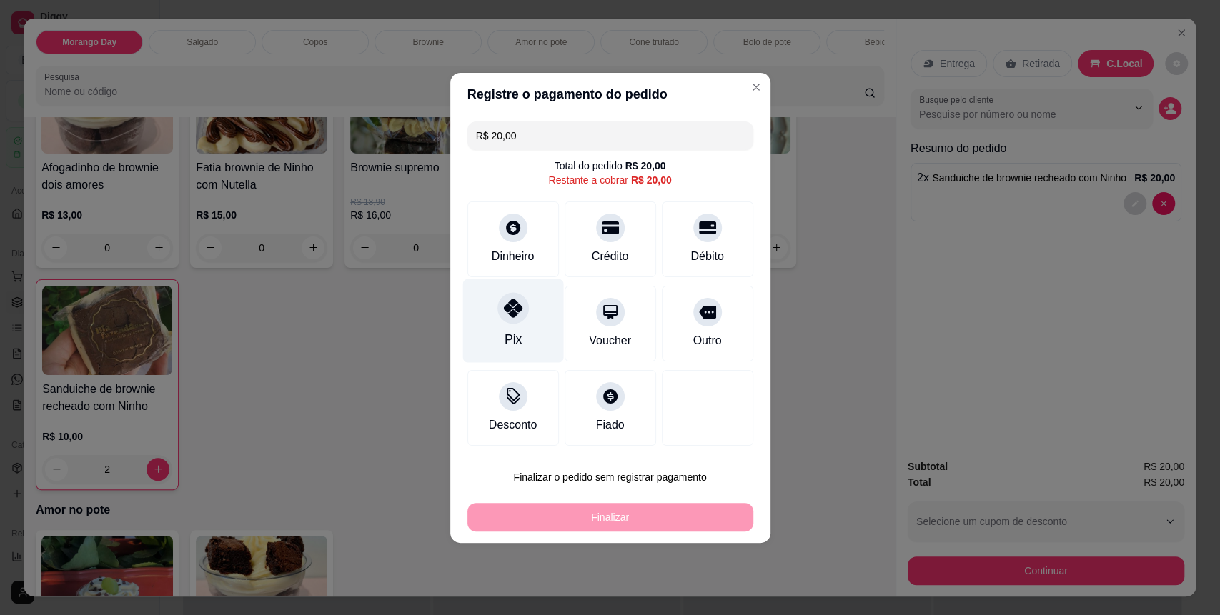
click at [503, 312] on icon at bounding box center [512, 308] width 19 height 19
type input "R$ 0,00"
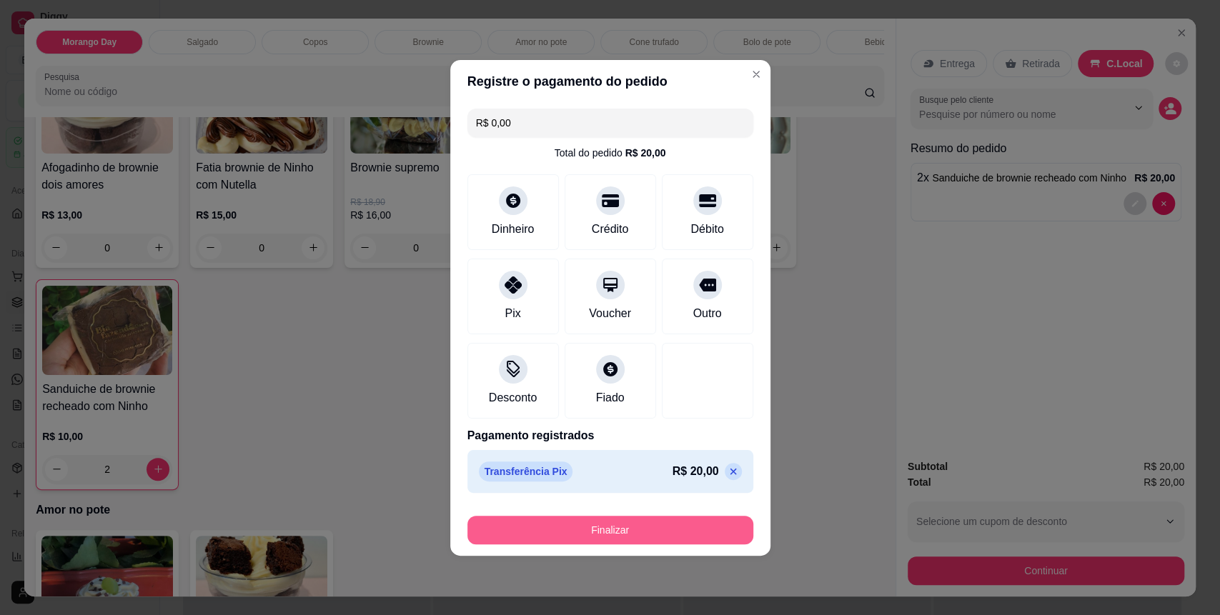
click at [597, 521] on button "Finalizar" at bounding box center [610, 530] width 286 height 29
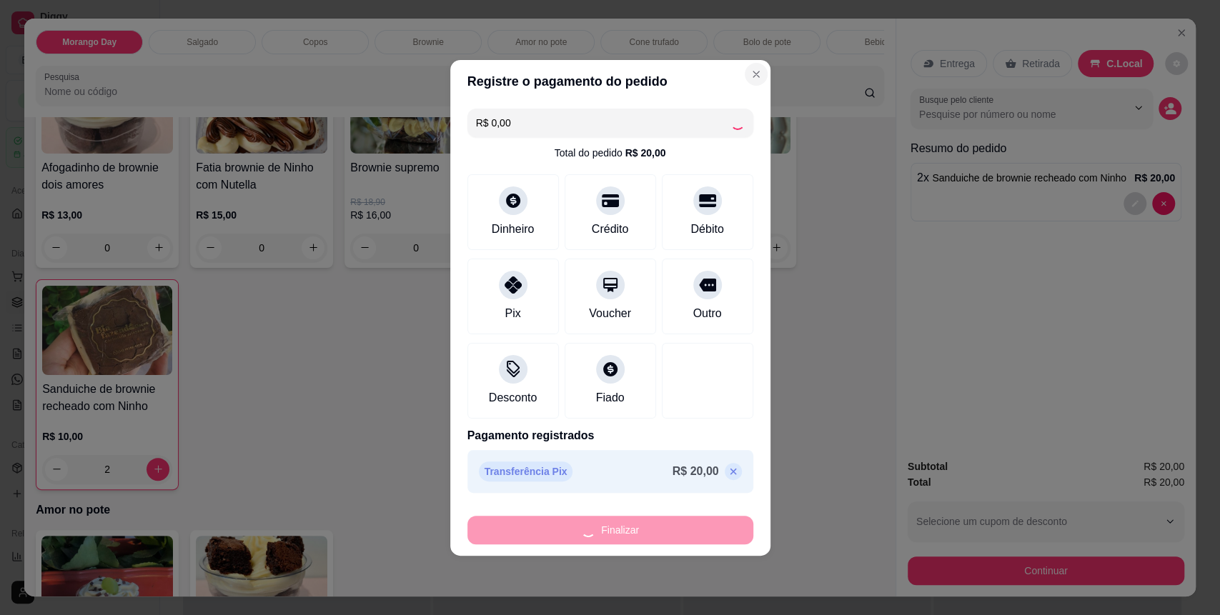
type input "0"
type input "-R$ 20,00"
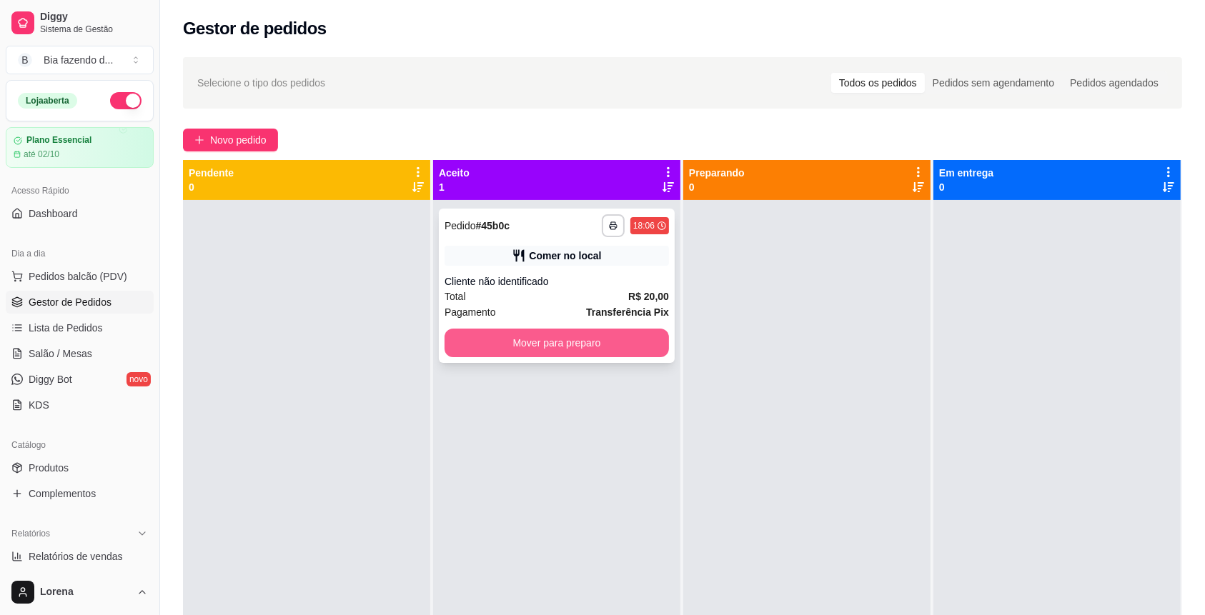
click at [585, 337] on button "Mover para preparo" at bounding box center [557, 343] width 224 height 29
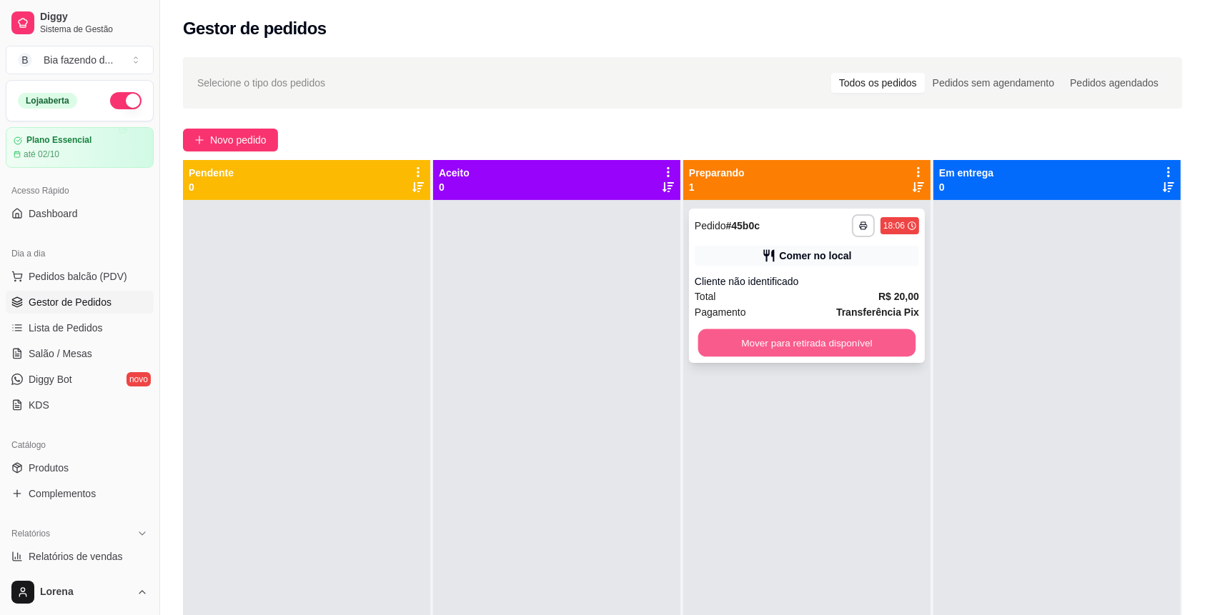
click at [745, 344] on button "Mover para retirada disponível" at bounding box center [807, 344] width 218 height 28
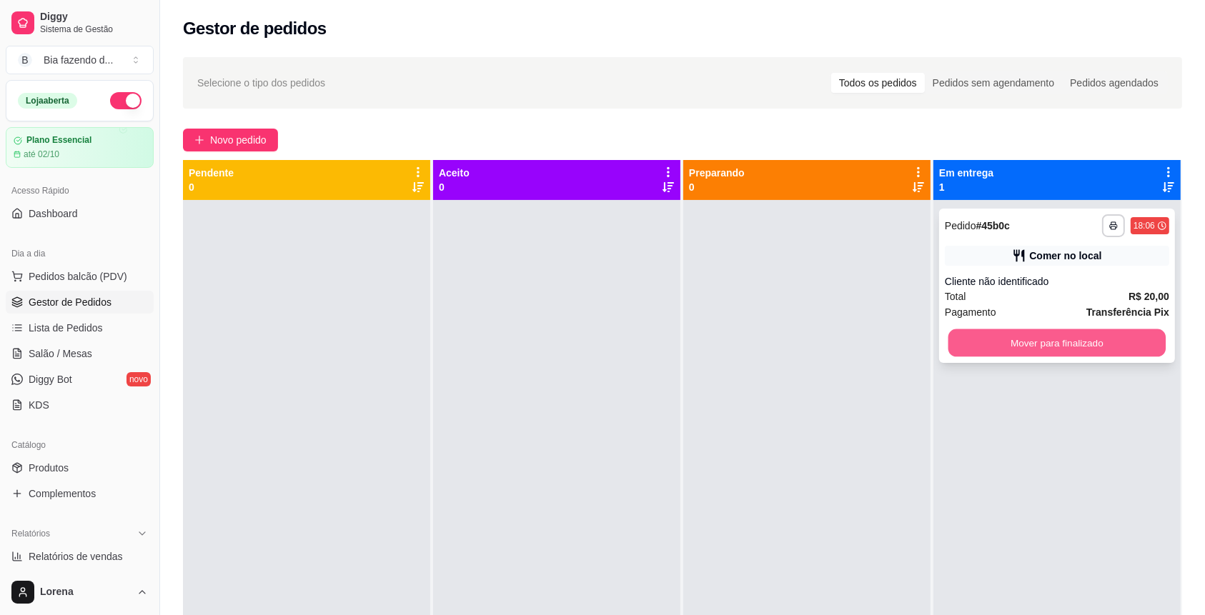
click at [948, 343] on button "Mover para finalizado" at bounding box center [1057, 344] width 218 height 28
